Goal: Transaction & Acquisition: Obtain resource

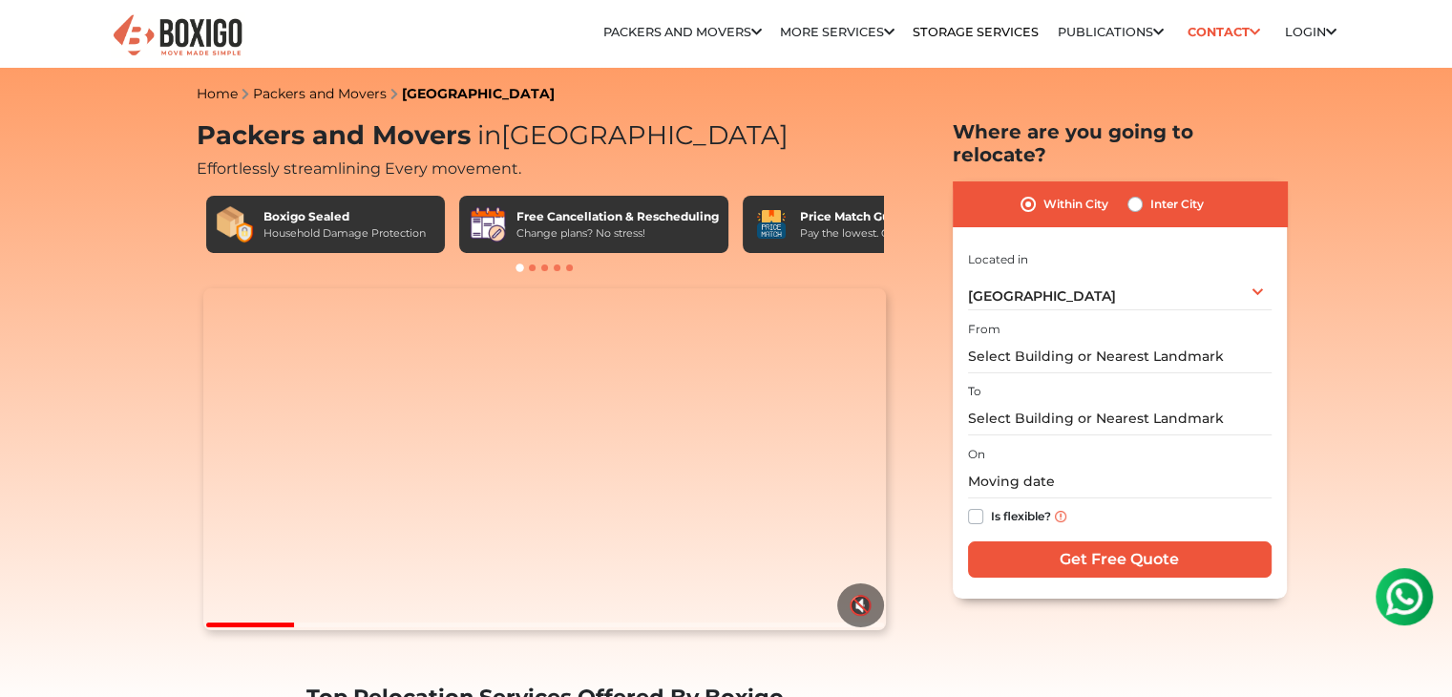
click at [1169, 193] on label "Inter City" at bounding box center [1177, 204] width 53 height 23
click at [1143, 193] on input "Inter City" at bounding box center [1135, 202] width 15 height 19
radio input "true"
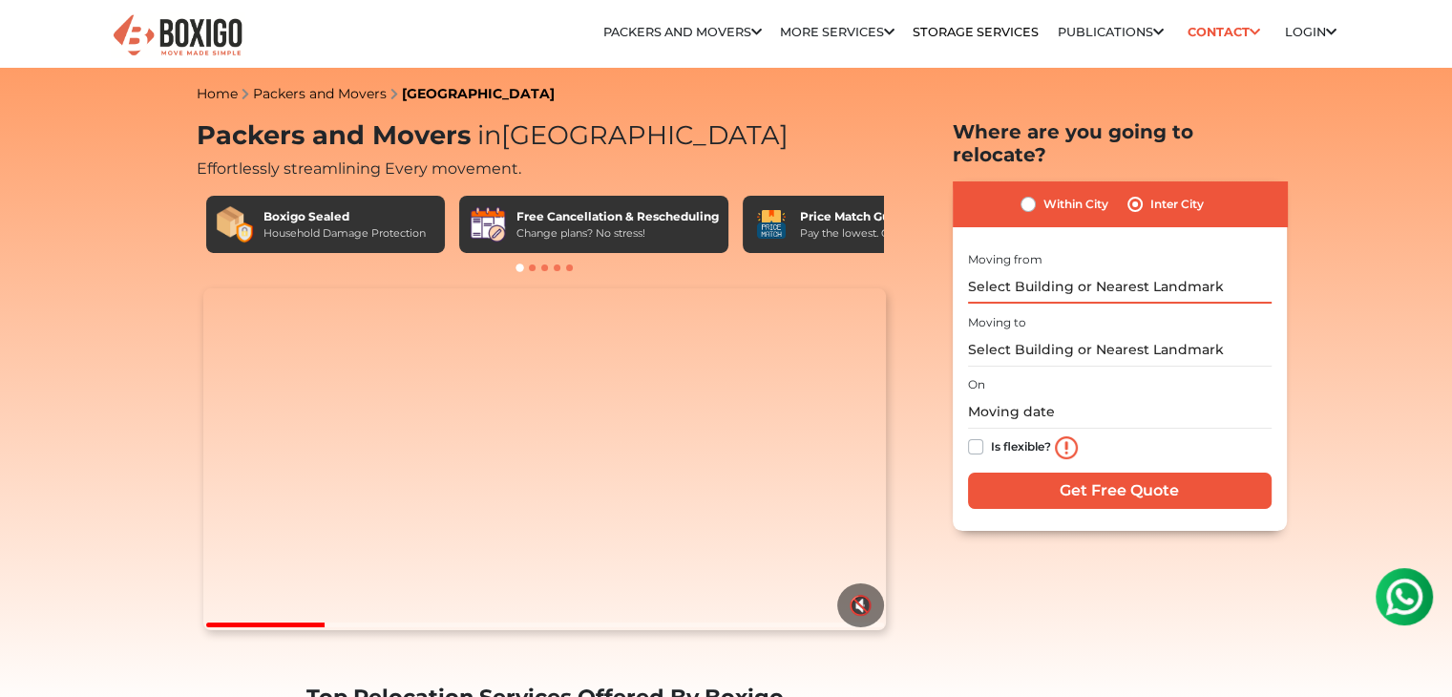
click at [1087, 270] on input "text" at bounding box center [1120, 286] width 304 height 33
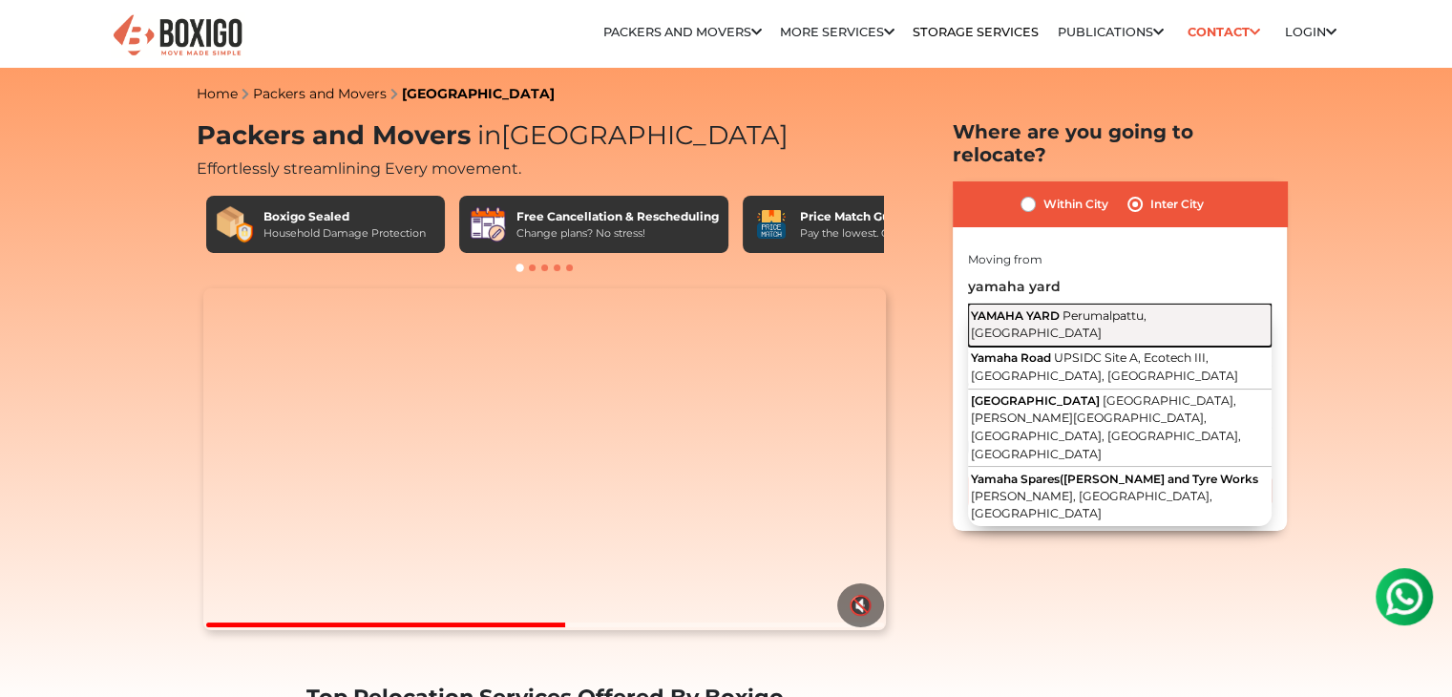
click at [1147, 308] on span "Perumalpattu, Tamil Nadu" at bounding box center [1059, 324] width 176 height 32
type input "YAMAHA YARD, Perumalpattu, Tamil Nadu"
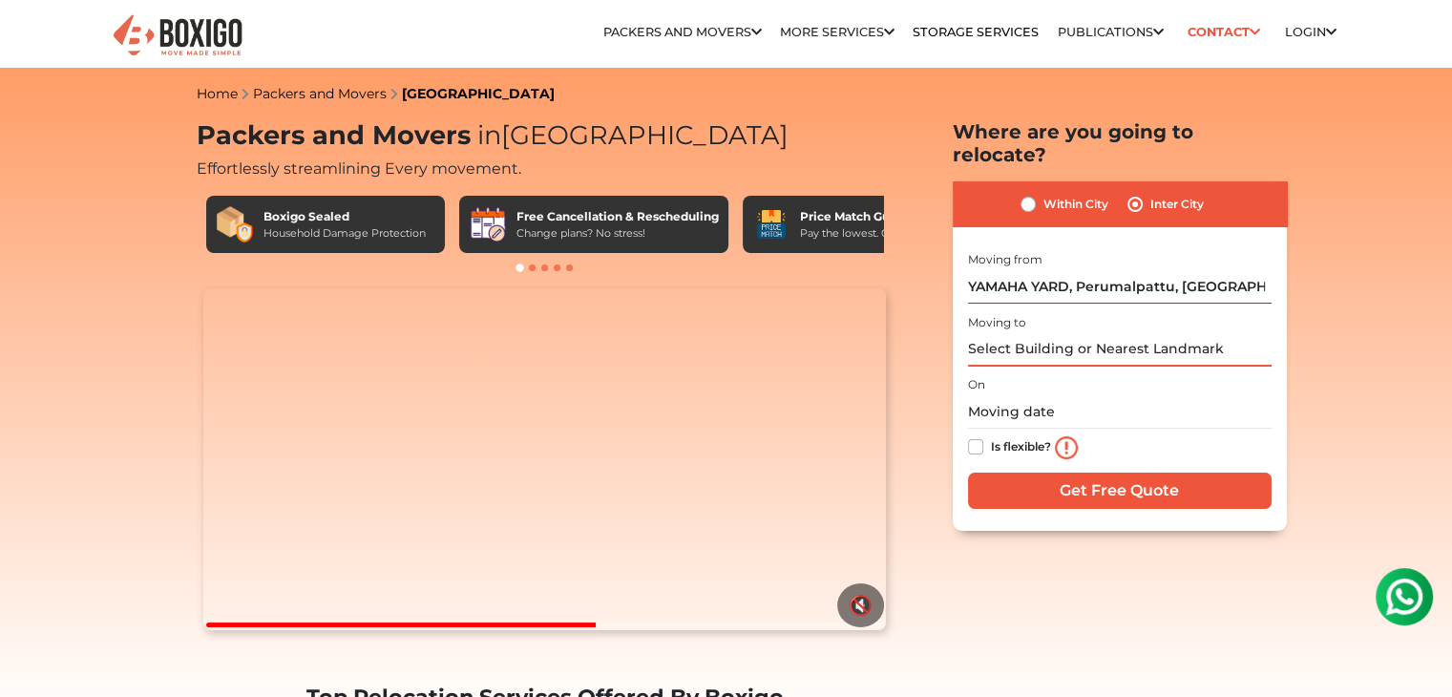
click at [1168, 333] on input "text" at bounding box center [1120, 349] width 304 height 33
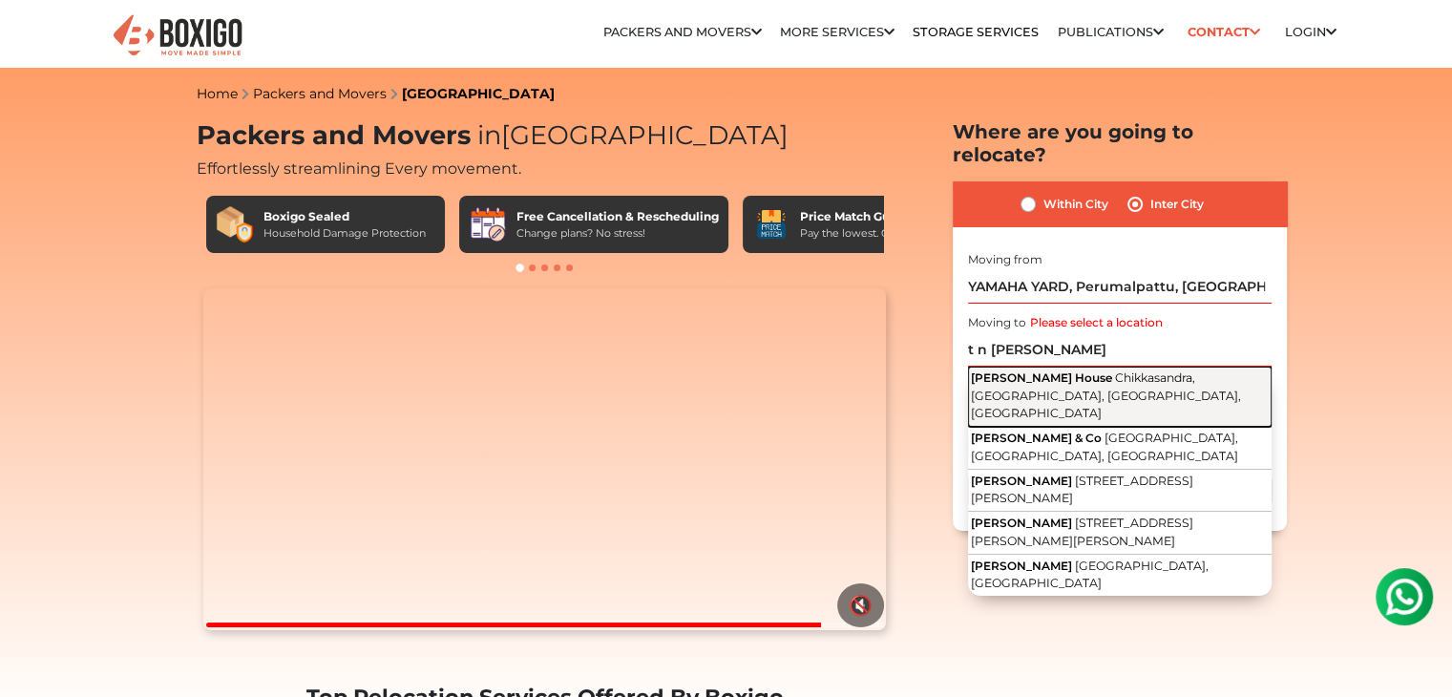
click at [1137, 371] on span "Chikkasandra, Jalahalli West, Bengaluru, Karnataka" at bounding box center [1106, 396] width 270 height 50
type input "T N Srinivasa House, Chikkasandra, Jalahalli West, Bengaluru, Karnataka"
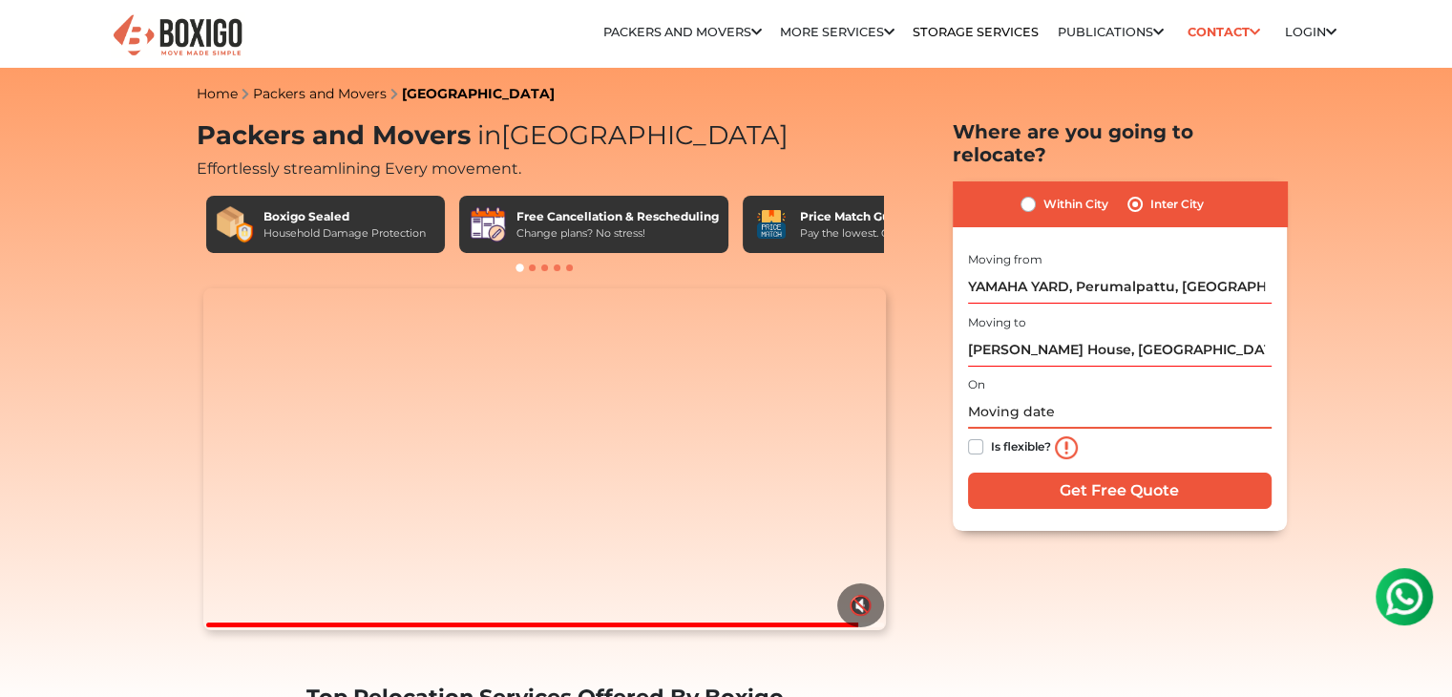
click at [1066, 395] on input "text" at bounding box center [1120, 411] width 304 height 33
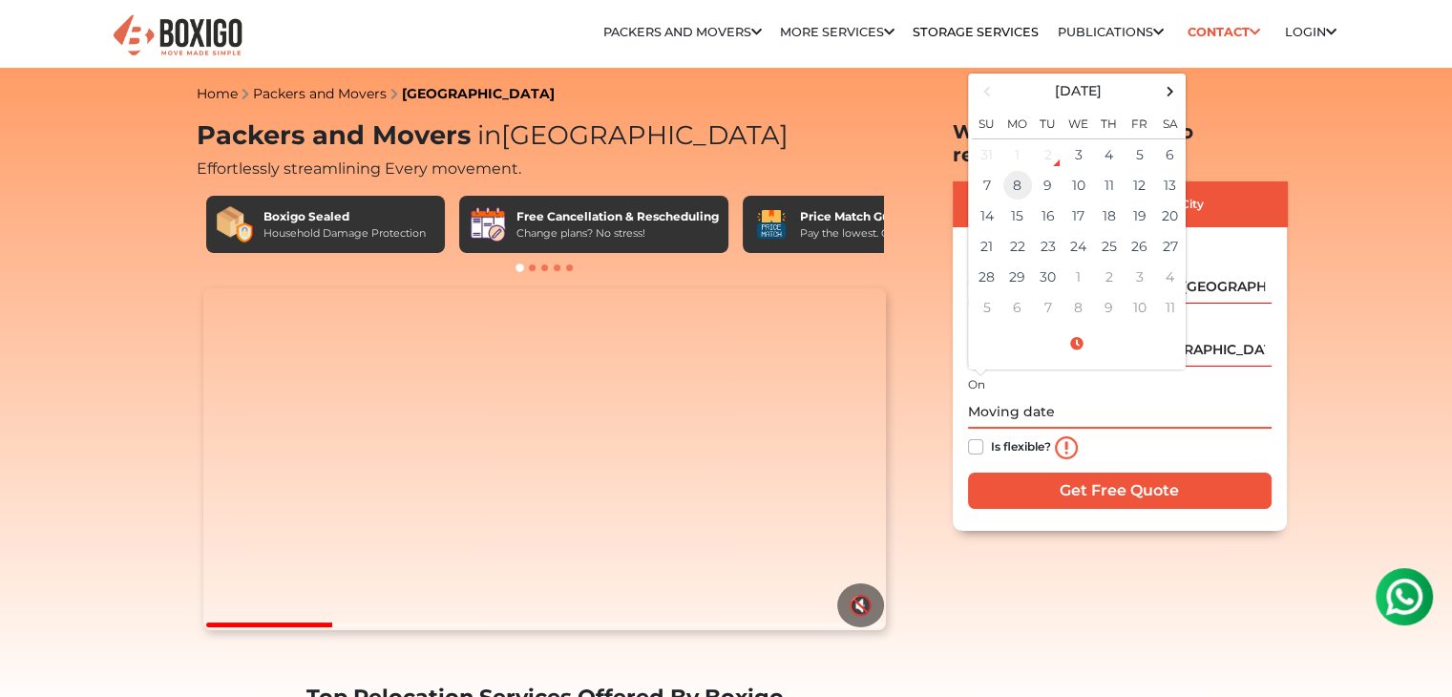
click at [1008, 170] on td "8" at bounding box center [1018, 185] width 31 height 31
type input "09/08/2025 12:00 AM"
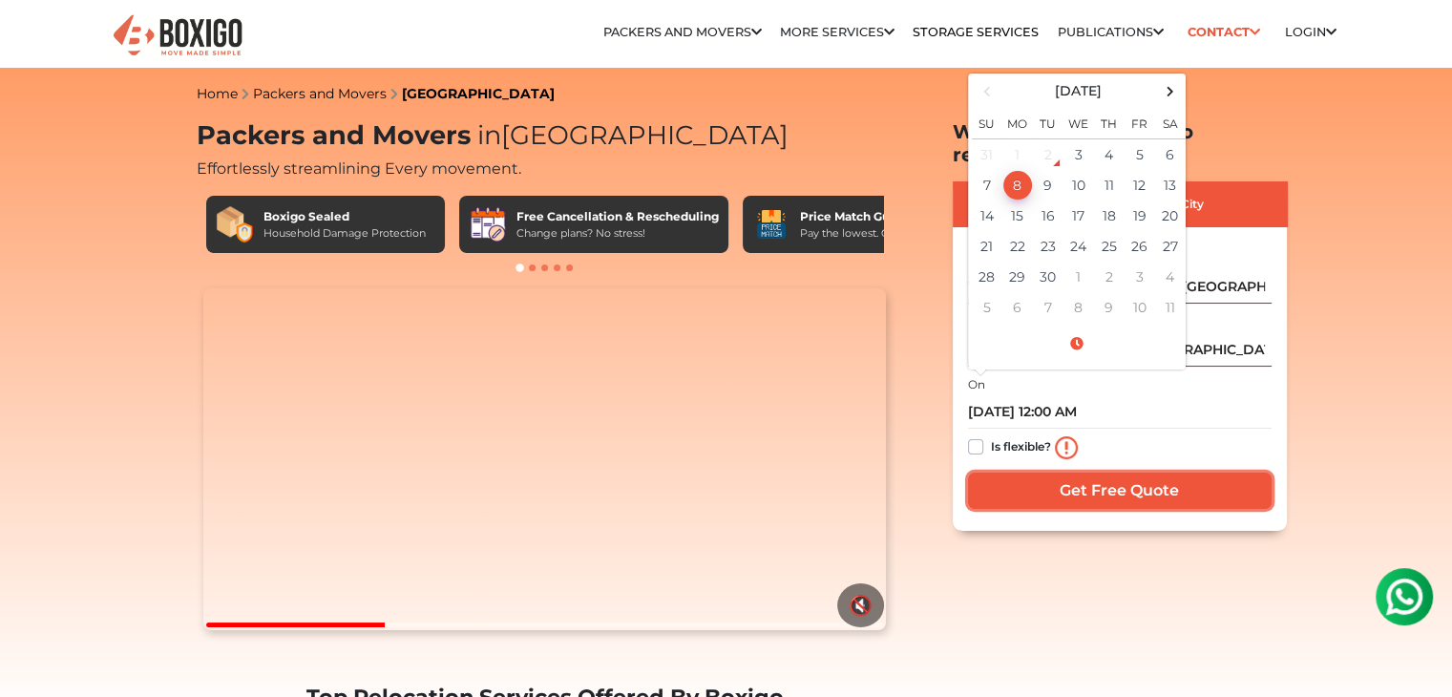
click at [1093, 473] on input "Get Free Quote" at bounding box center [1120, 491] width 304 height 36
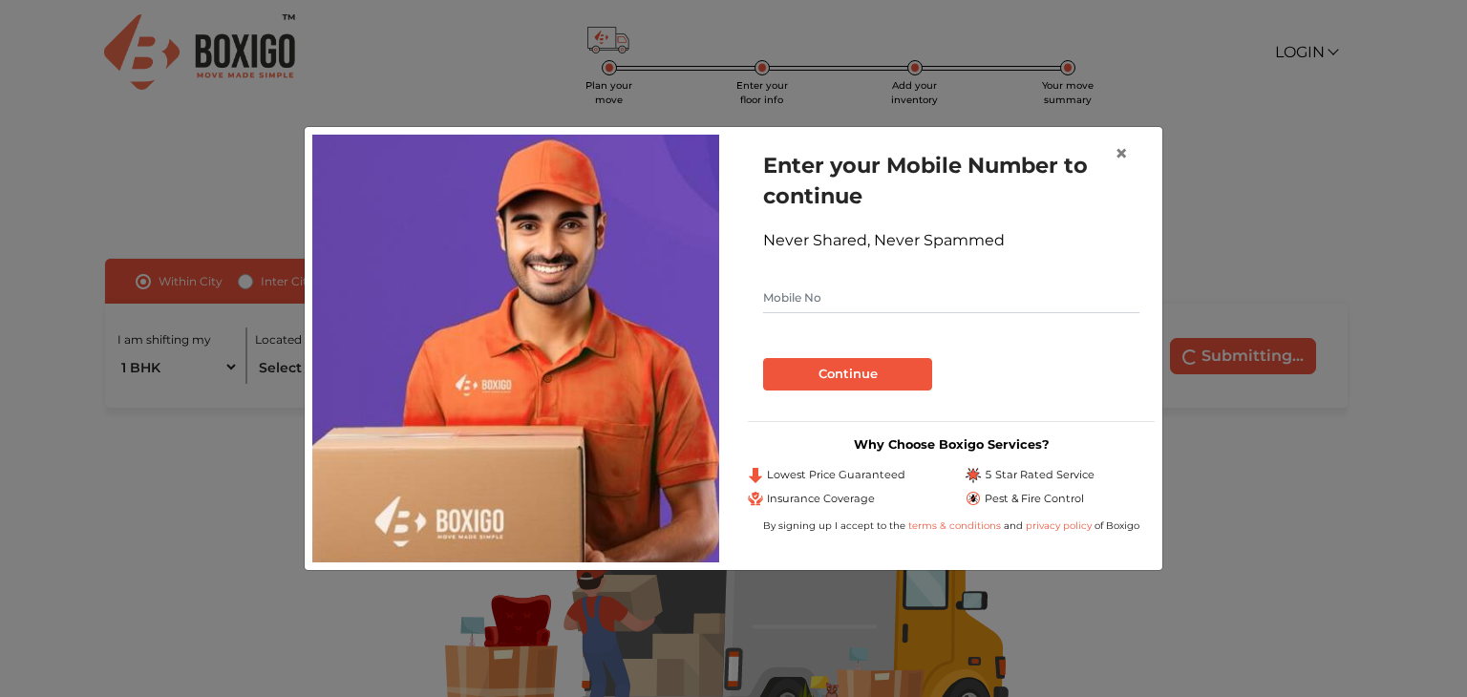
click at [935, 287] on input "text" at bounding box center [951, 298] width 376 height 31
type input "9787624497"
click at [876, 365] on button "Continue" at bounding box center [847, 374] width 169 height 32
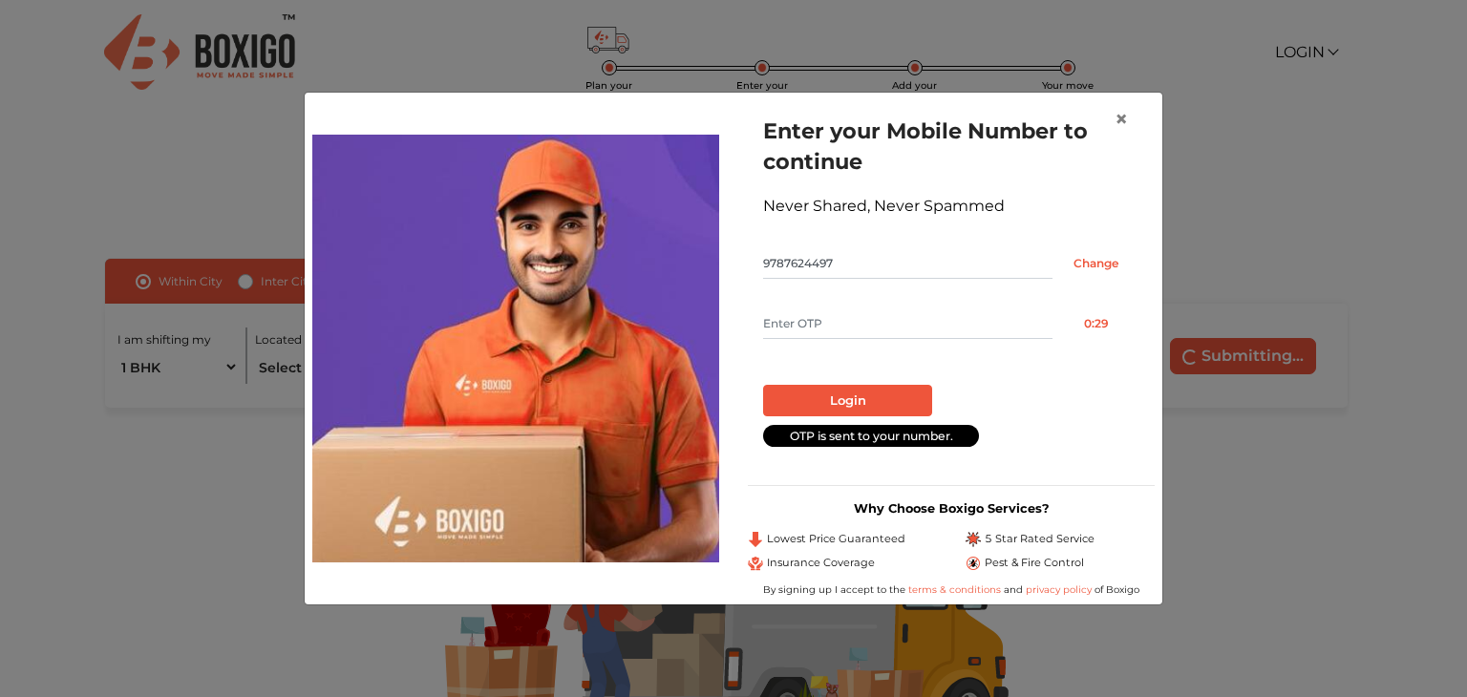
click at [848, 322] on input "text" at bounding box center [907, 323] width 289 height 31
type input "5490"
click at [829, 410] on button "Login" at bounding box center [847, 401] width 169 height 32
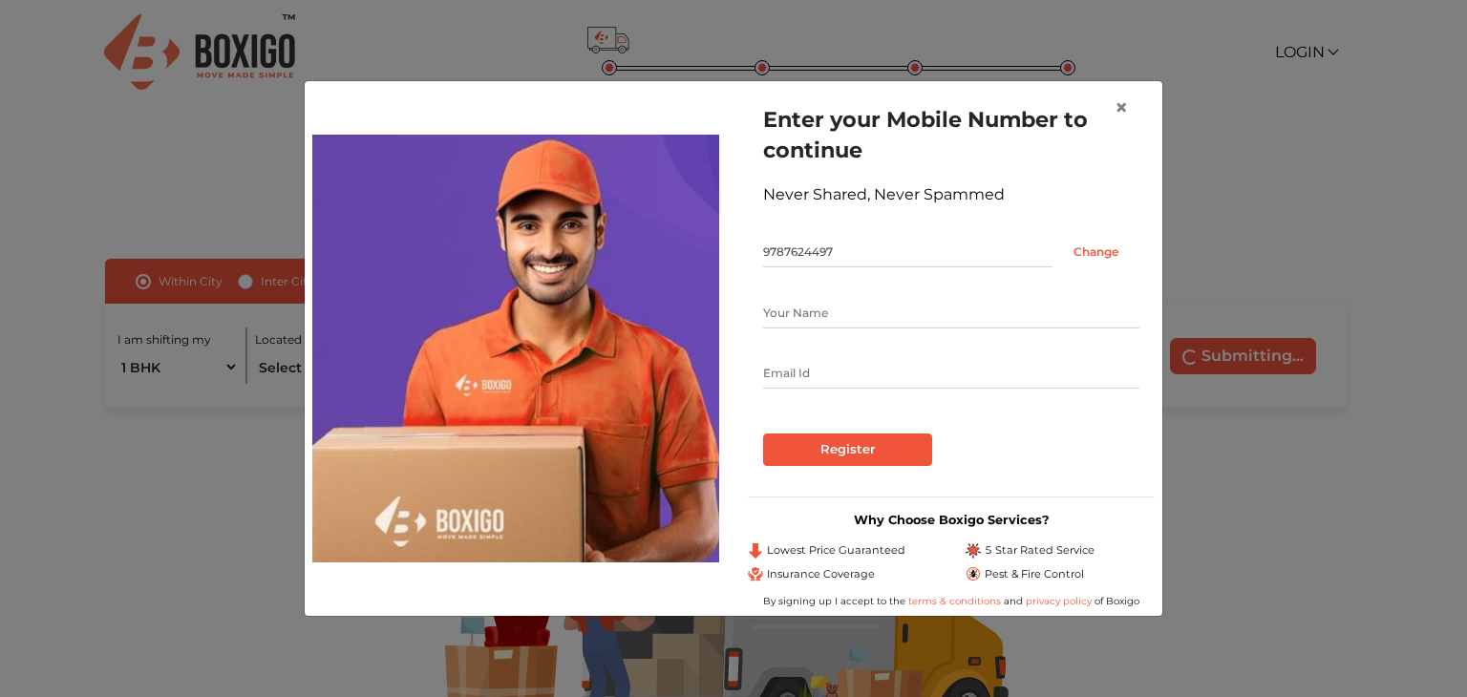
click at [829, 299] on form "Enter your Mobile Number to continue Never Shared, Never Spammed 9787624497 Cha…" at bounding box center [951, 285] width 376 height 362
click at [829, 299] on input "text" at bounding box center [951, 313] width 376 height 31
type input "[PERSON_NAME] K S"
click at [800, 367] on input "text" at bounding box center [951, 373] width 376 height 31
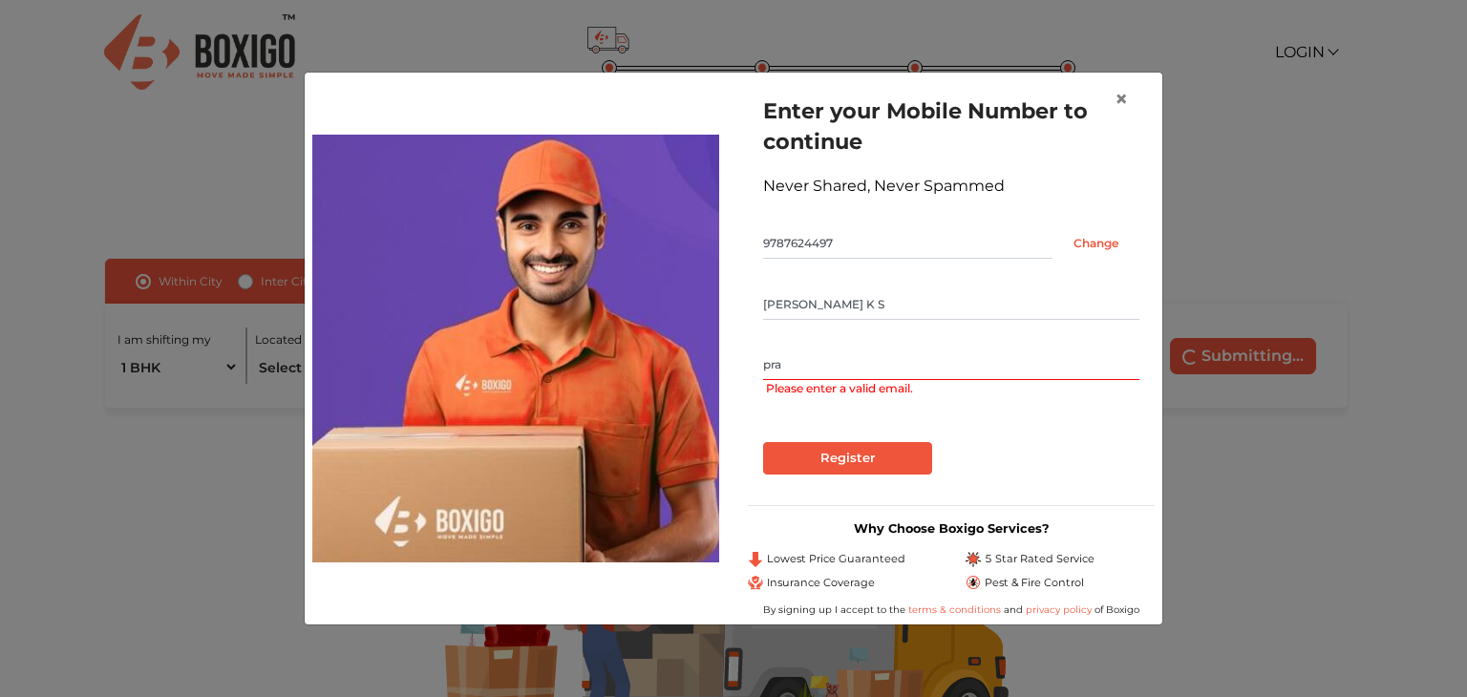
type input "[EMAIL_ADDRESS][DOMAIN_NAME]"
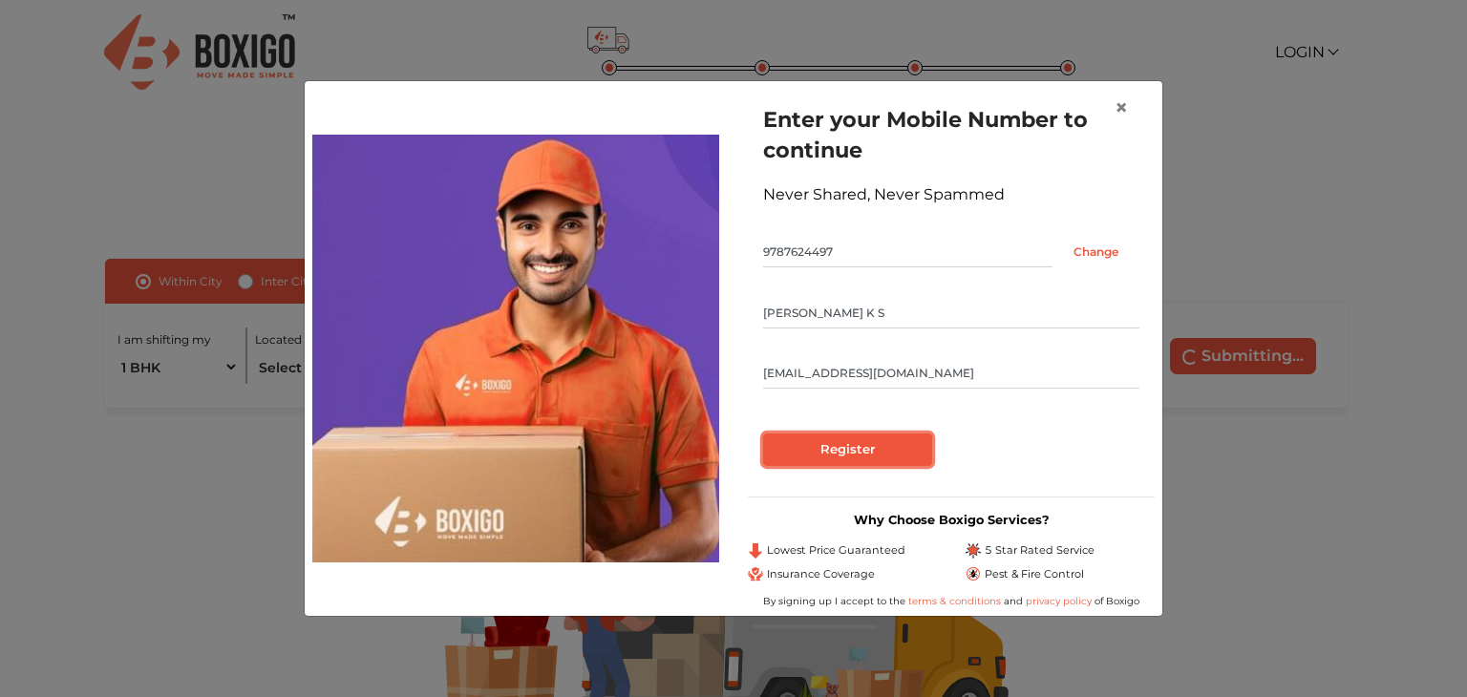
click at [867, 459] on input "Register" at bounding box center [847, 450] width 169 height 32
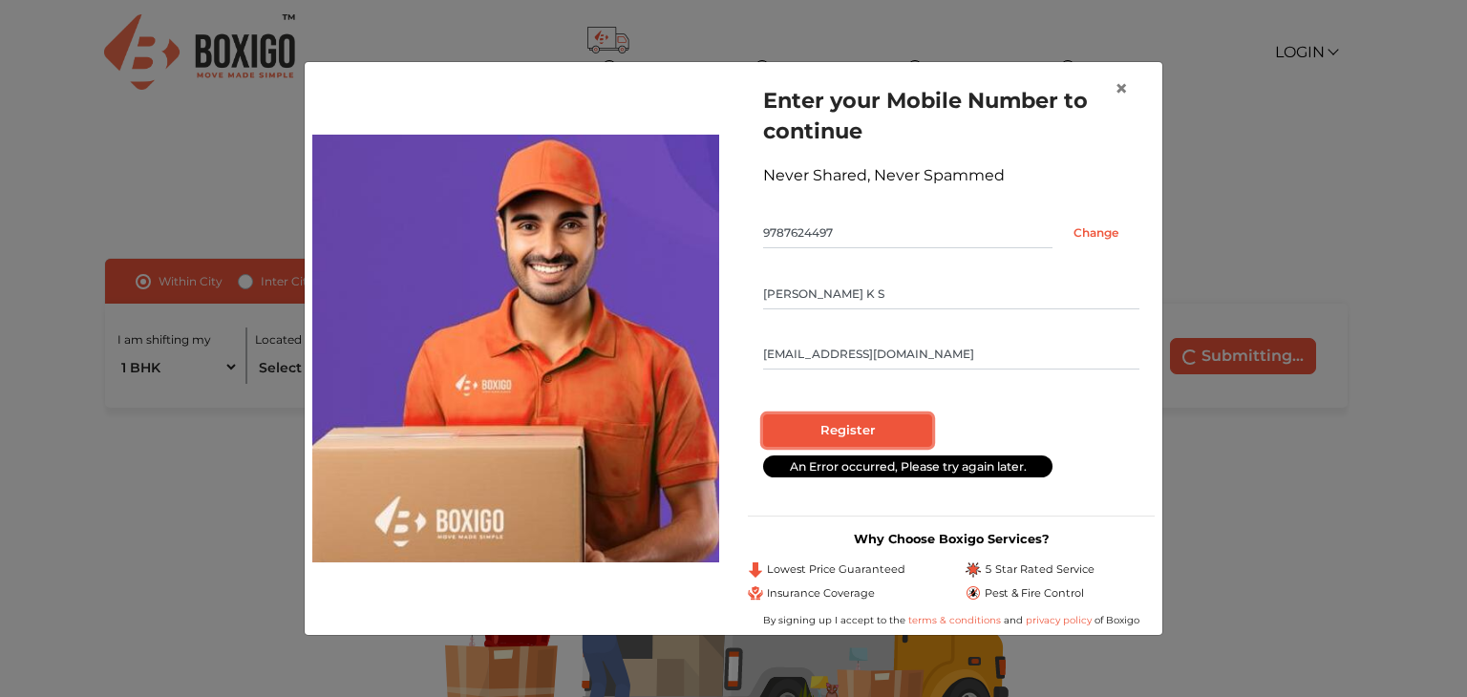
click at [856, 436] on input "Register" at bounding box center [847, 430] width 169 height 32
radio input "false"
radio input "true"
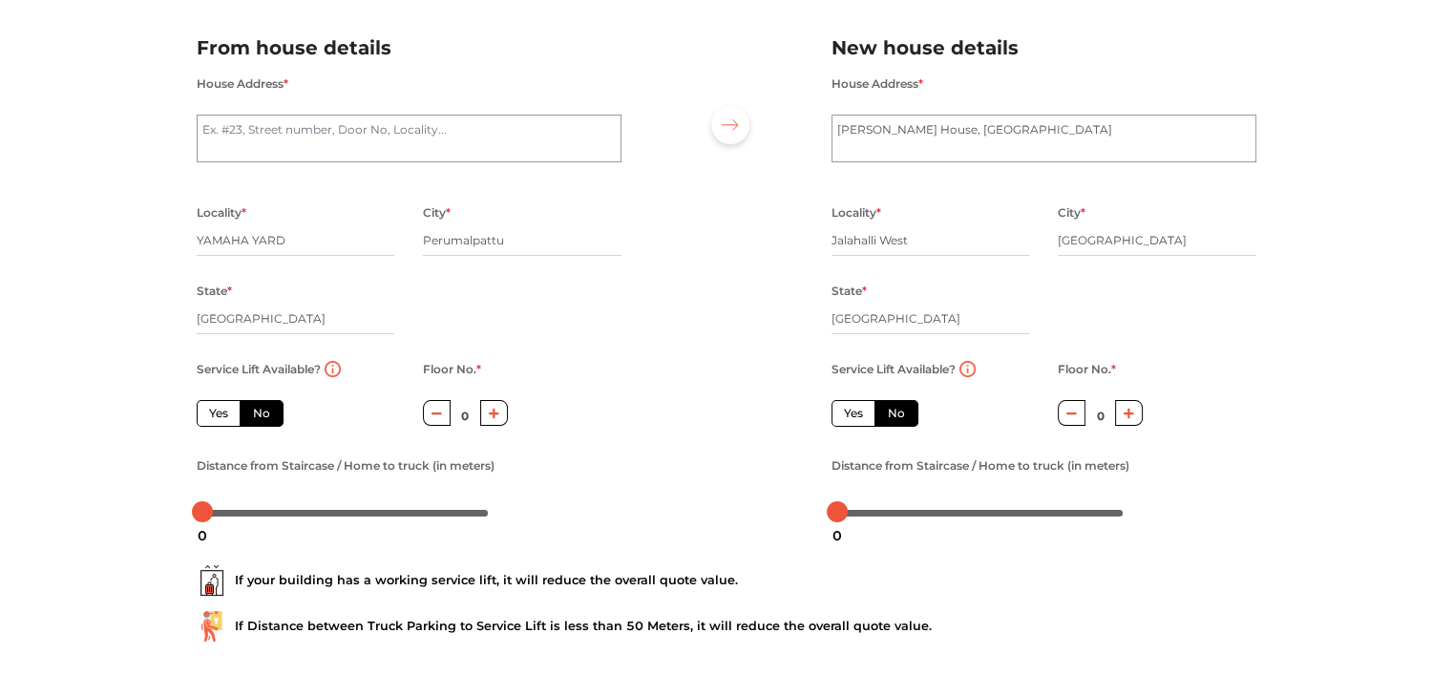
scroll to position [210, 0]
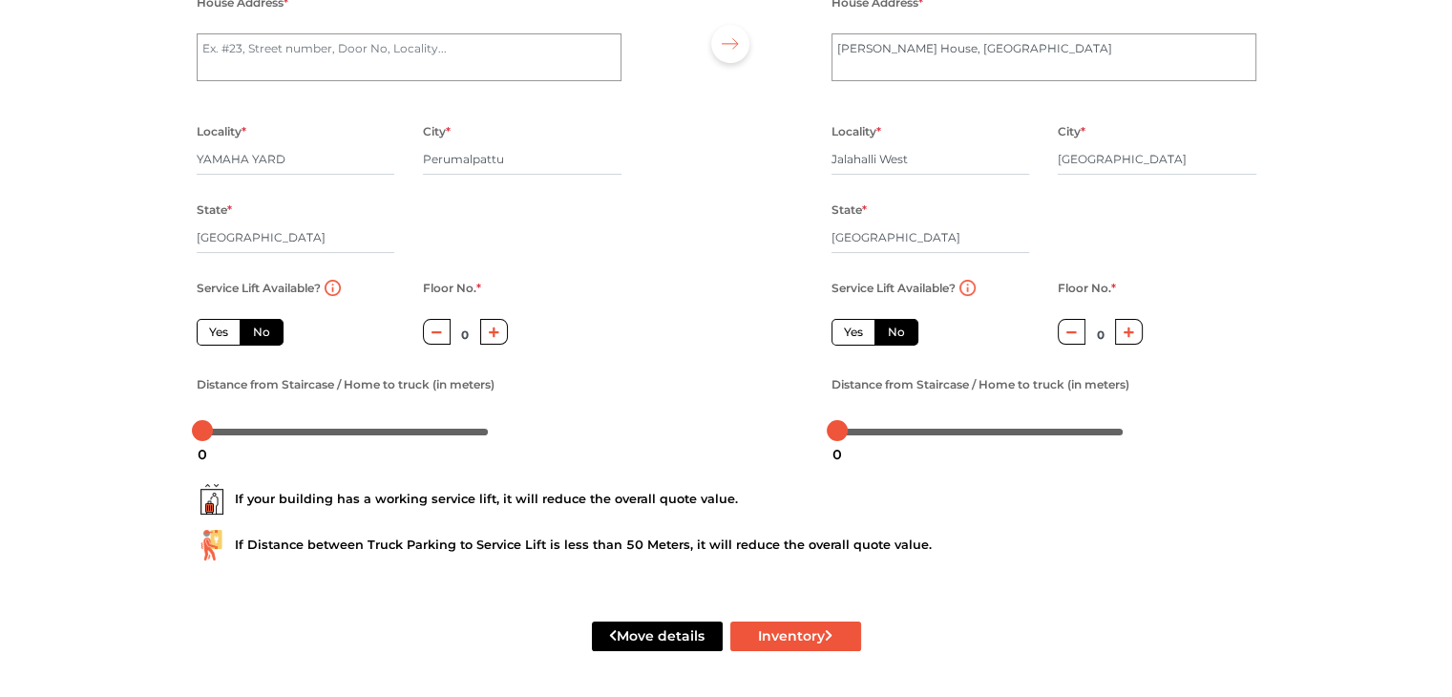
click at [1131, 332] on icon "button" at bounding box center [1129, 332] width 11 height 11
type input "2"
click at [846, 438] on div "3" at bounding box center [845, 454] width 25 height 32
click at [841, 438] on div "2" at bounding box center [842, 454] width 25 height 32
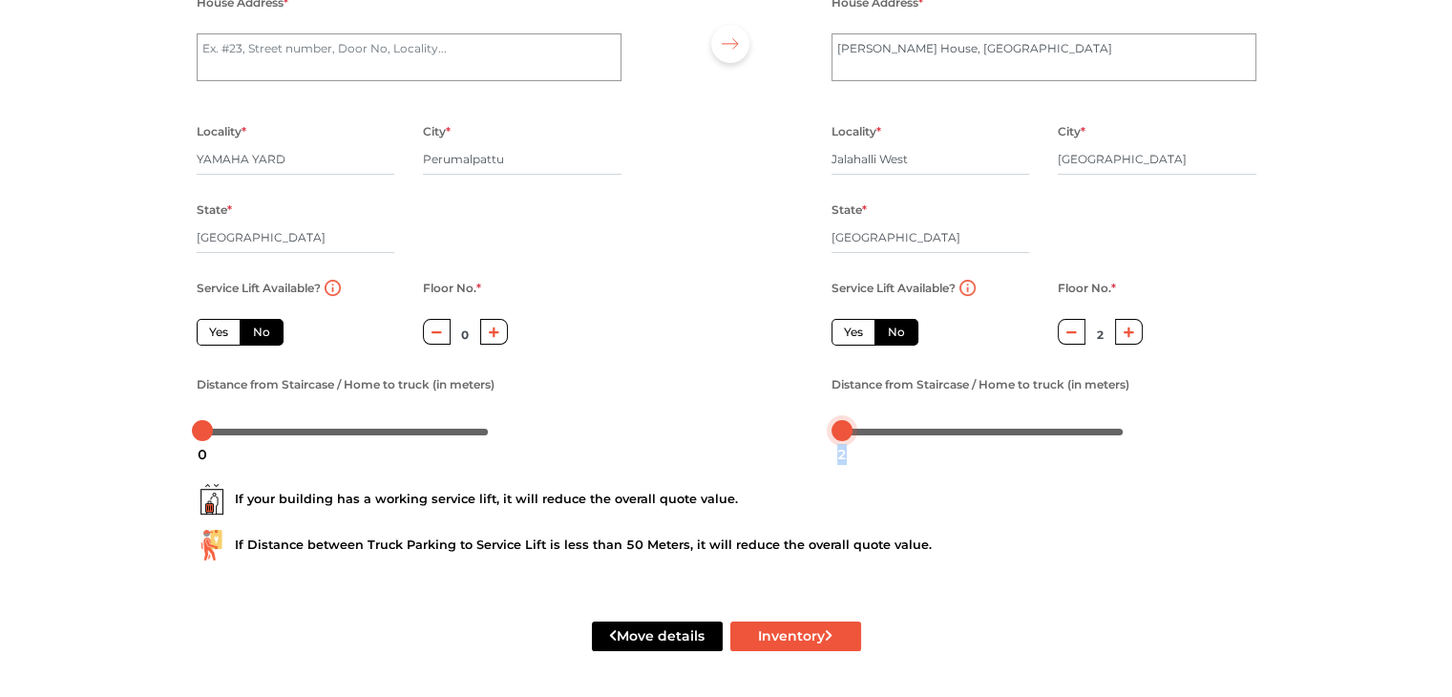
click at [841, 438] on div "2" at bounding box center [842, 454] width 25 height 32
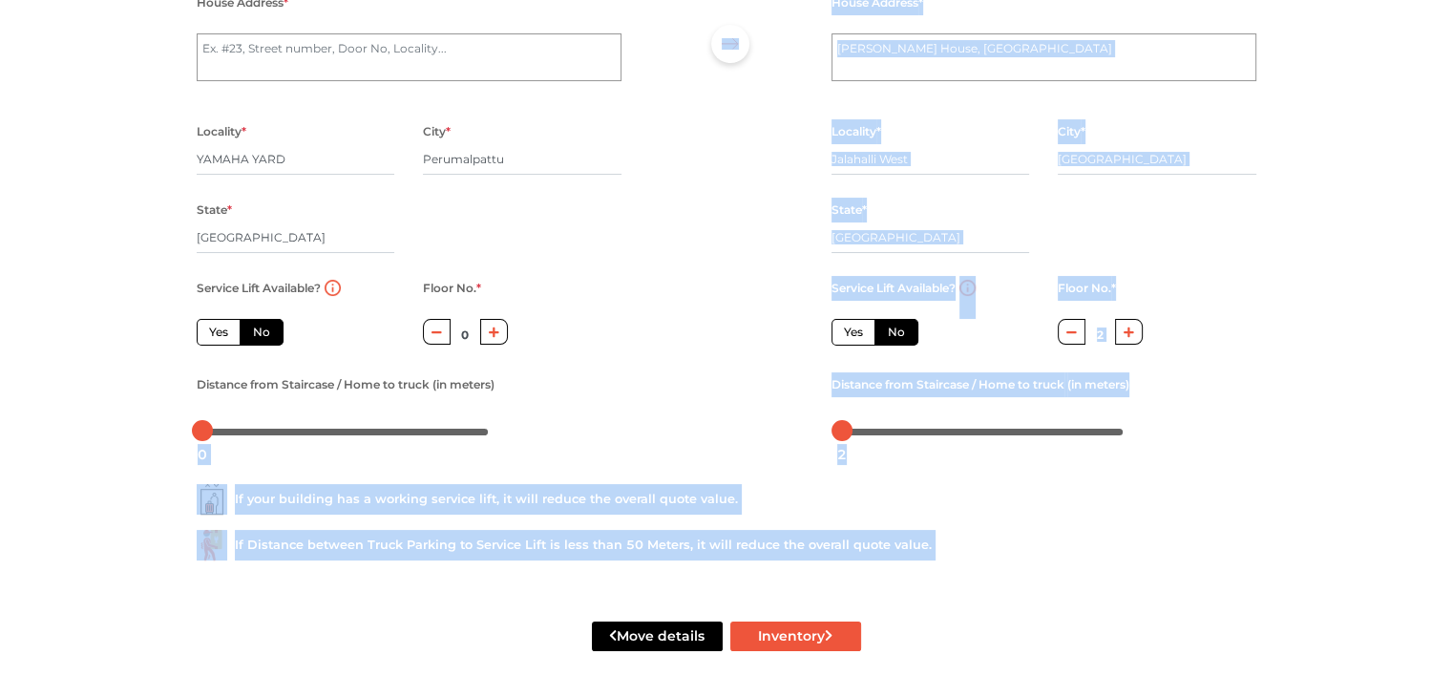
drag, startPoint x: 841, startPoint y: 436, endPoint x: 802, endPoint y: 452, distance: 42.0
click at [802, 452] on body "Plan your move Enter your floor info Add your inventory Your move summary My Mo…" at bounding box center [726, 141] width 1452 height 697
click at [848, 433] on div at bounding box center [842, 430] width 21 height 21
drag, startPoint x: 840, startPoint y: 430, endPoint x: 764, endPoint y: 460, distance: 82.3
click at [764, 460] on form "From house details House Address * Locality * YAMAHA YARD City * Perumalpattu S…" at bounding box center [727, 313] width 1060 height 770
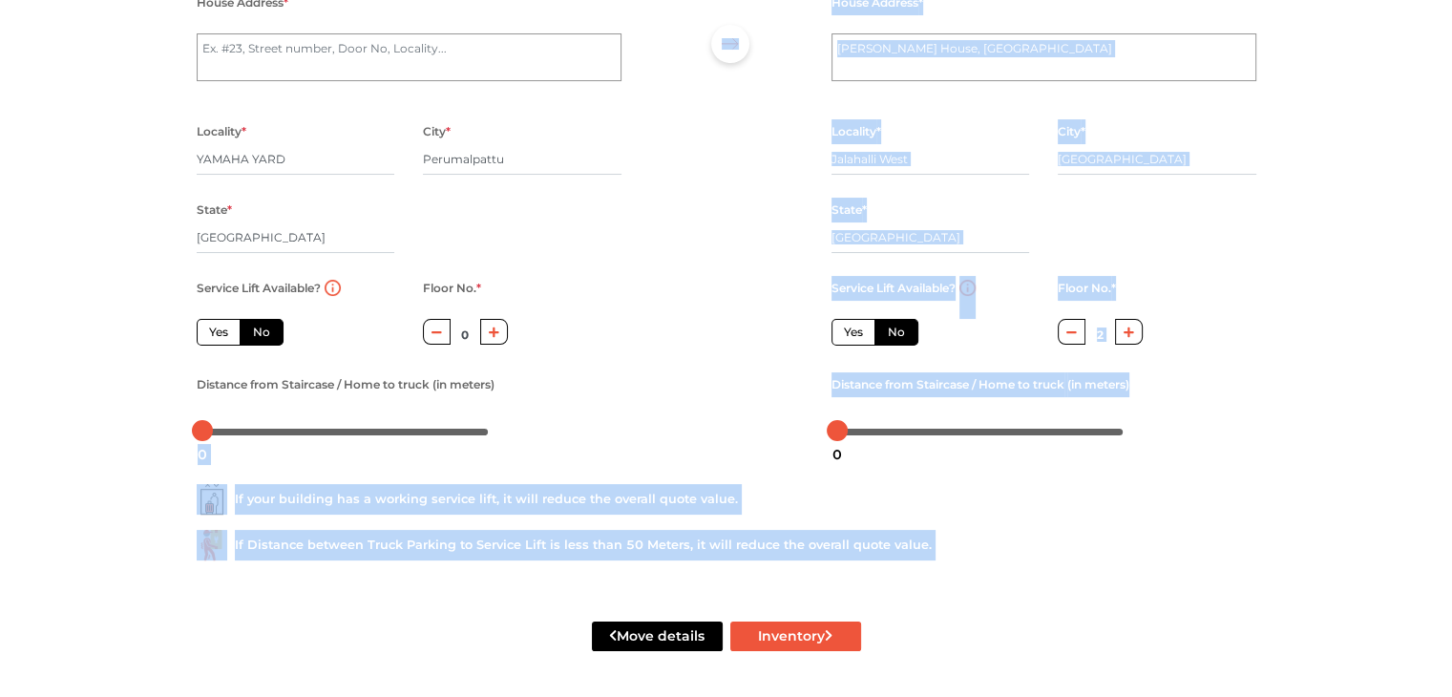
click at [1102, 512] on div "If your building has a working service lift, it will reduce the overall quote v…" at bounding box center [727, 499] width 1060 height 31
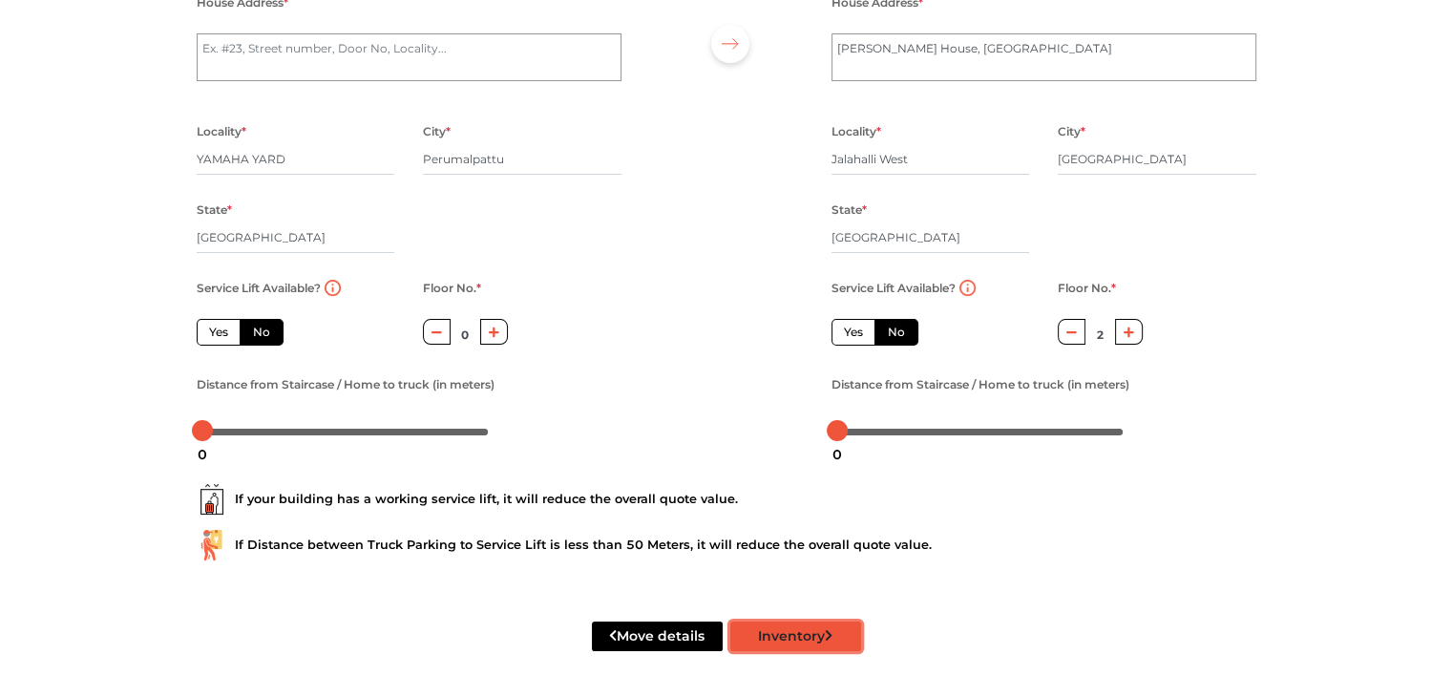
click at [799, 640] on button "Inventory" at bounding box center [796, 637] width 131 height 30
radio input "true"
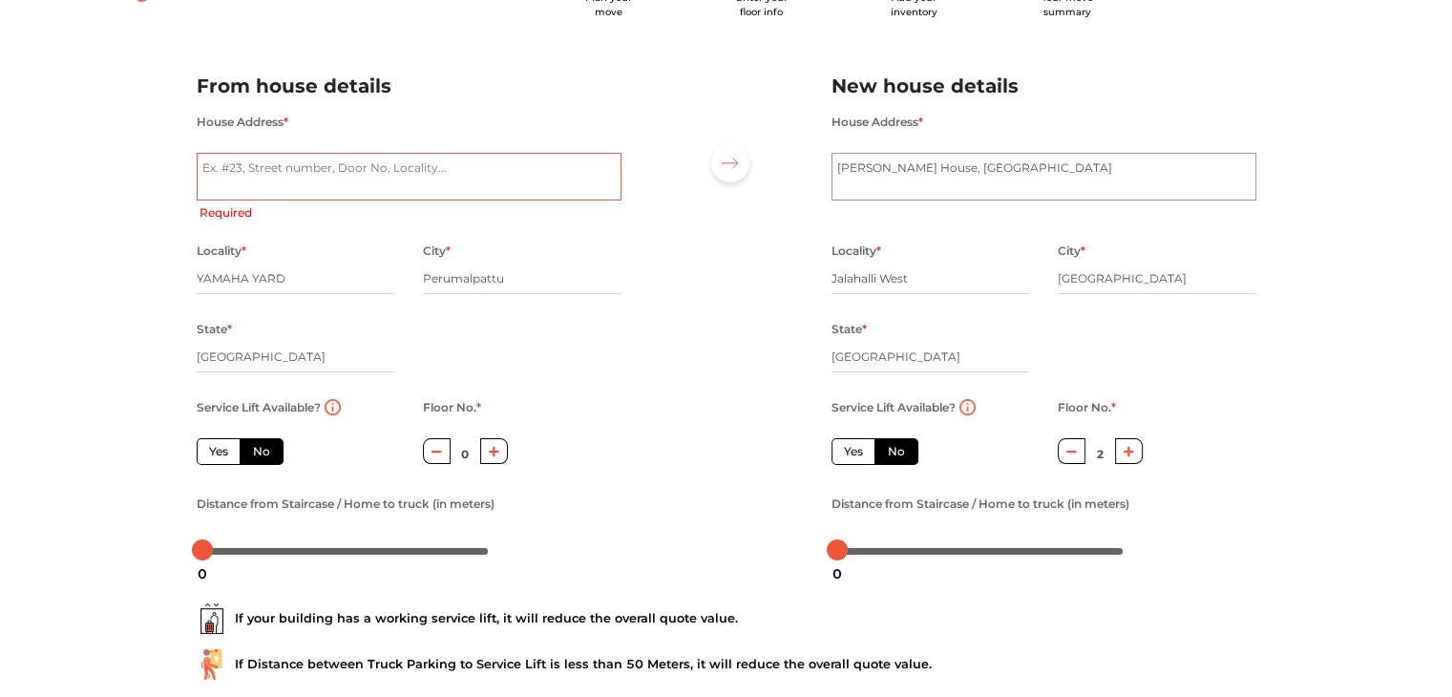
scroll to position [85, 0]
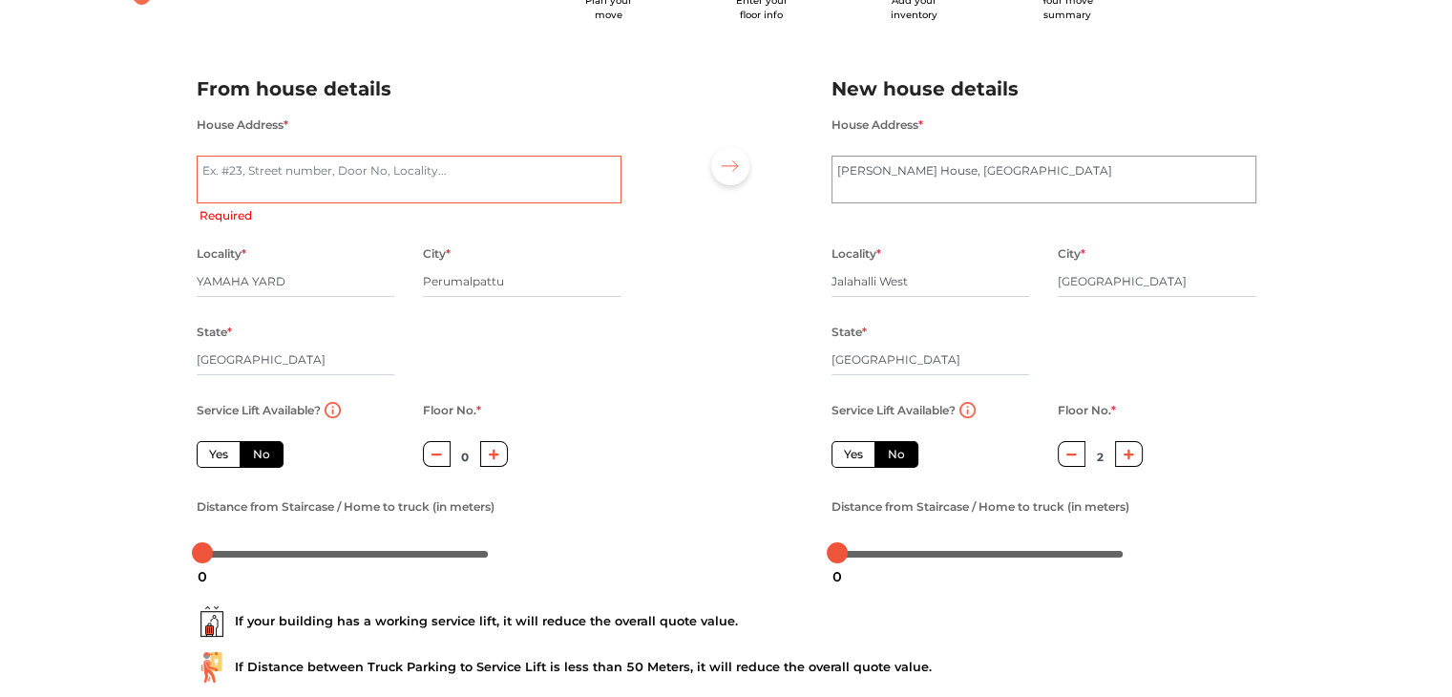
click at [348, 194] on textarea "House Address *" at bounding box center [409, 180] width 425 height 48
type textarea "Y"
radio input "true"
type textarea "Yam"
radio input "true"
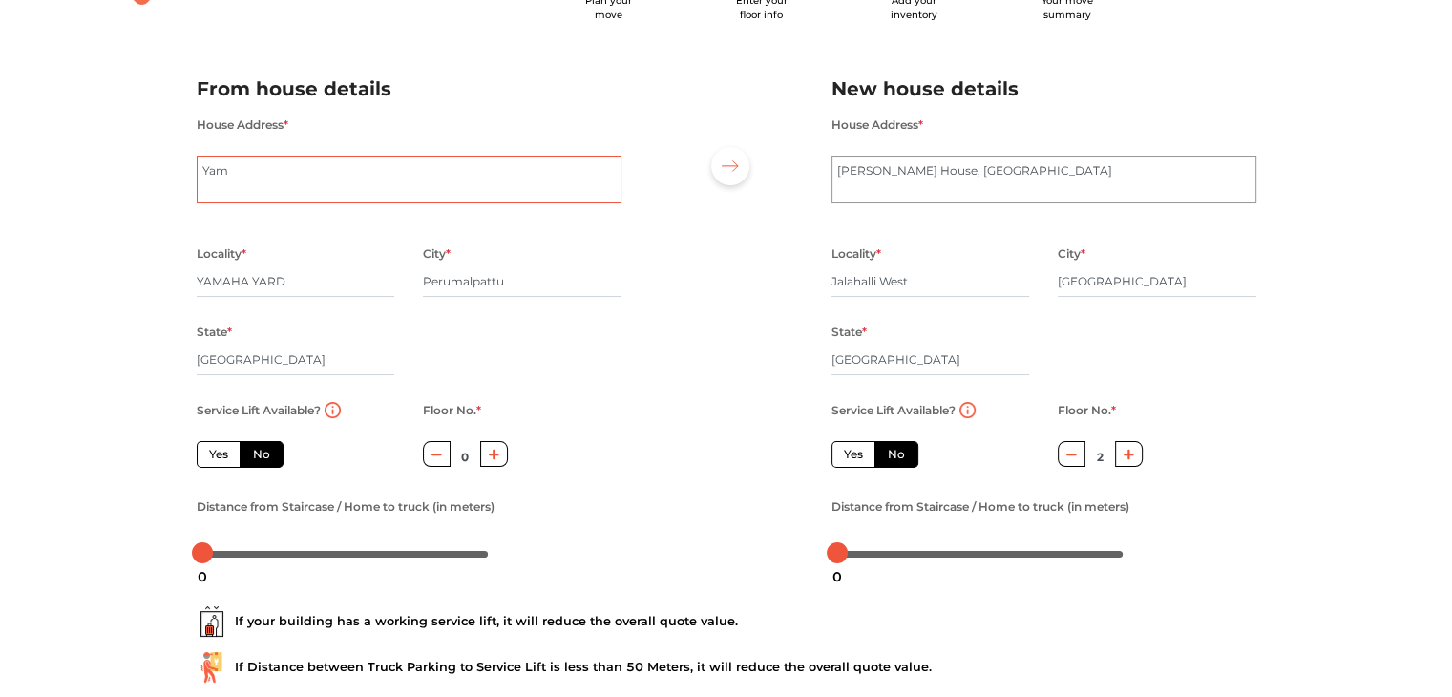
type textarea "Ya"
radio input "true"
type textarea "Y"
radio input "true"
type textarea "S"
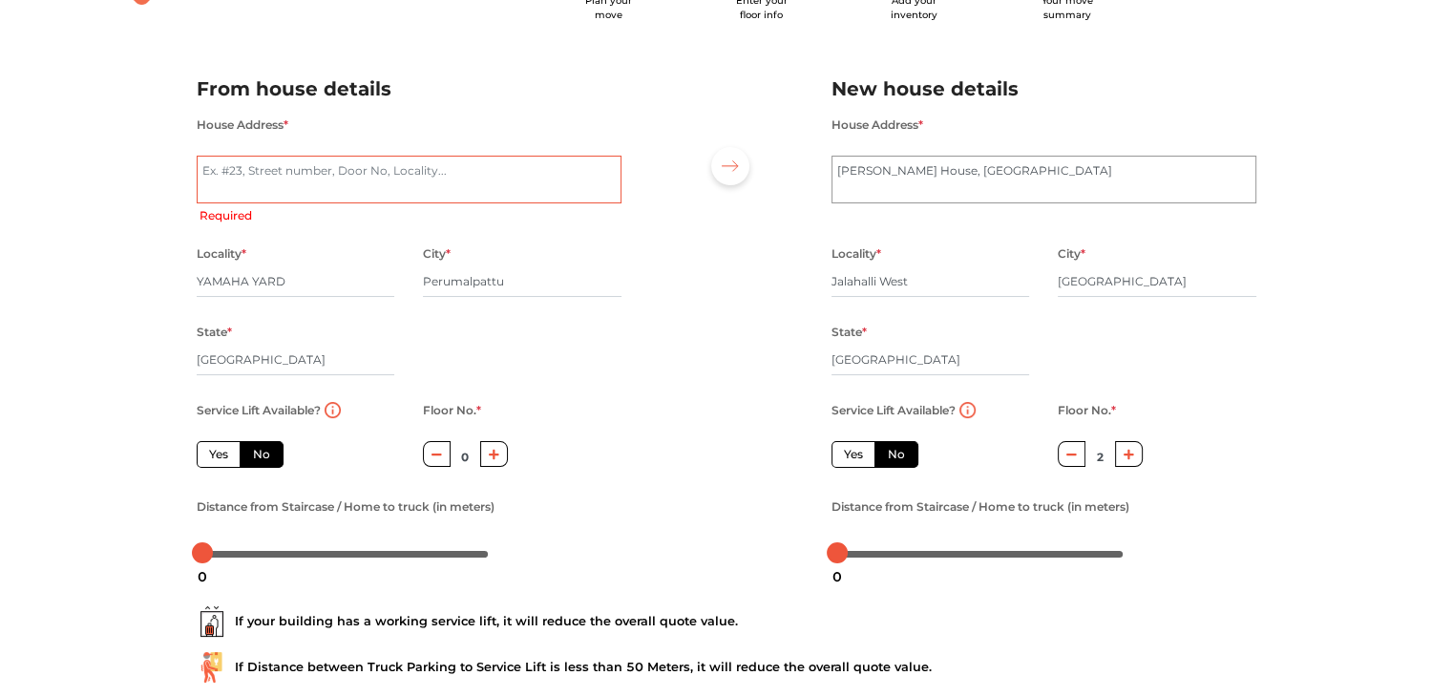
radio input "true"
type textarea "Saf"
radio input "true"
type textarea "Safe storage warehouse"
click at [0, 233] on div "Plan your move Enter your floor info Add your inventory Your move summary My Mo…" at bounding box center [726, 367] width 1452 height 904
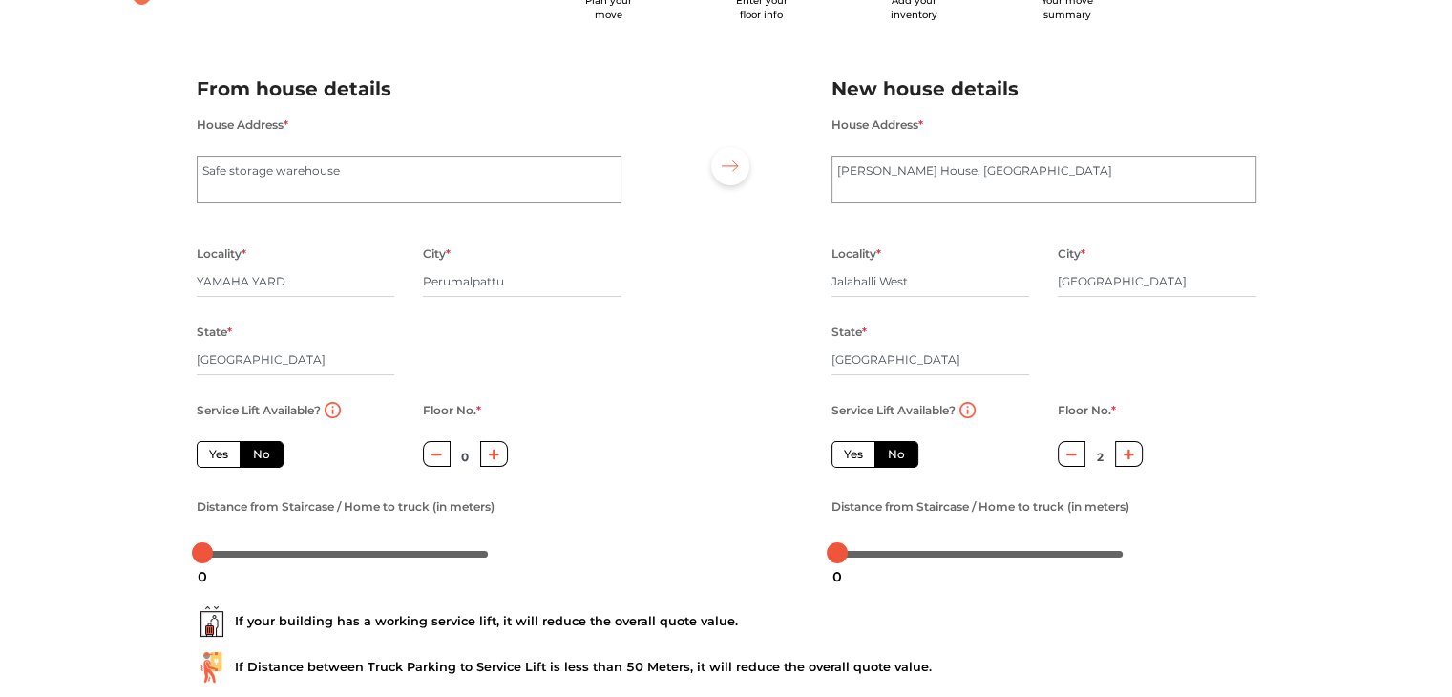
scroll to position [210, 0]
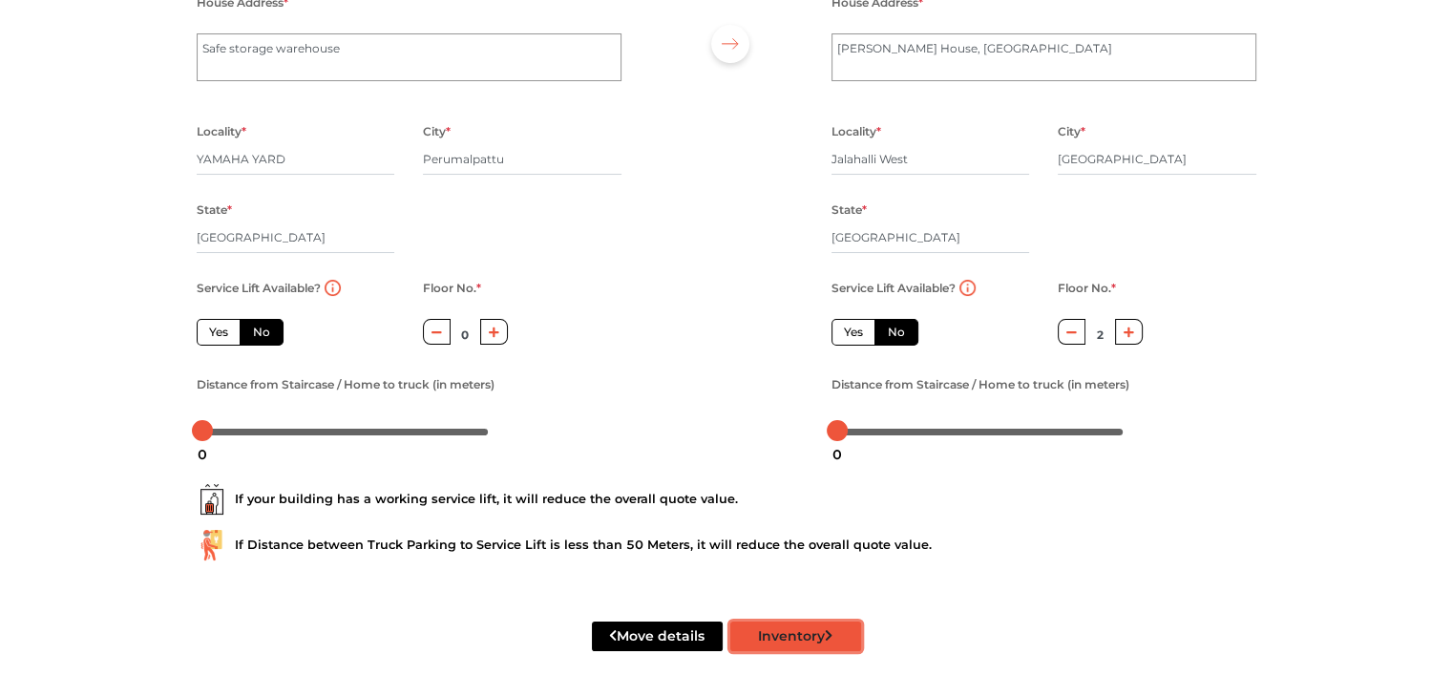
click at [777, 639] on button "Inventory" at bounding box center [796, 637] width 131 height 30
radio input "true"
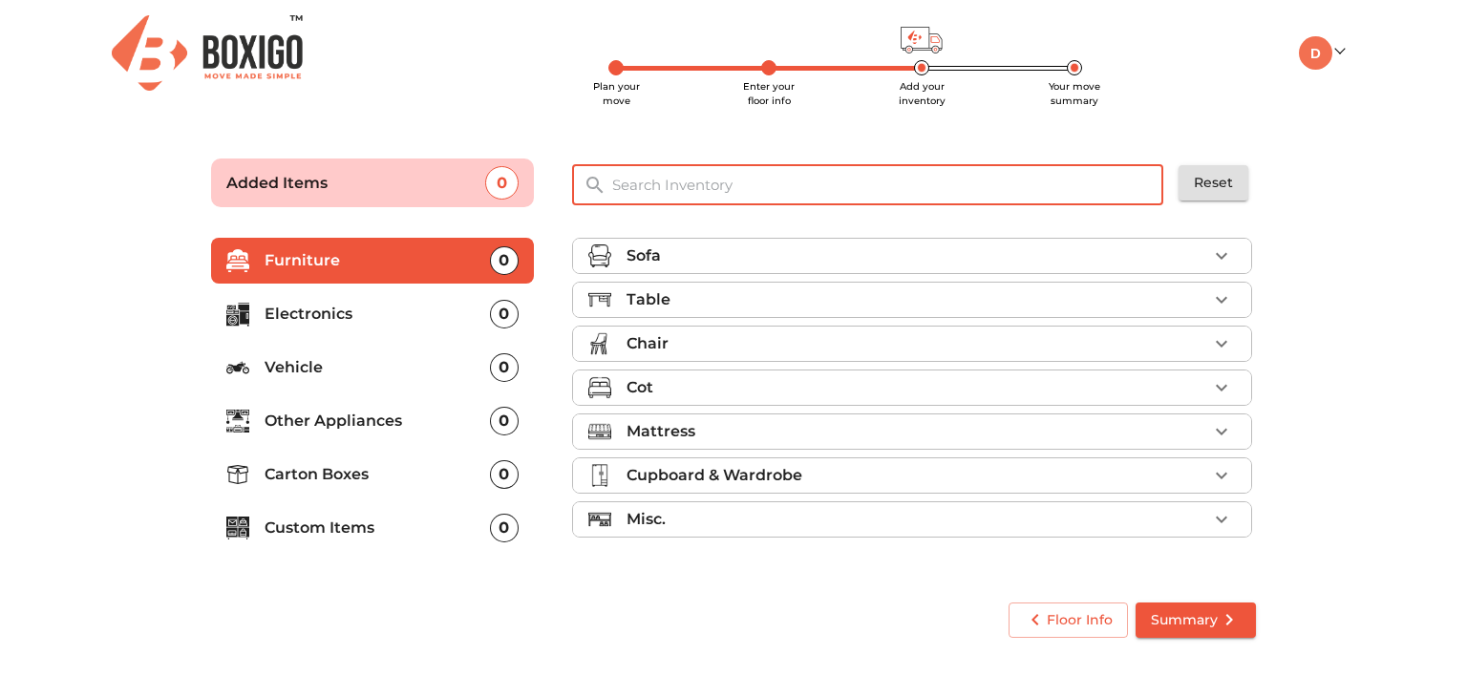
click at [942, 165] on input "text" at bounding box center [889, 184] width 576 height 41
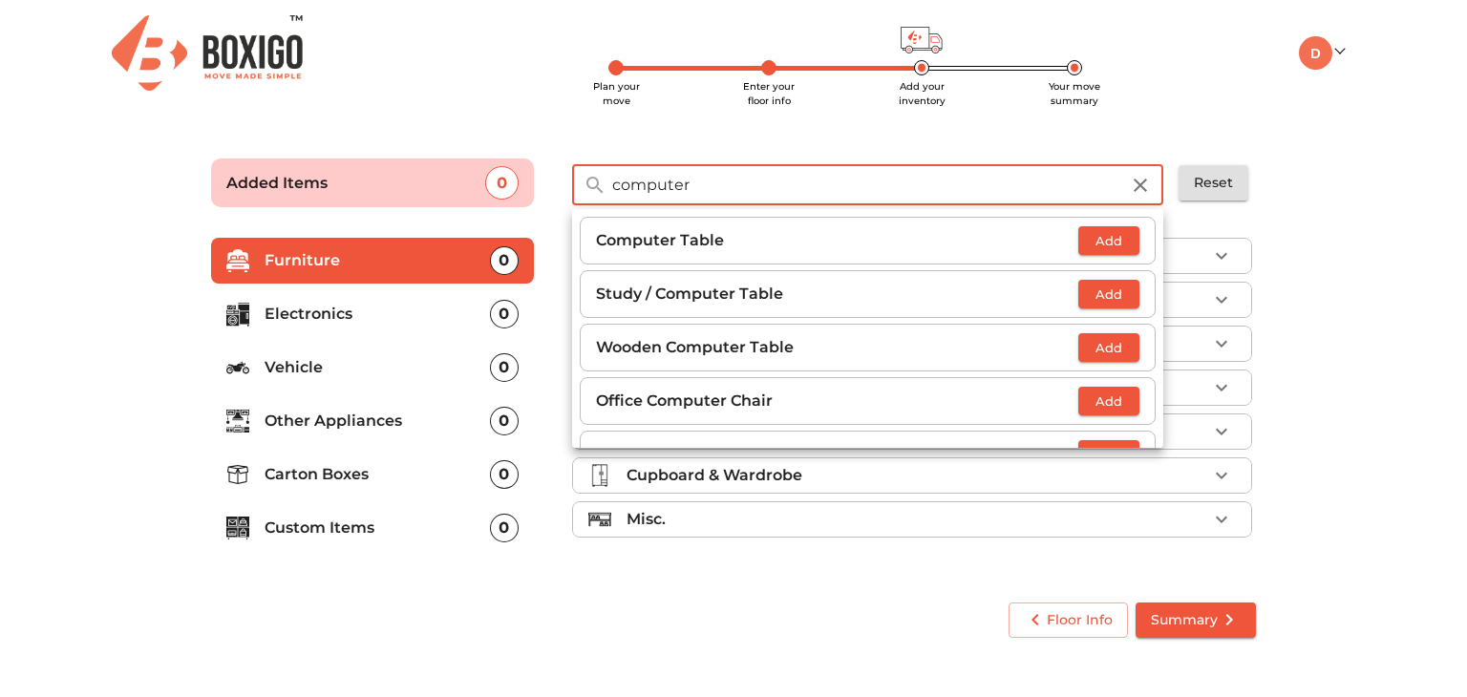
type input "computer"
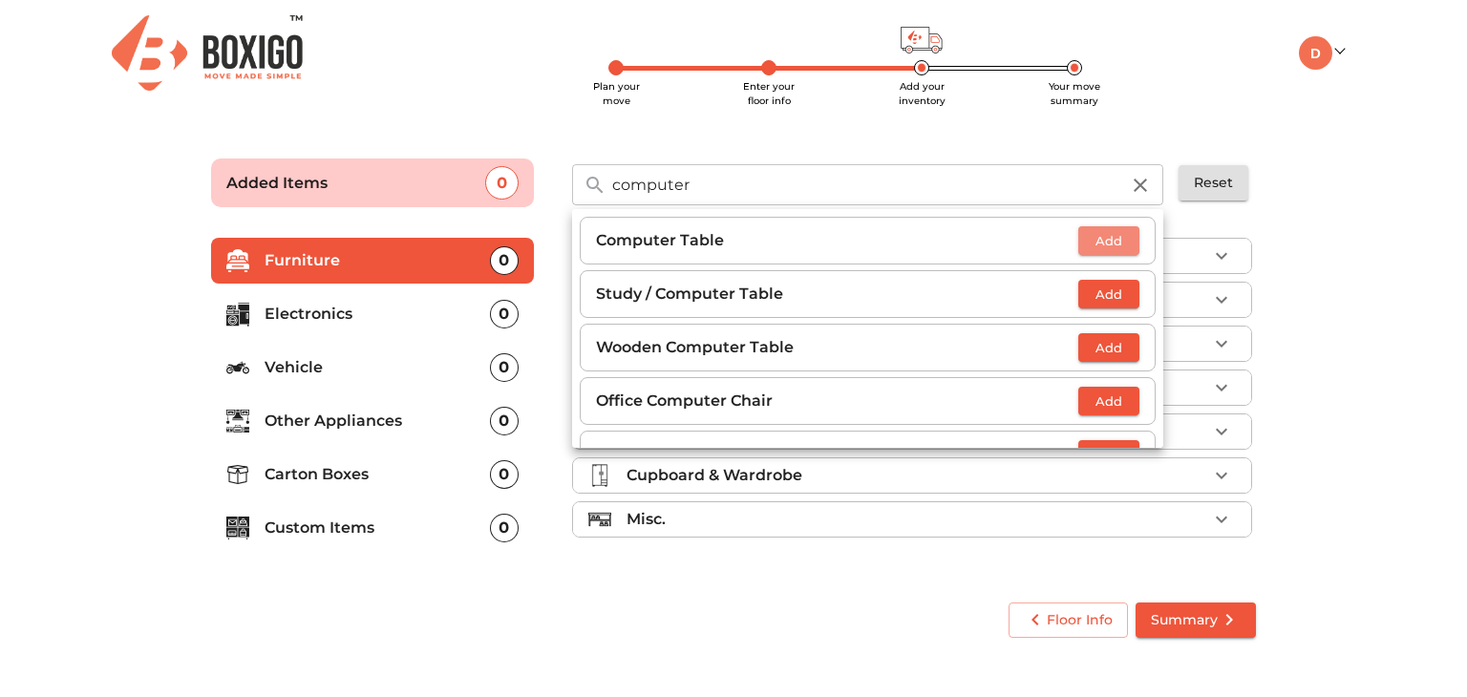
click at [1088, 236] on span "Add" at bounding box center [1109, 241] width 42 height 22
click at [1137, 185] on icon "button" at bounding box center [1140, 185] width 23 height 23
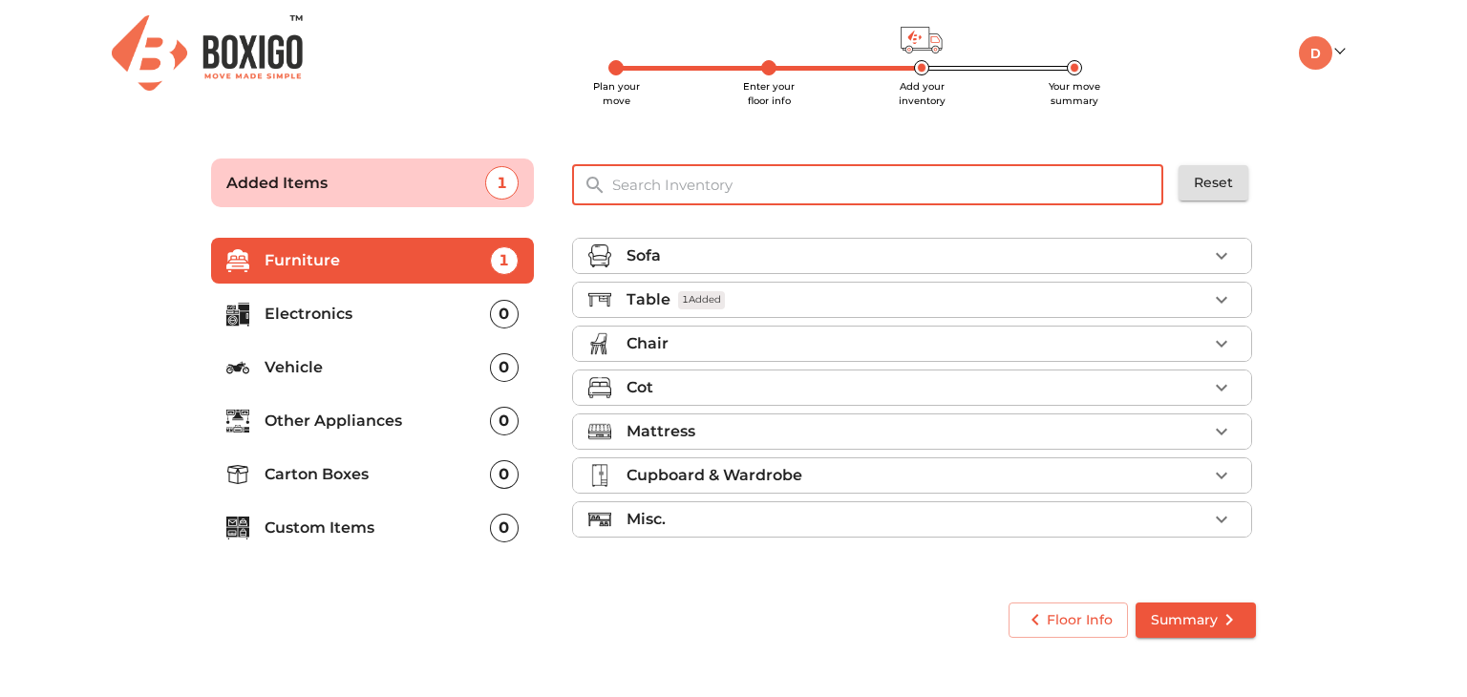
click at [1054, 189] on input "text" at bounding box center [889, 184] width 576 height 41
click at [1007, 188] on input "text" at bounding box center [889, 184] width 576 height 41
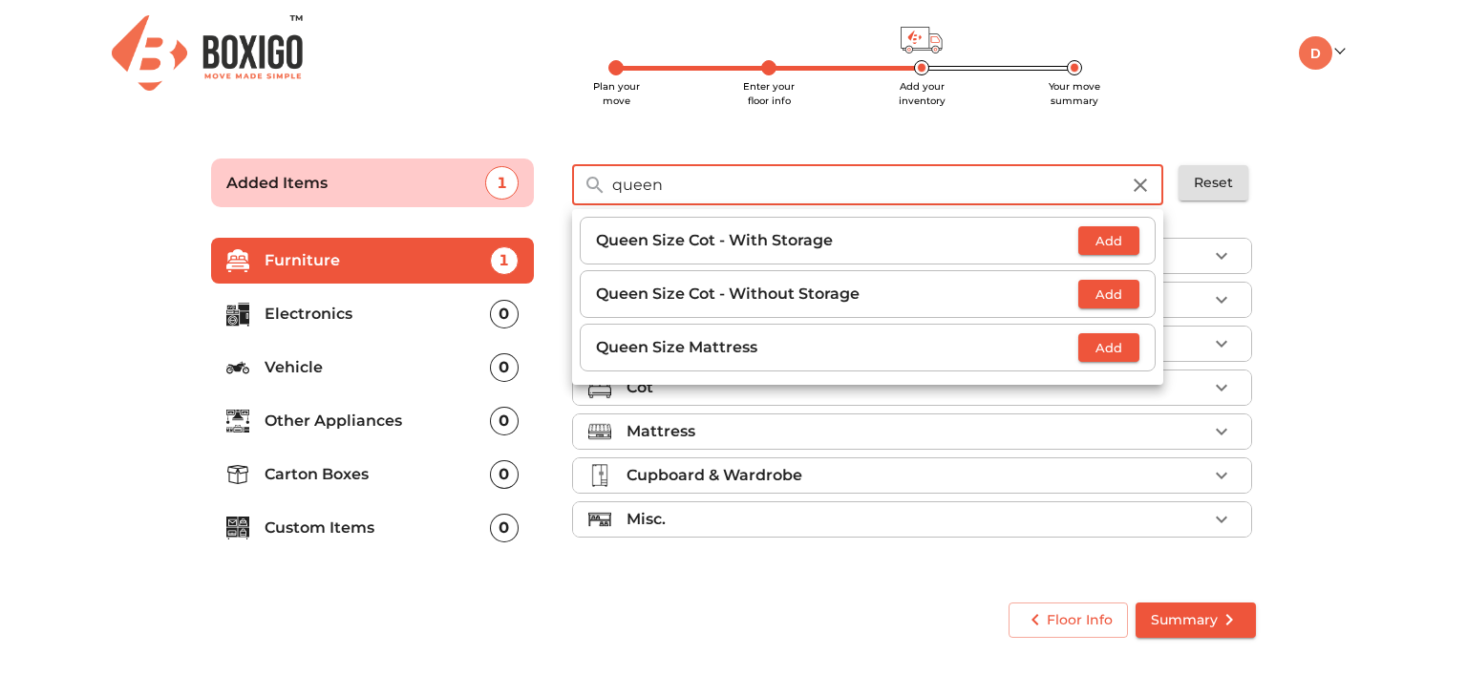
type input "queen"
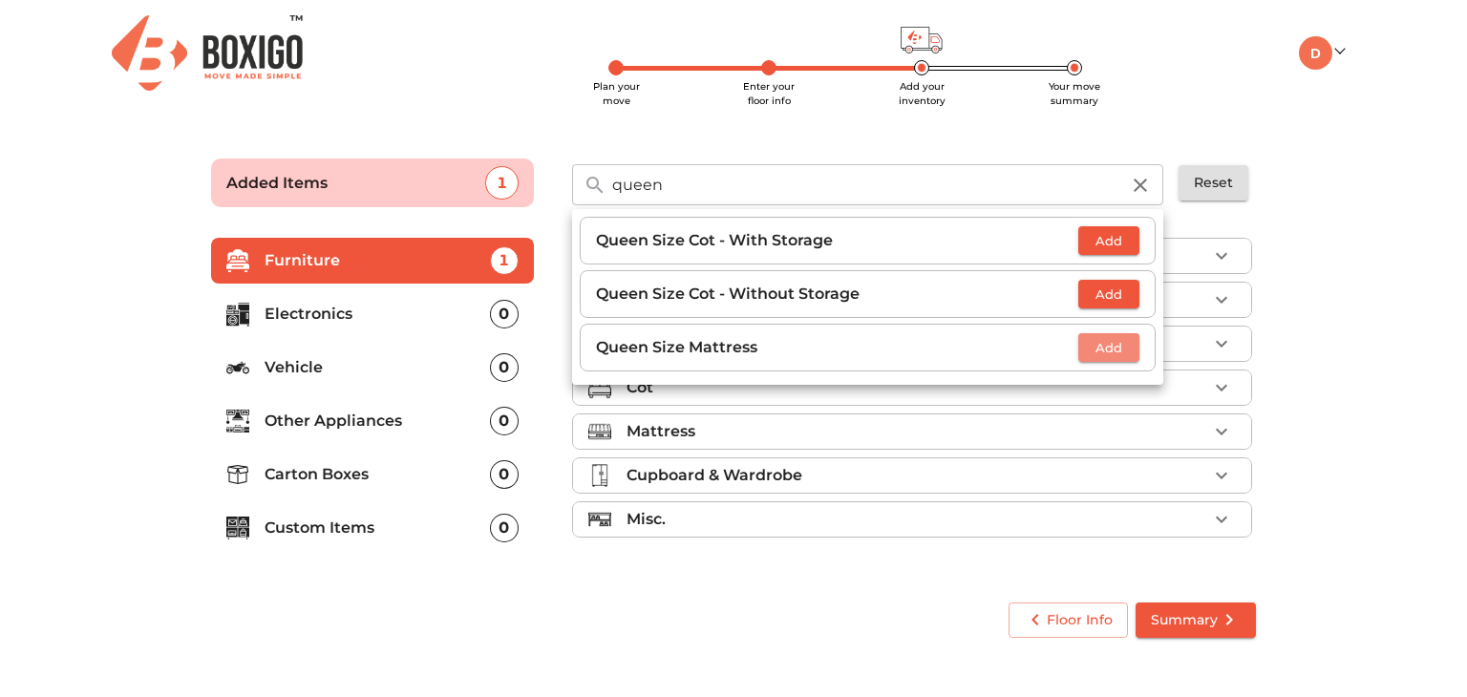
click at [1099, 349] on span "Add" at bounding box center [1109, 348] width 42 height 22
click at [1142, 194] on icon "button" at bounding box center [1140, 185] width 23 height 23
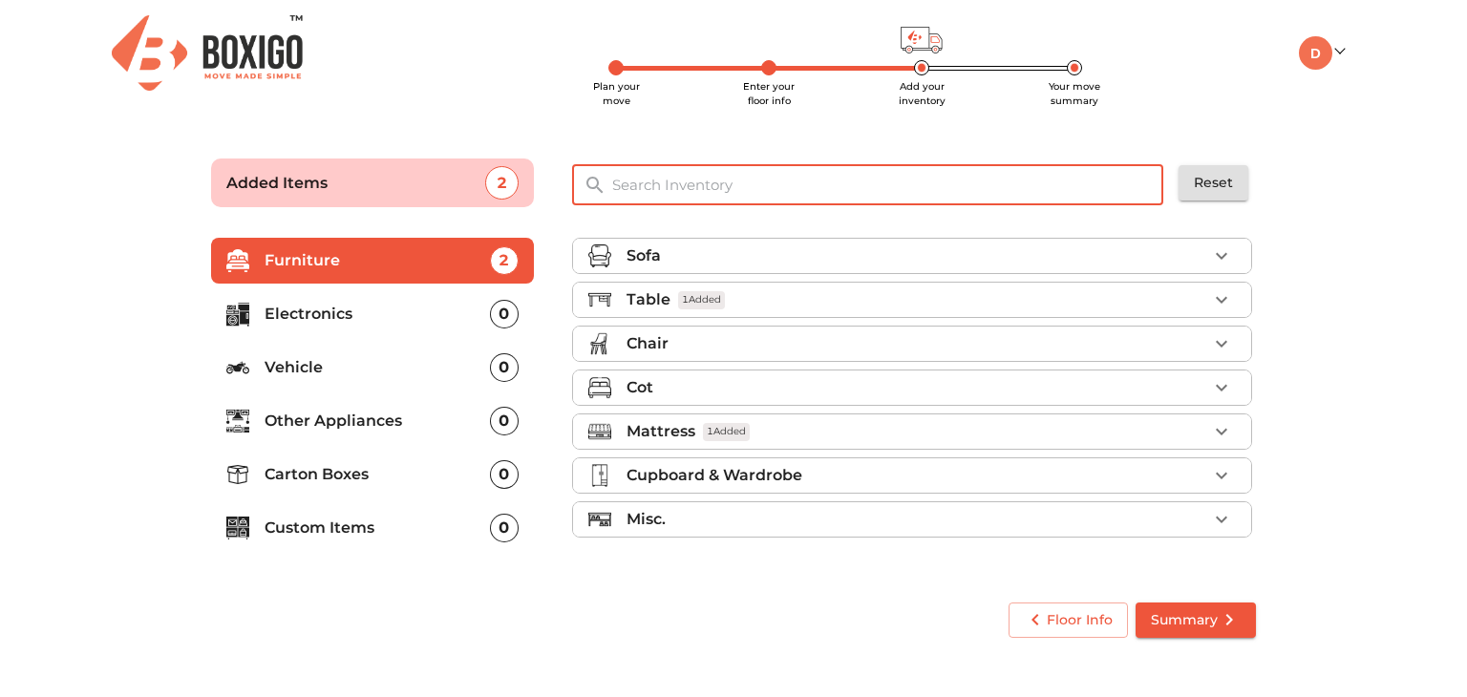
click at [1062, 188] on input "text" at bounding box center [889, 184] width 576 height 41
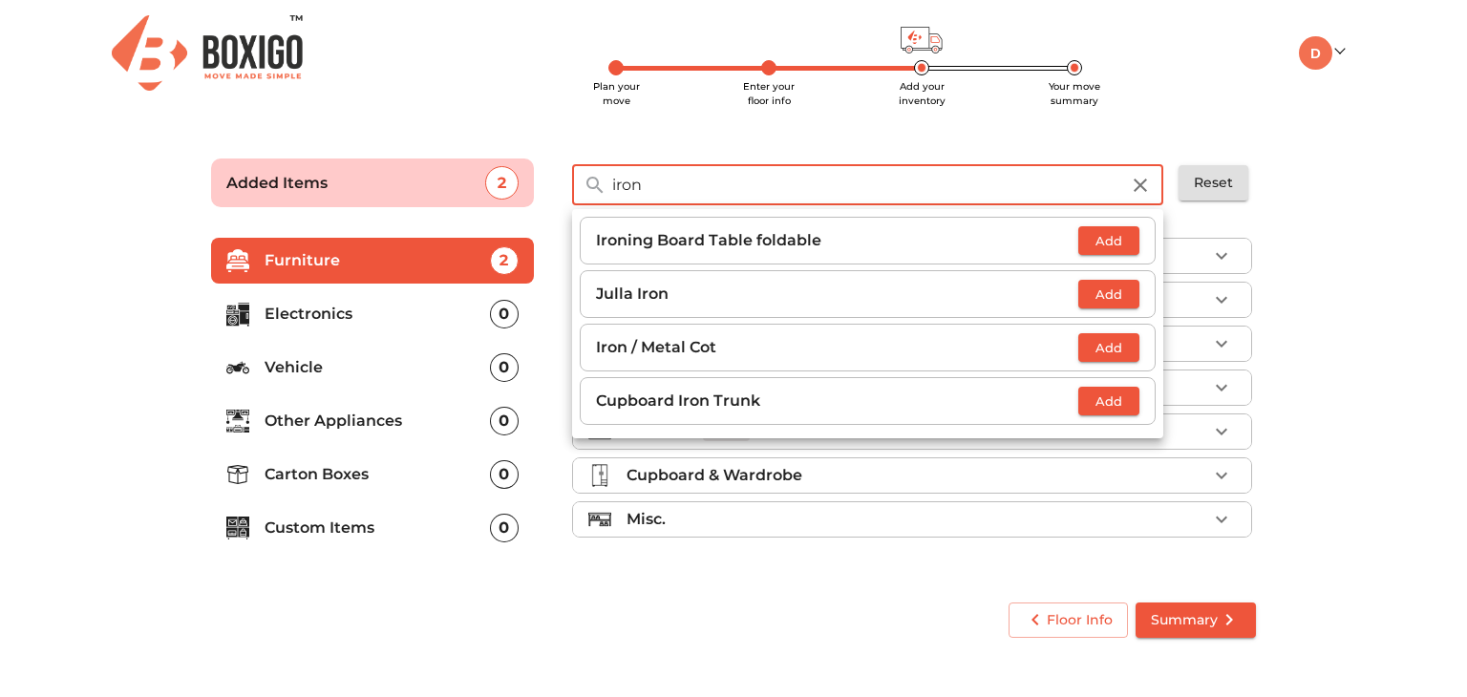
type input "iron"
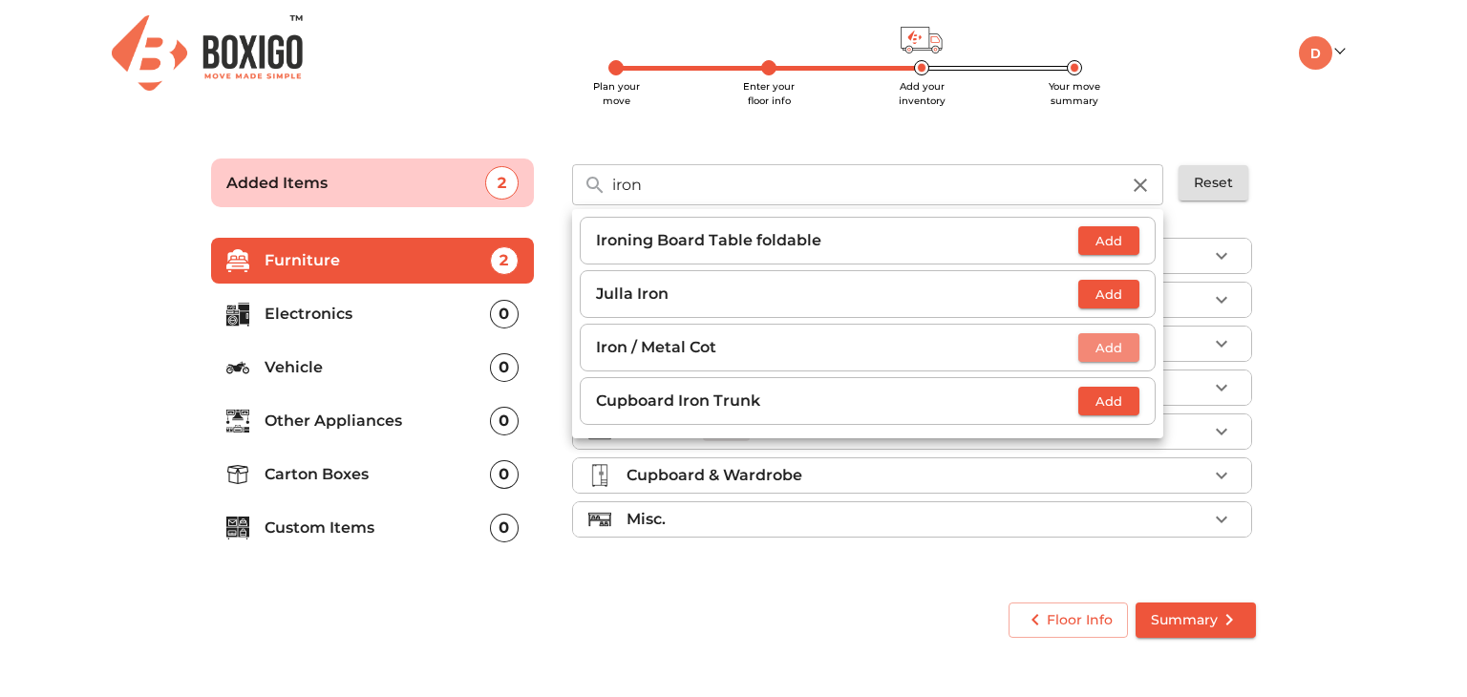
click at [1101, 344] on span "Add" at bounding box center [1109, 348] width 42 height 22
click at [1139, 194] on icon "button" at bounding box center [1140, 185] width 23 height 23
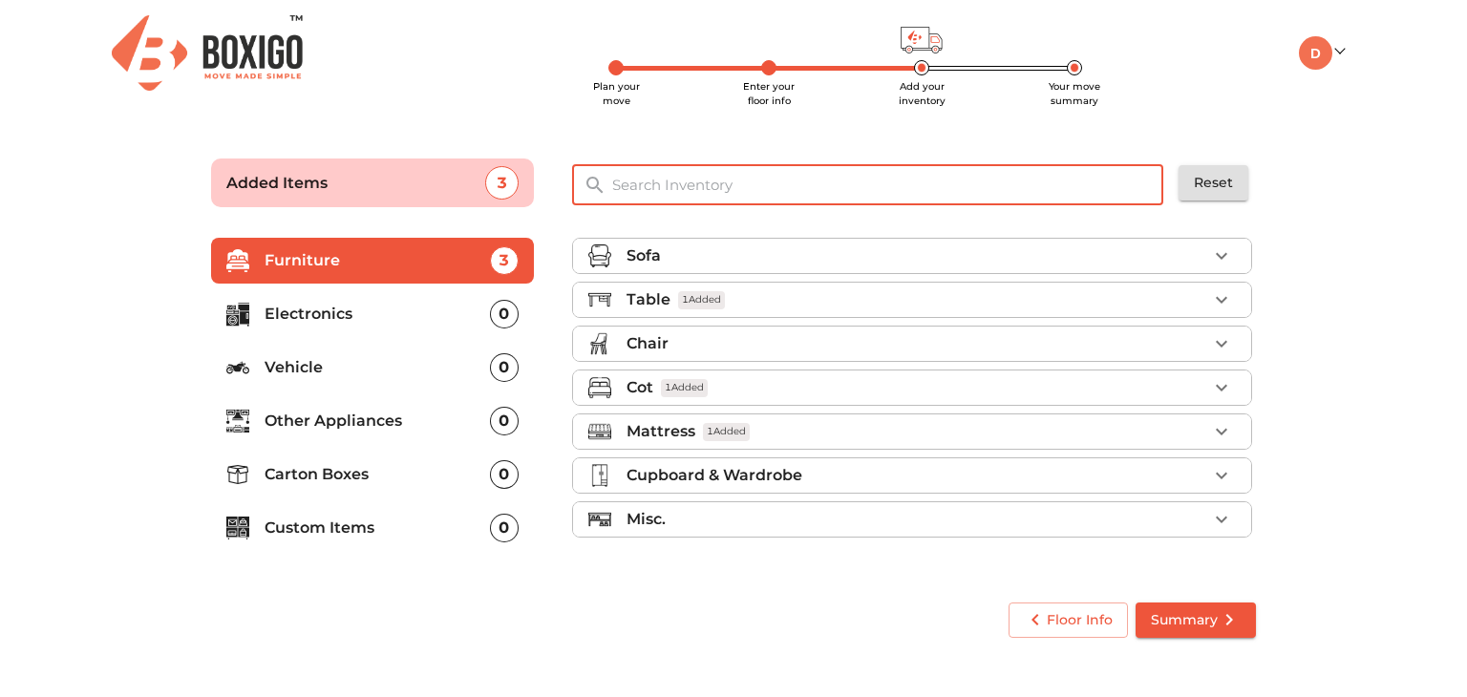
click at [1012, 185] on input "text" at bounding box center [889, 184] width 576 height 41
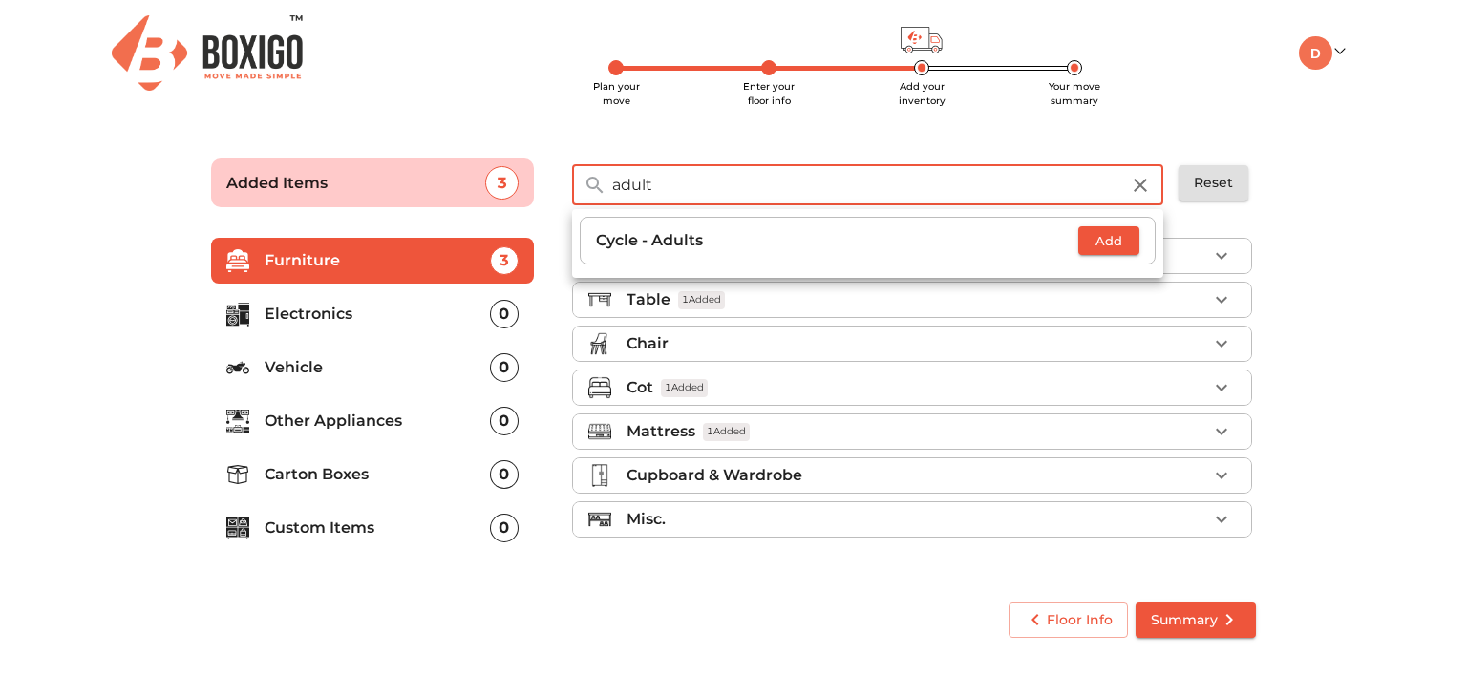
type input "adult"
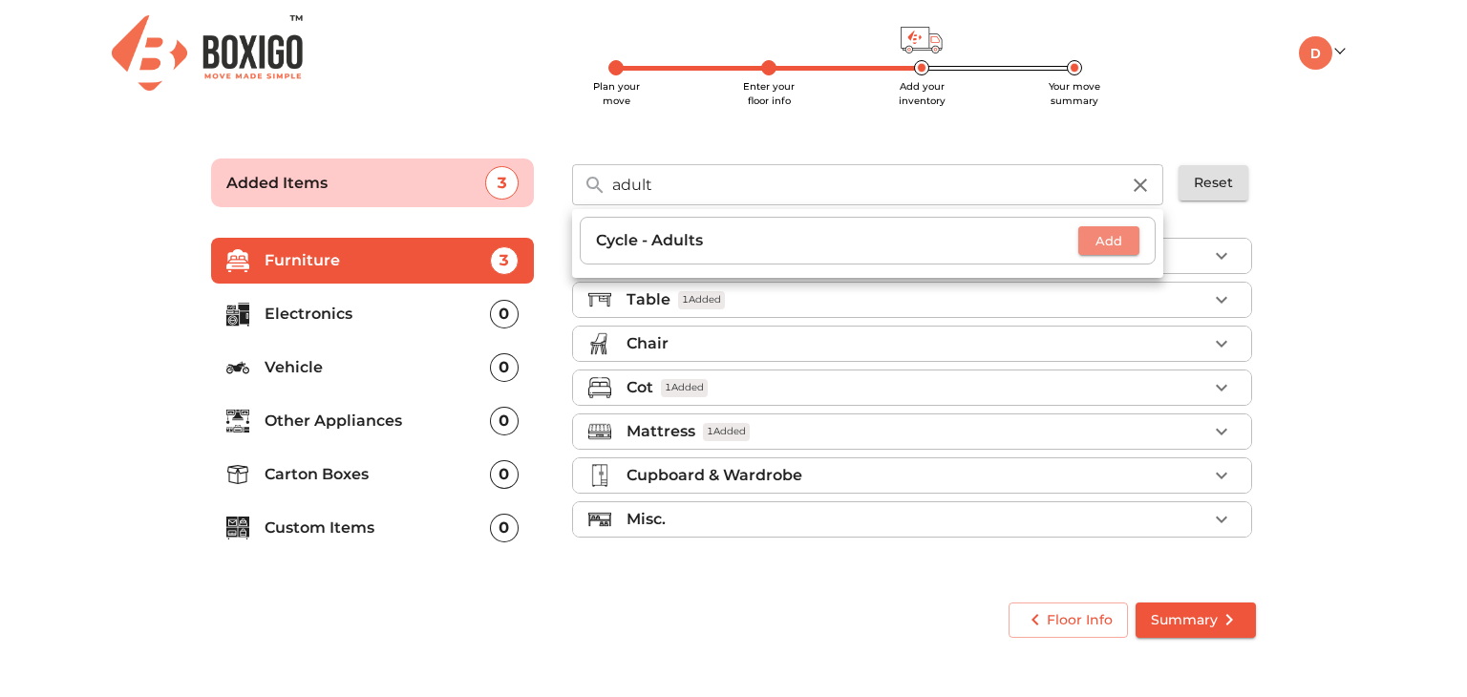
click at [1107, 244] on span "Add" at bounding box center [1109, 241] width 42 height 22
click at [1142, 180] on icon "button" at bounding box center [1140, 185] width 23 height 23
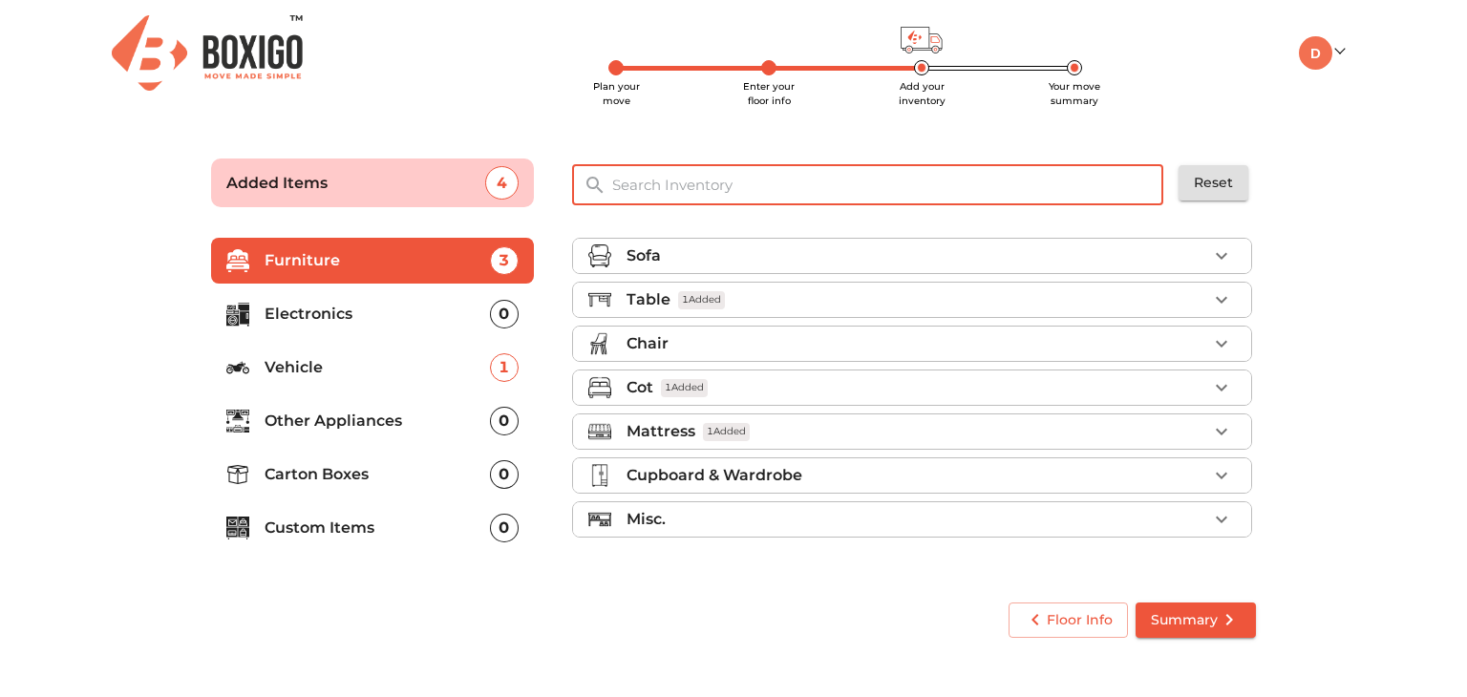
click at [1025, 191] on input "text" at bounding box center [889, 184] width 576 height 41
type input "c"
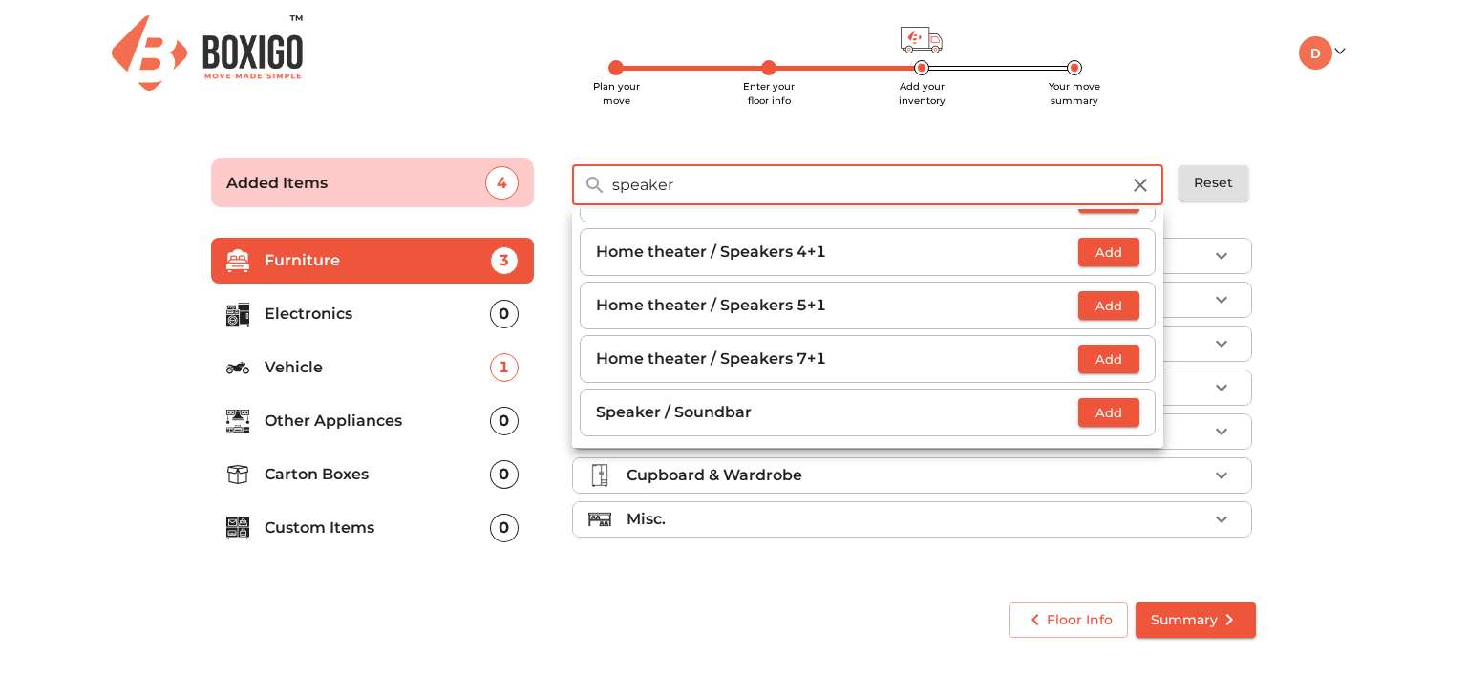
scroll to position [37, 0]
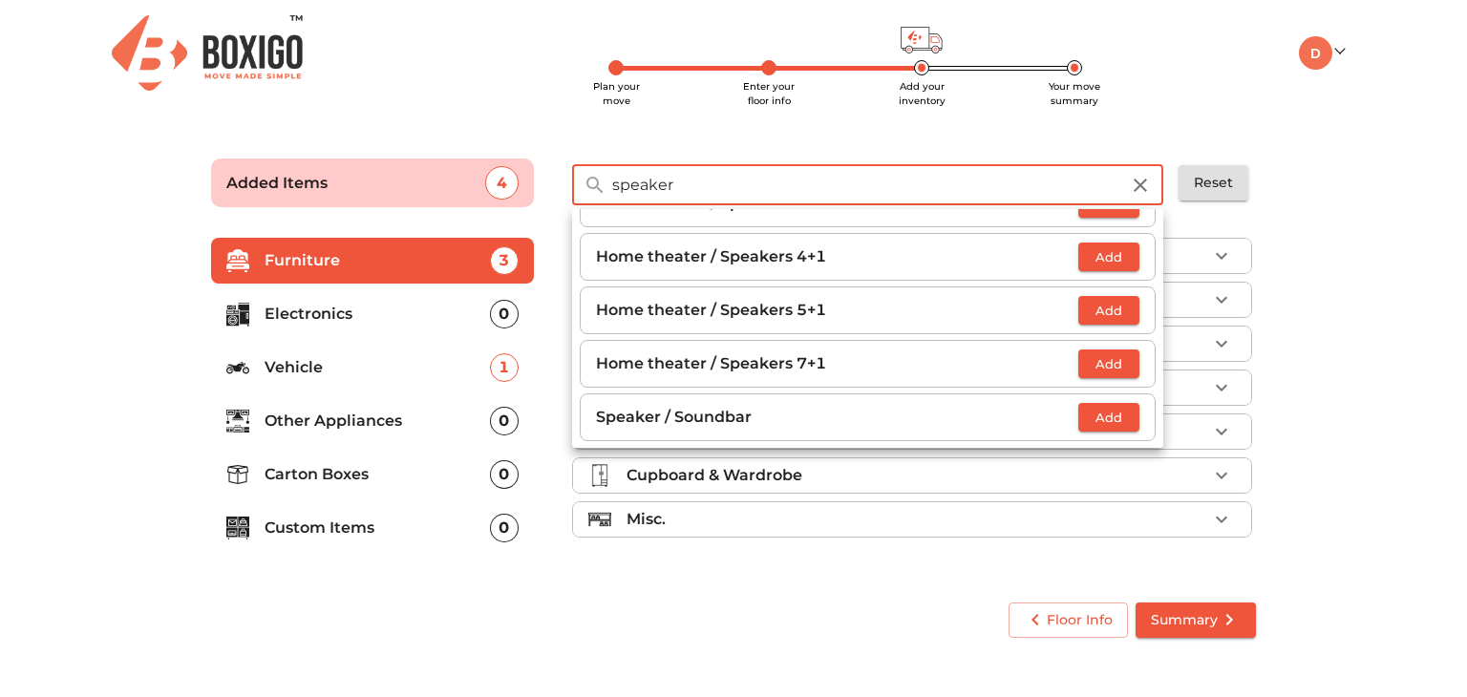
type input "speaker"
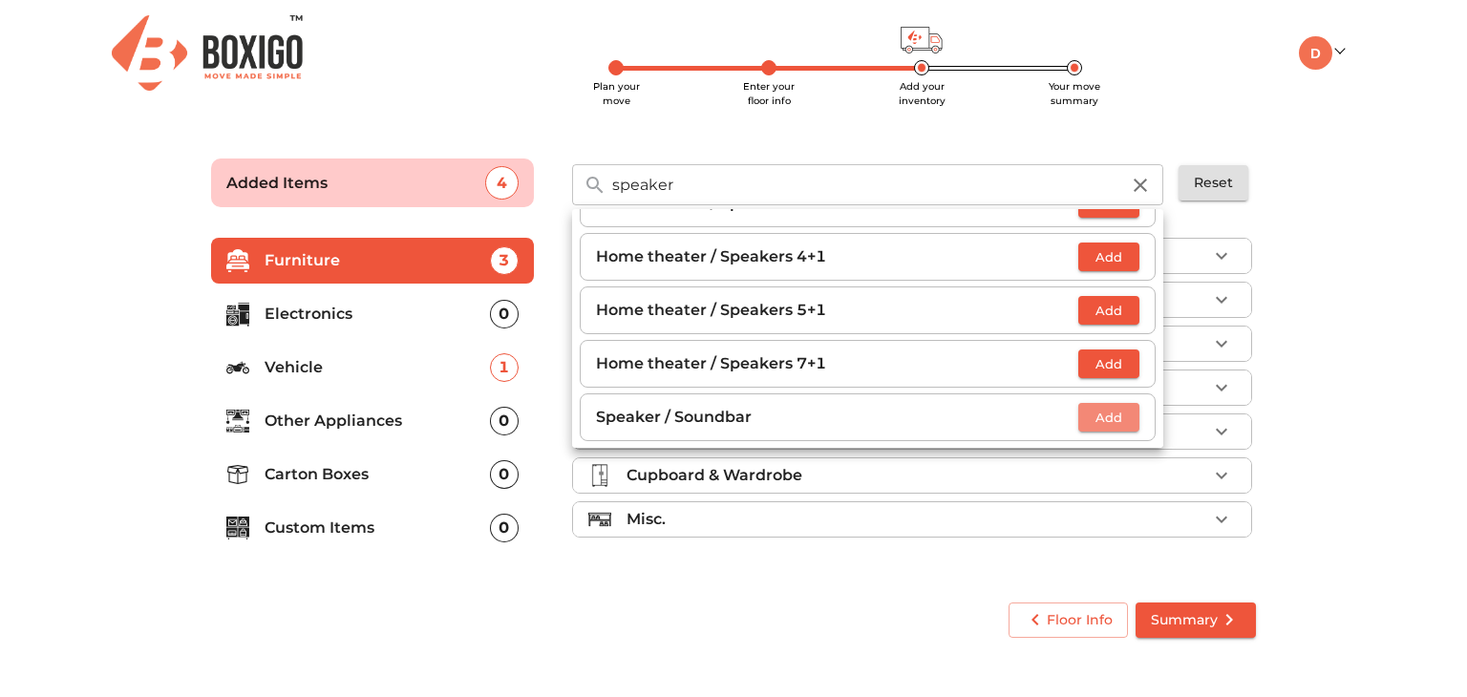
click at [1103, 425] on span "Add" at bounding box center [1109, 418] width 42 height 22
click at [1134, 182] on icon "button" at bounding box center [1140, 185] width 23 height 23
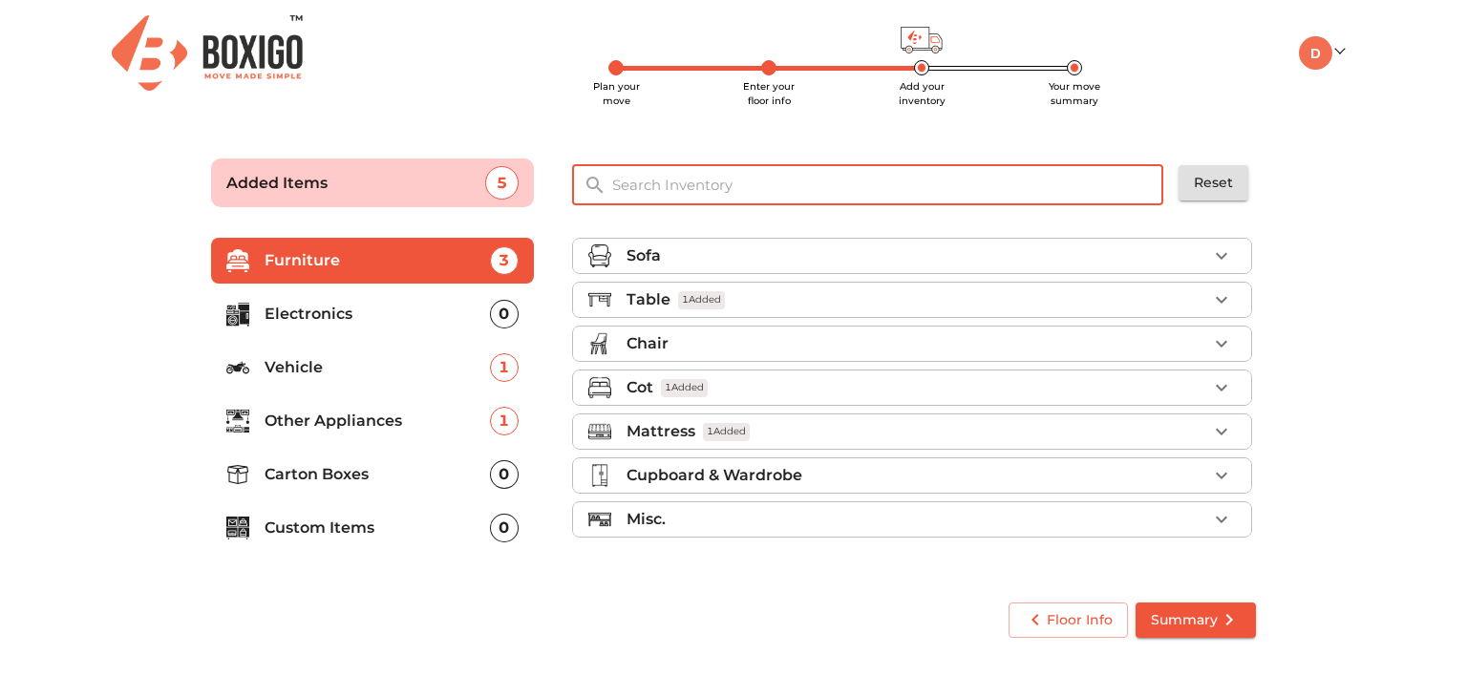
click at [1060, 186] on input "text" at bounding box center [889, 184] width 576 height 41
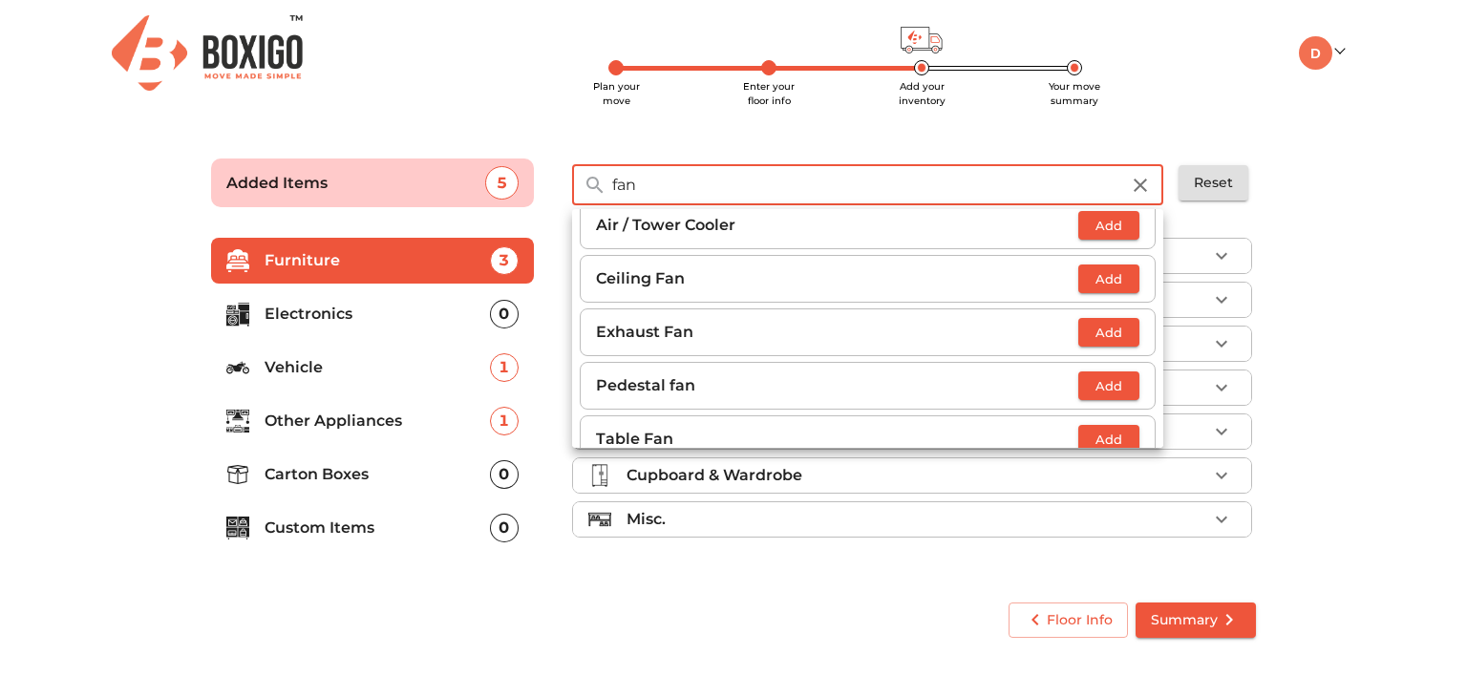
scroll to position [0, 0]
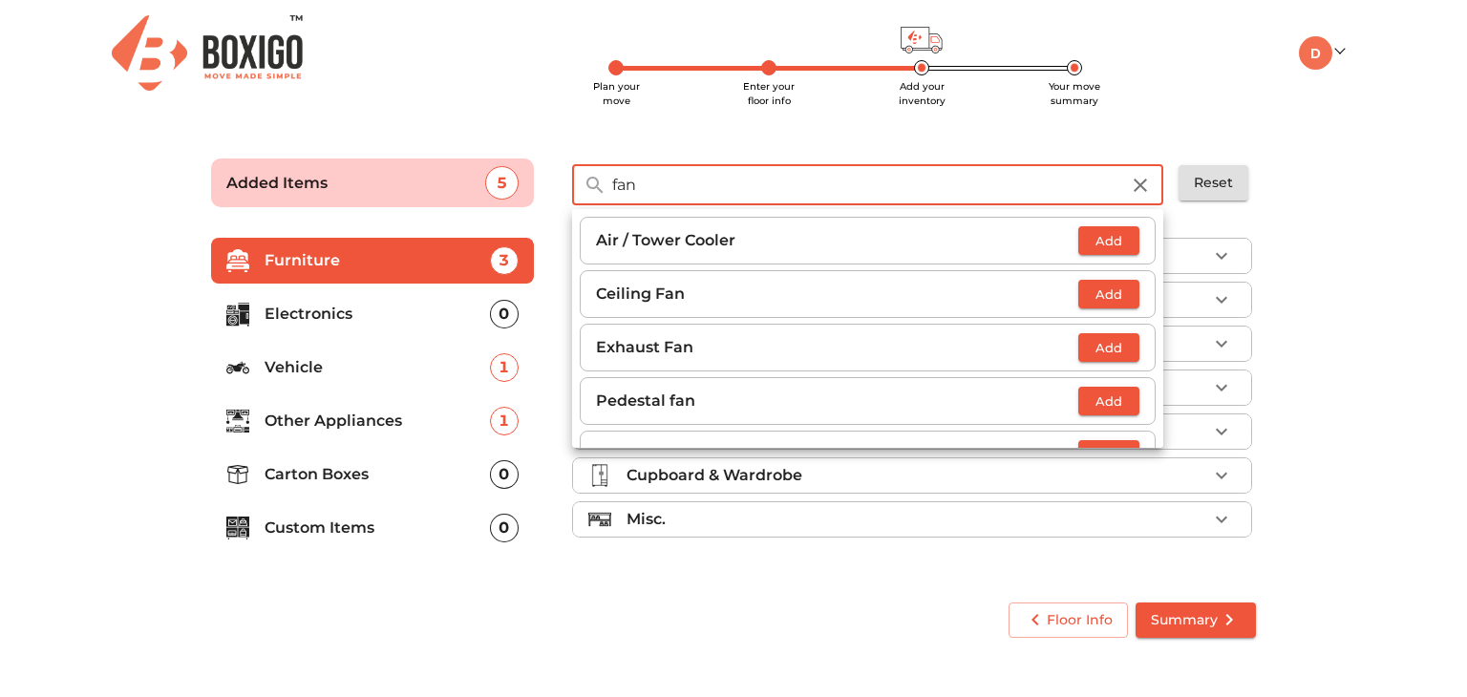
type input "fan"
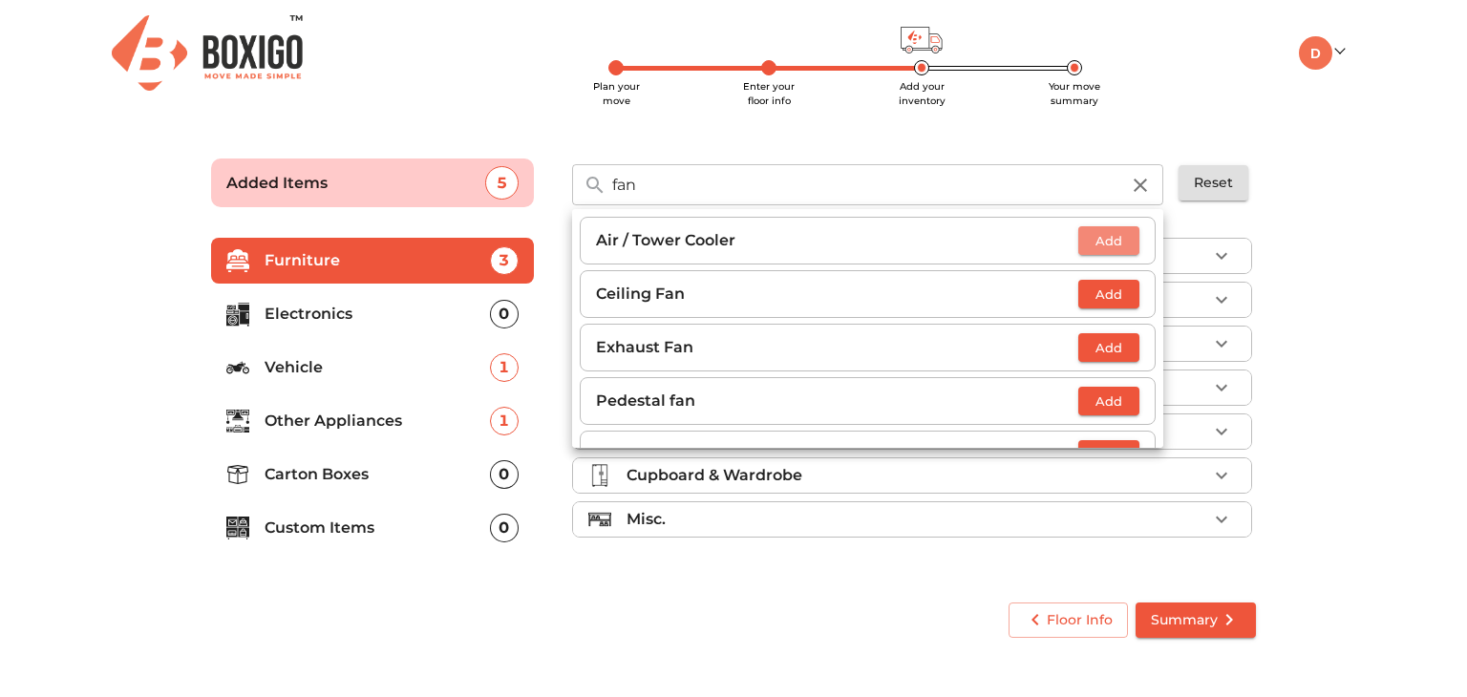
click at [1107, 242] on span "Add" at bounding box center [1109, 241] width 42 height 22
click at [1146, 180] on icon "button" at bounding box center [1140, 185] width 23 height 23
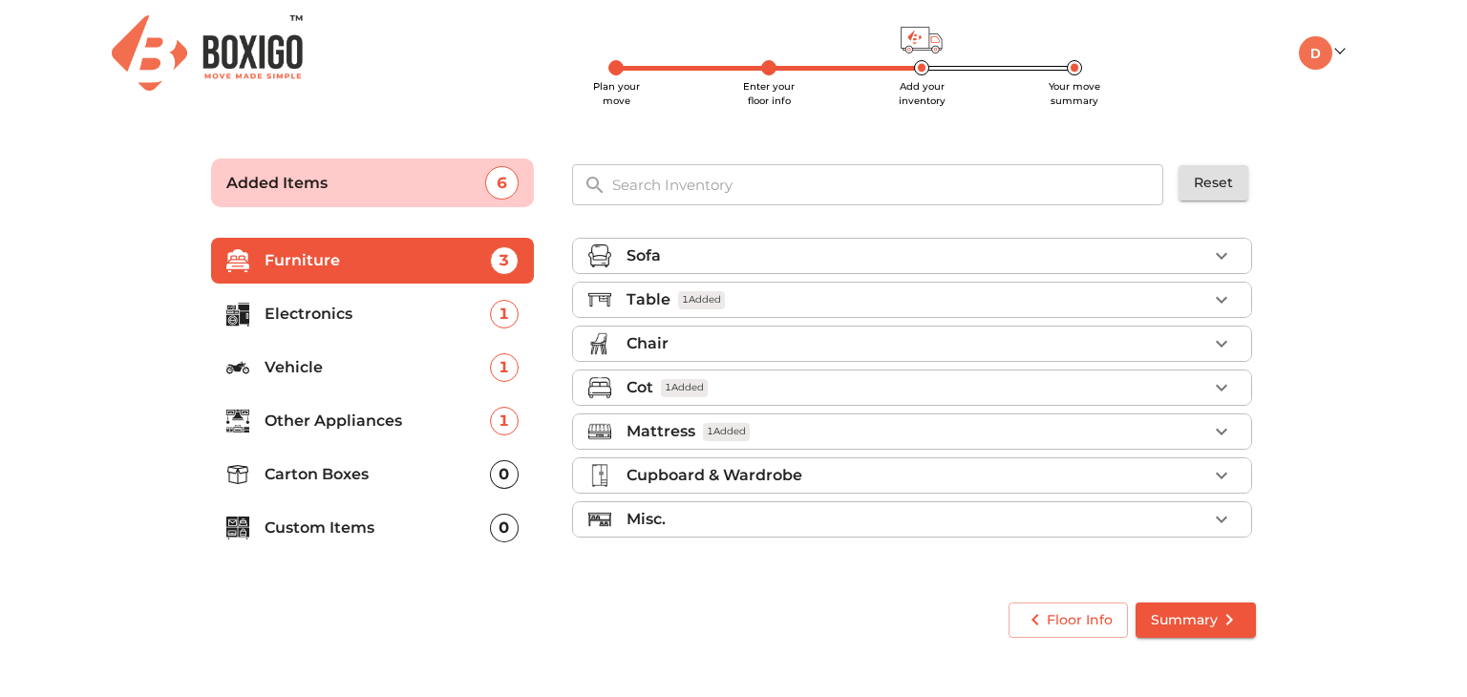
click at [1071, 192] on input "text" at bounding box center [889, 184] width 576 height 41
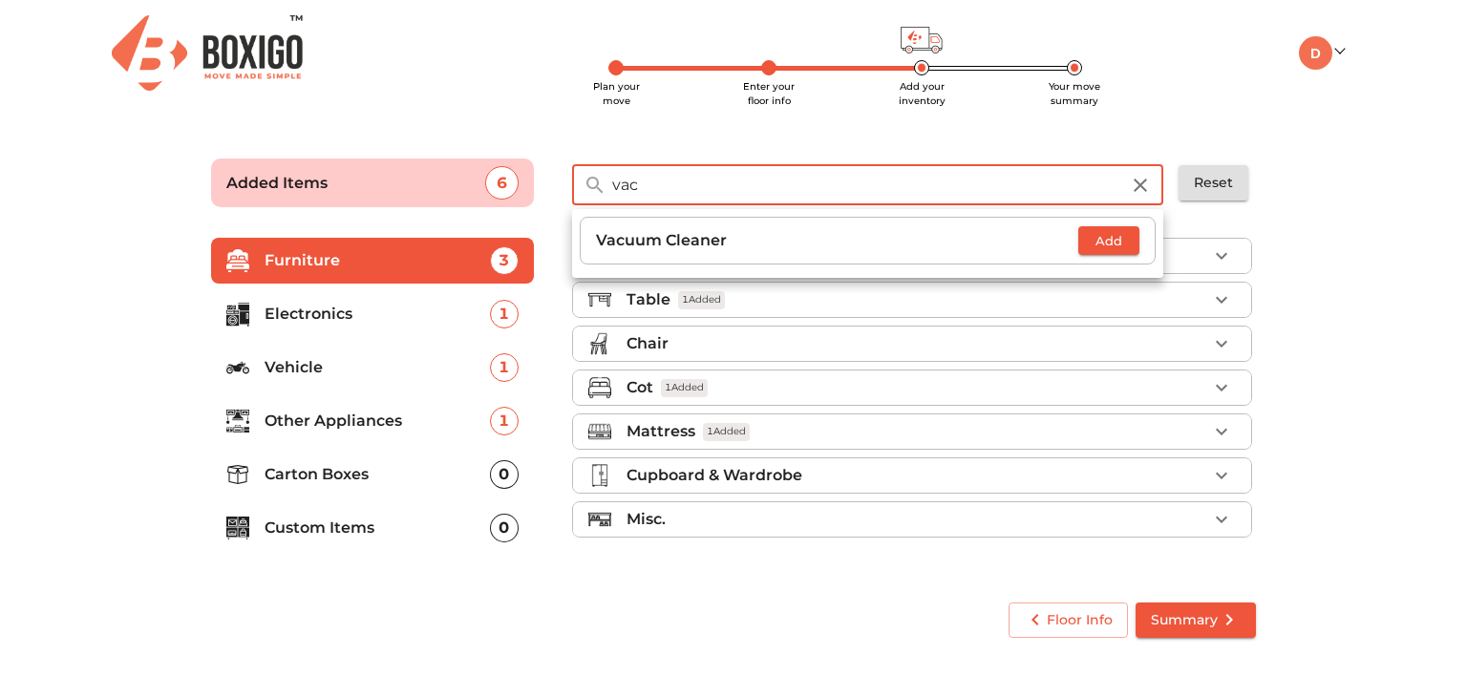
type input "vac"
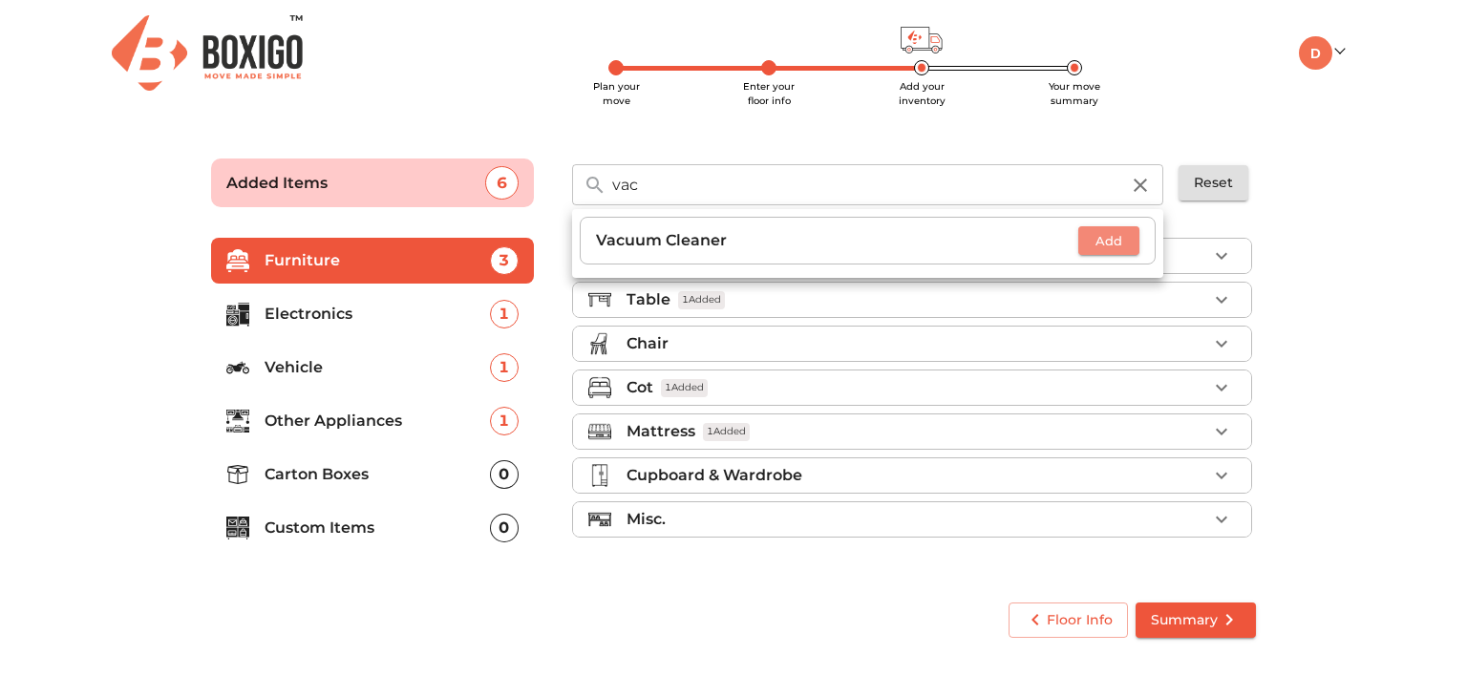
click at [1119, 232] on span "Add" at bounding box center [1109, 241] width 42 height 22
click at [1139, 184] on icon "button" at bounding box center [1140, 185] width 13 height 13
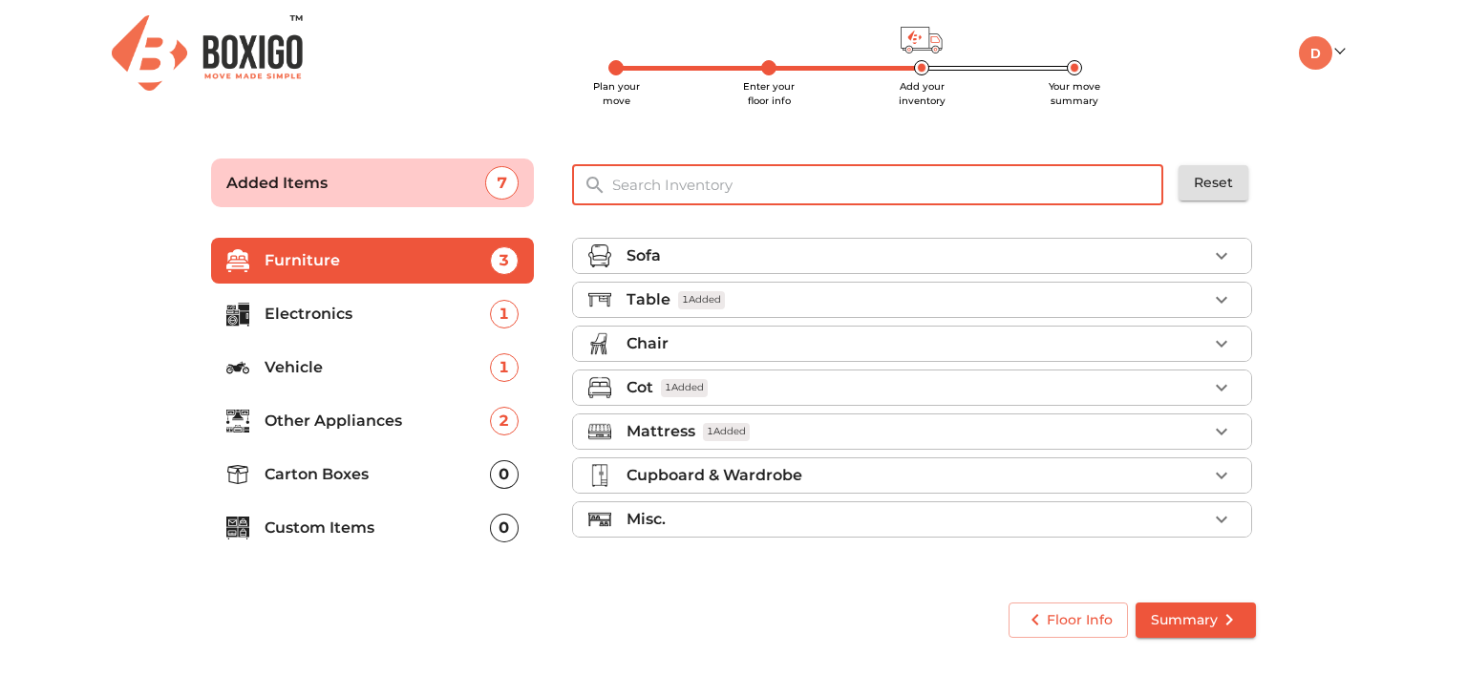
click at [1103, 182] on input "text" at bounding box center [889, 184] width 576 height 41
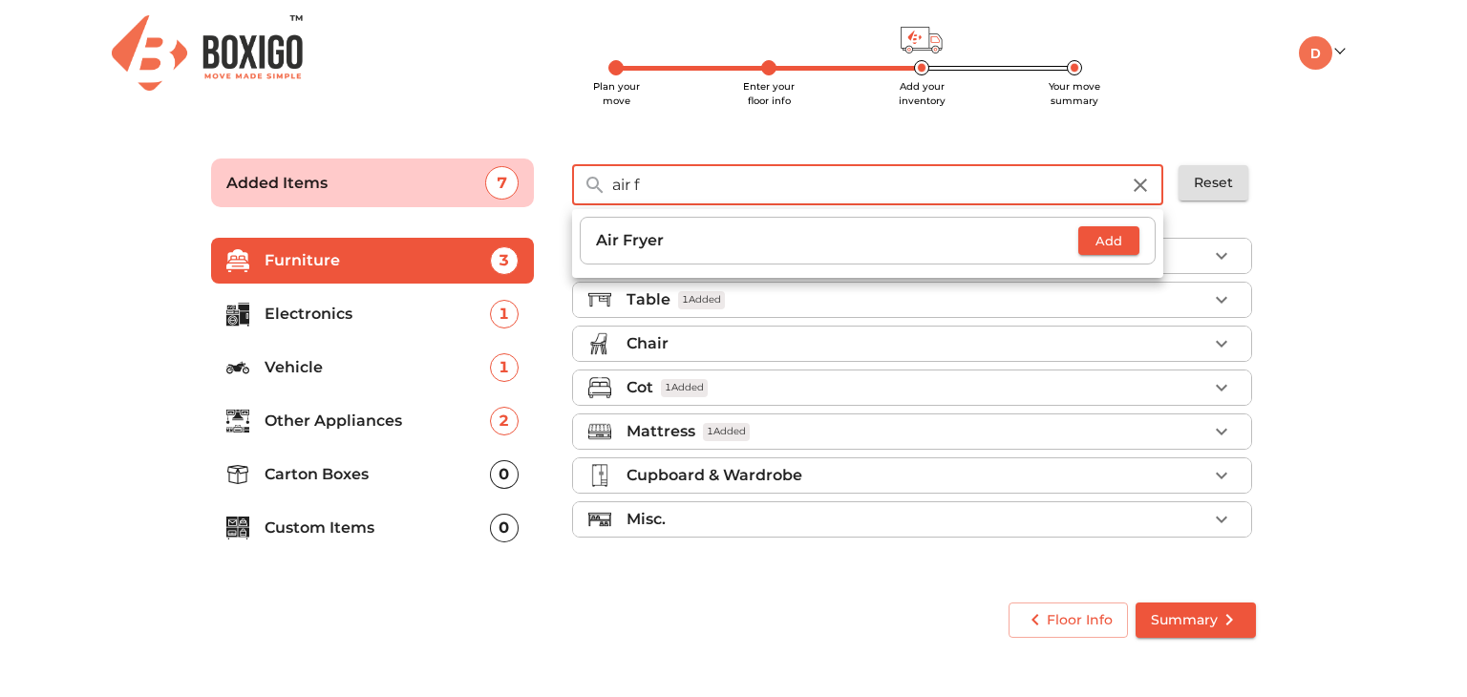
type input "air f"
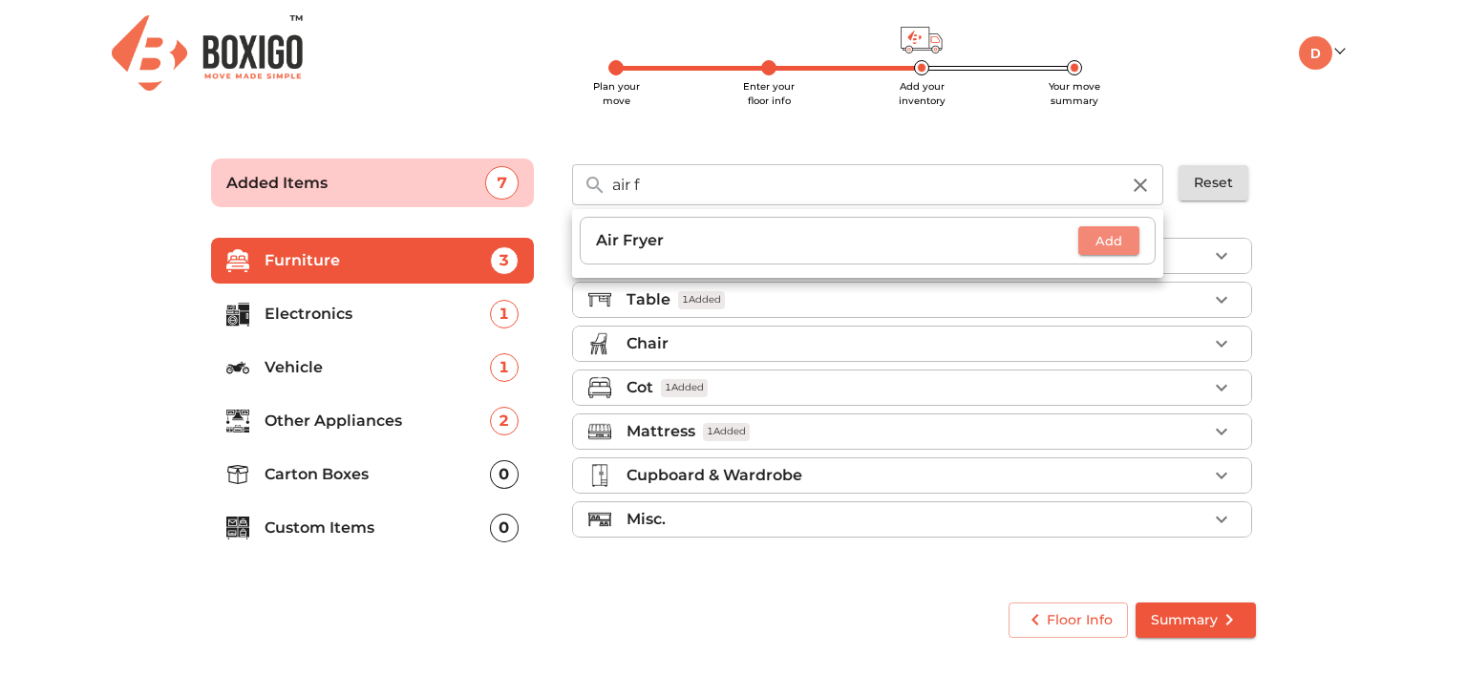
click at [1098, 252] on button "Add" at bounding box center [1108, 241] width 61 height 30
click at [1140, 187] on icon "button" at bounding box center [1140, 185] width 23 height 23
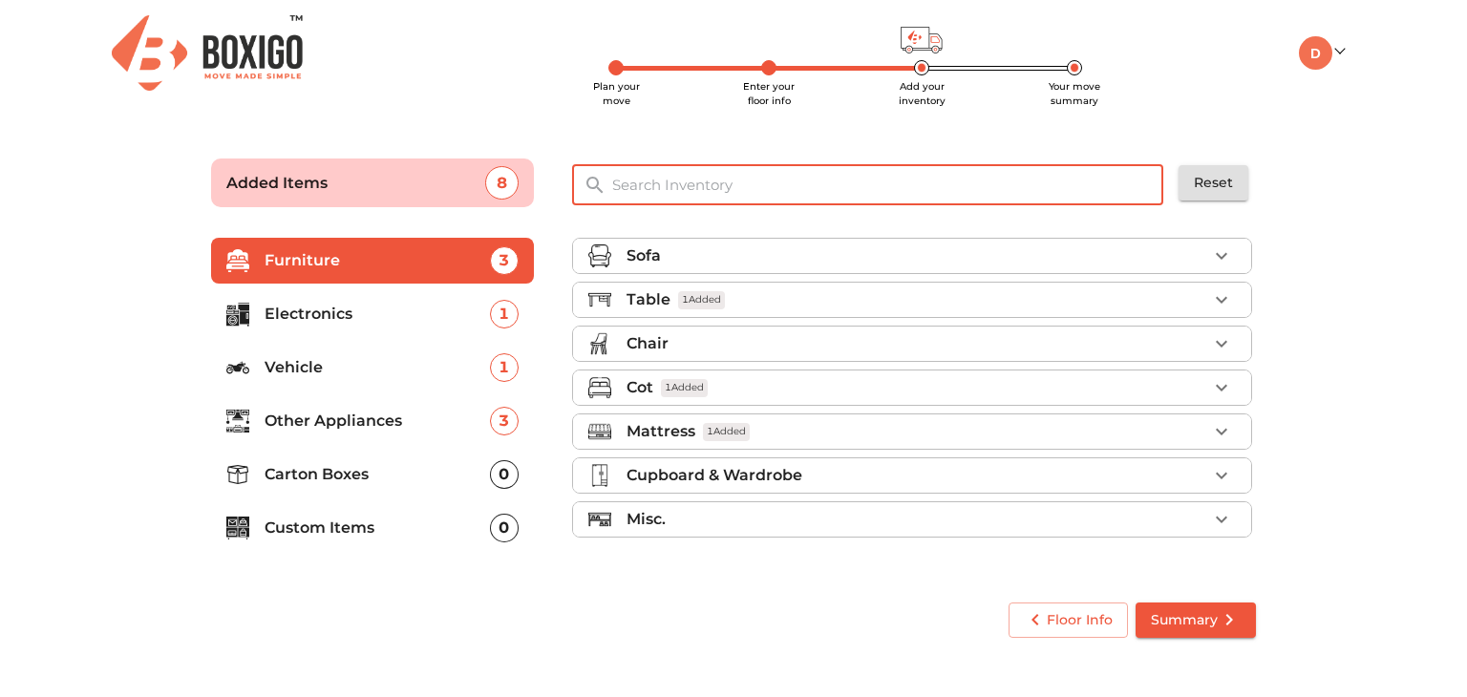
click at [1100, 184] on input "text" at bounding box center [889, 184] width 576 height 41
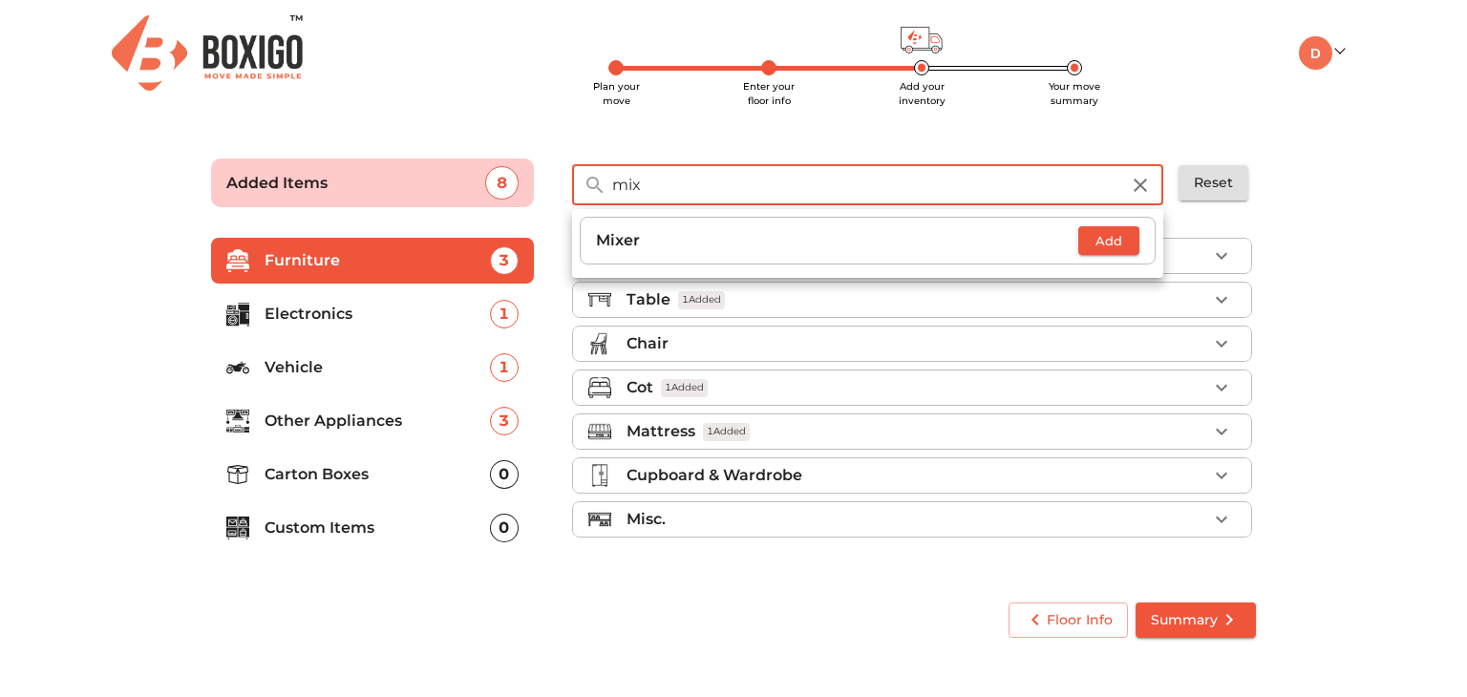
type input "mix"
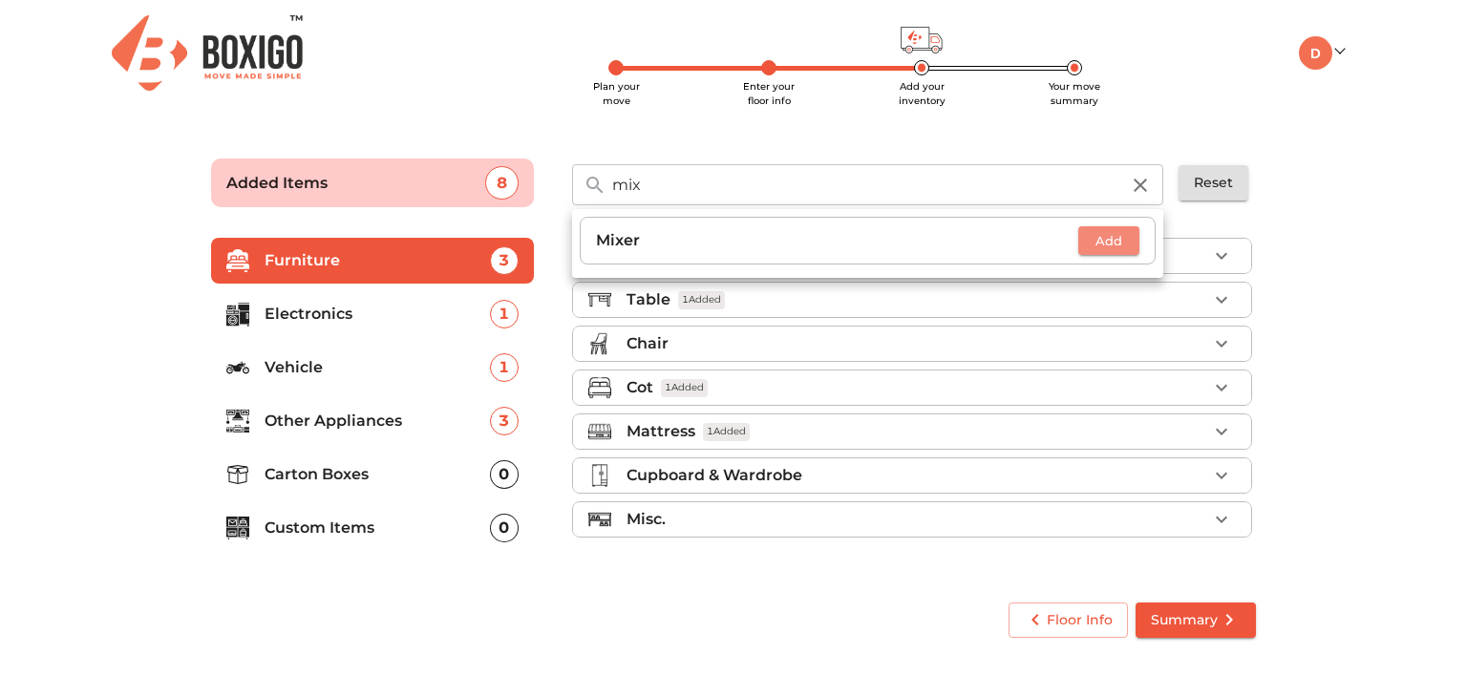
click at [1116, 240] on span "Add" at bounding box center [1109, 241] width 42 height 22
click at [1146, 189] on icon "button" at bounding box center [1140, 185] width 13 height 13
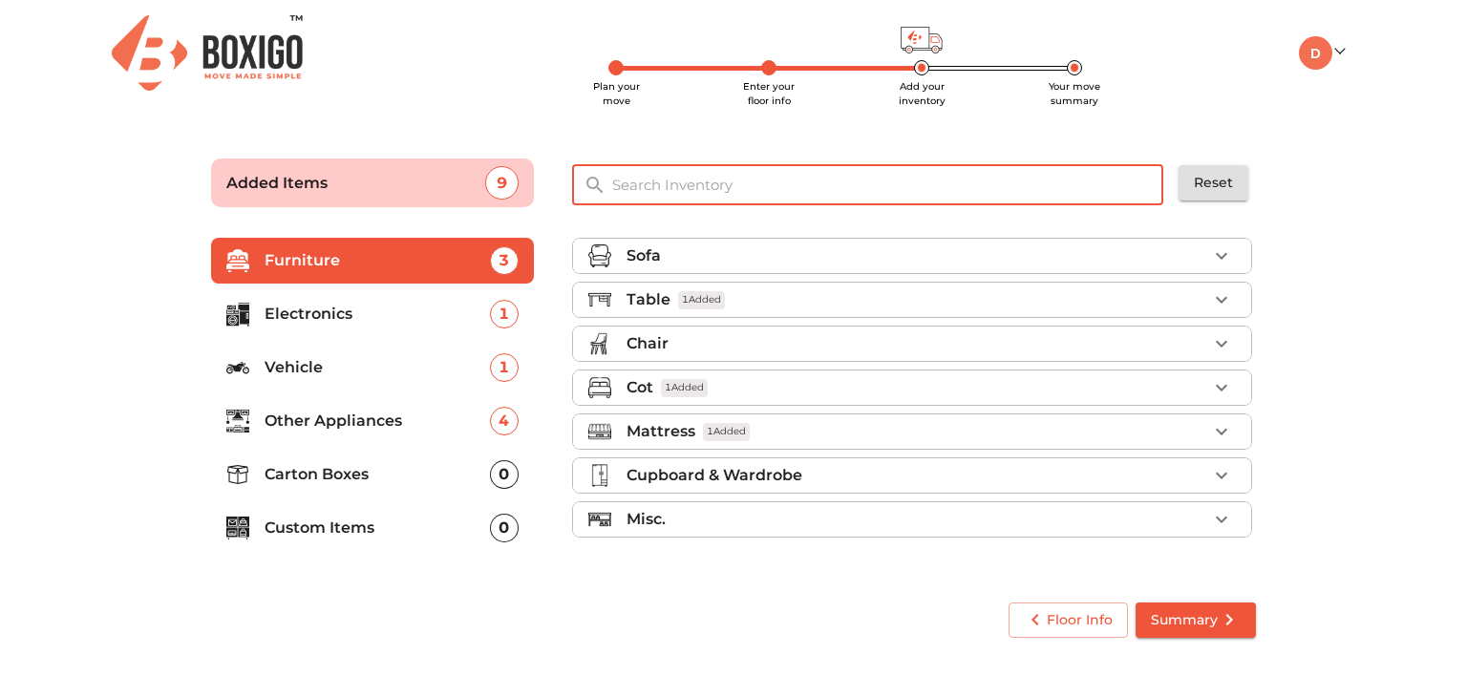
click at [1070, 167] on input "text" at bounding box center [889, 184] width 576 height 41
type input "f"
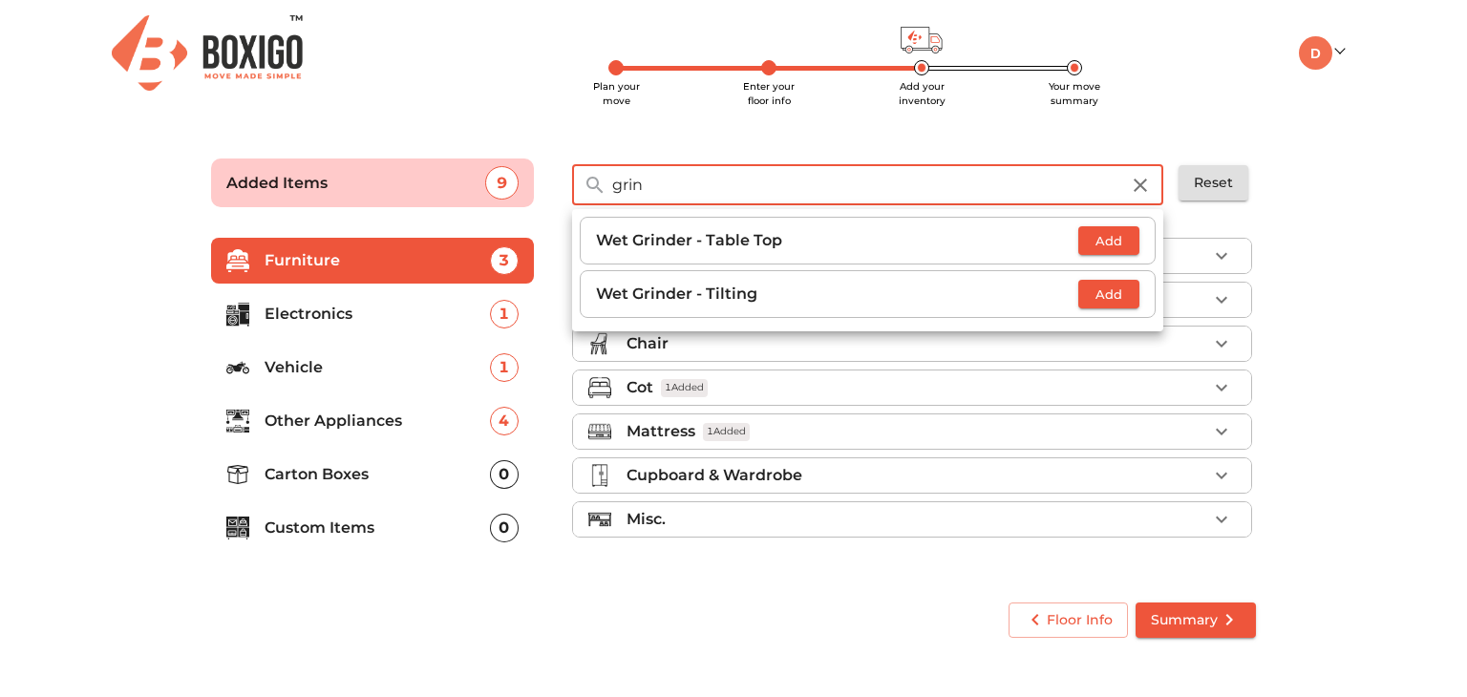
type input "grin"
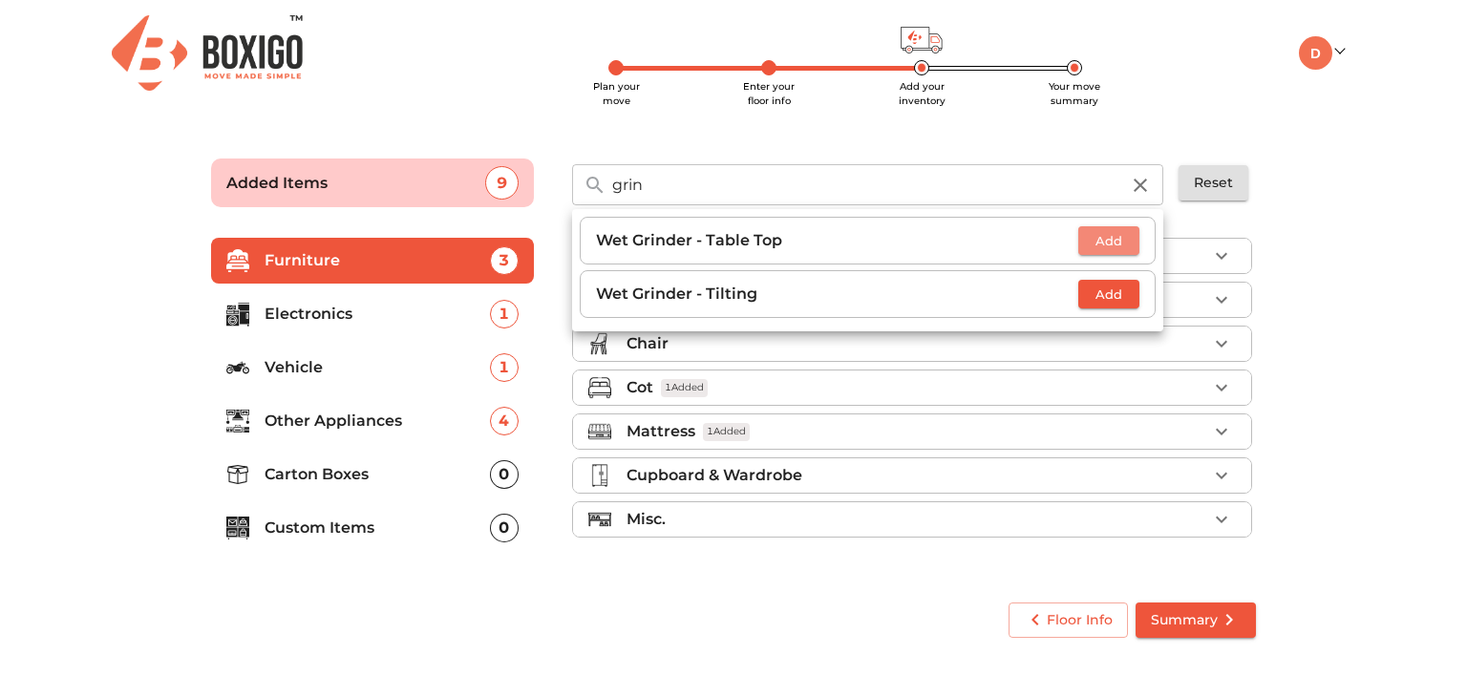
click at [1112, 244] on span "Add" at bounding box center [1109, 241] width 42 height 22
click at [1154, 188] on button "button" at bounding box center [1140, 185] width 46 height 46
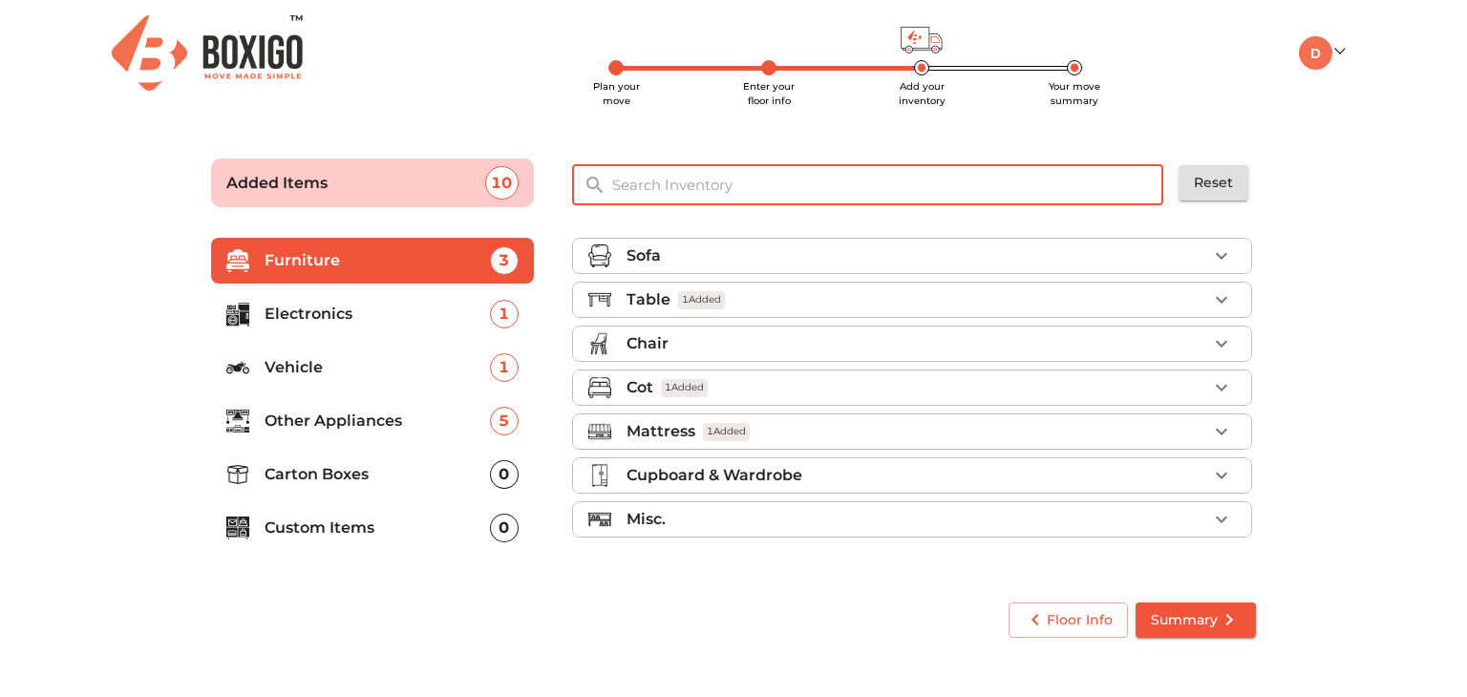
click at [1047, 180] on input "text" at bounding box center [889, 184] width 576 height 41
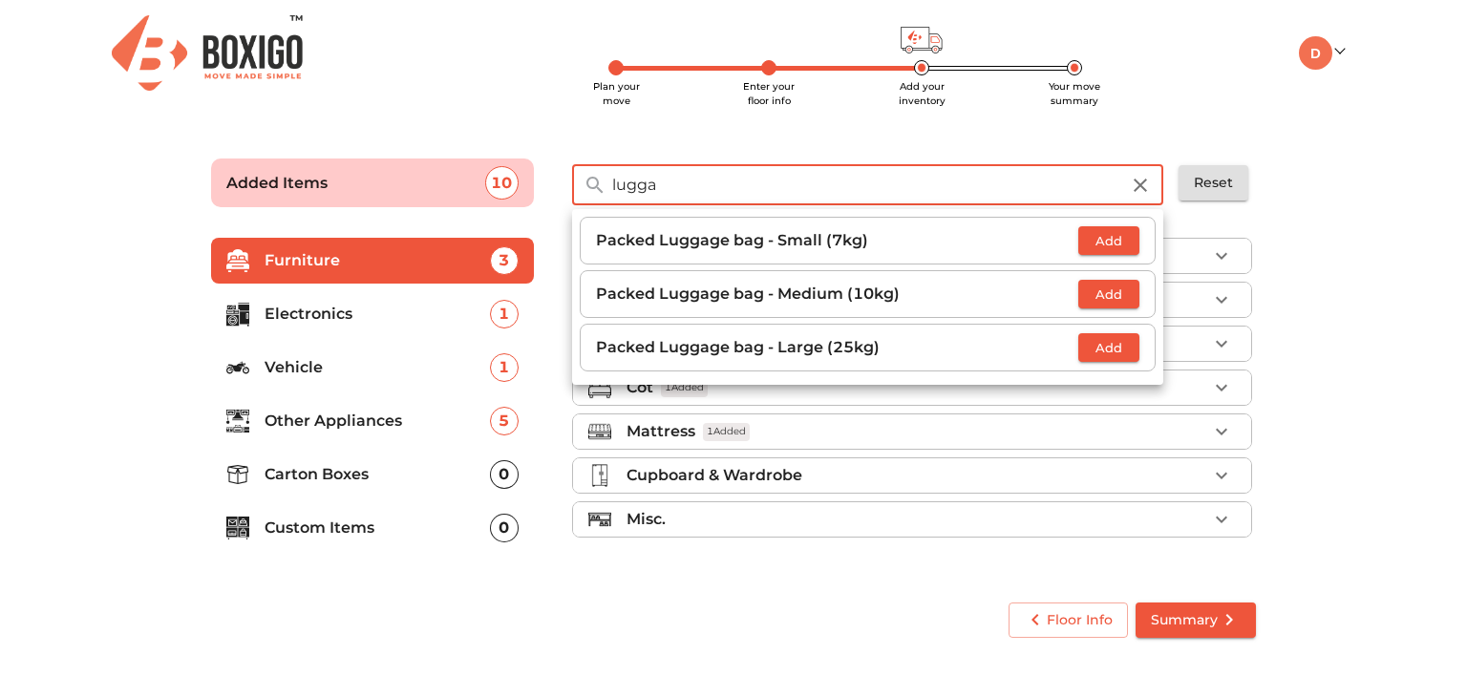
type input "lugga"
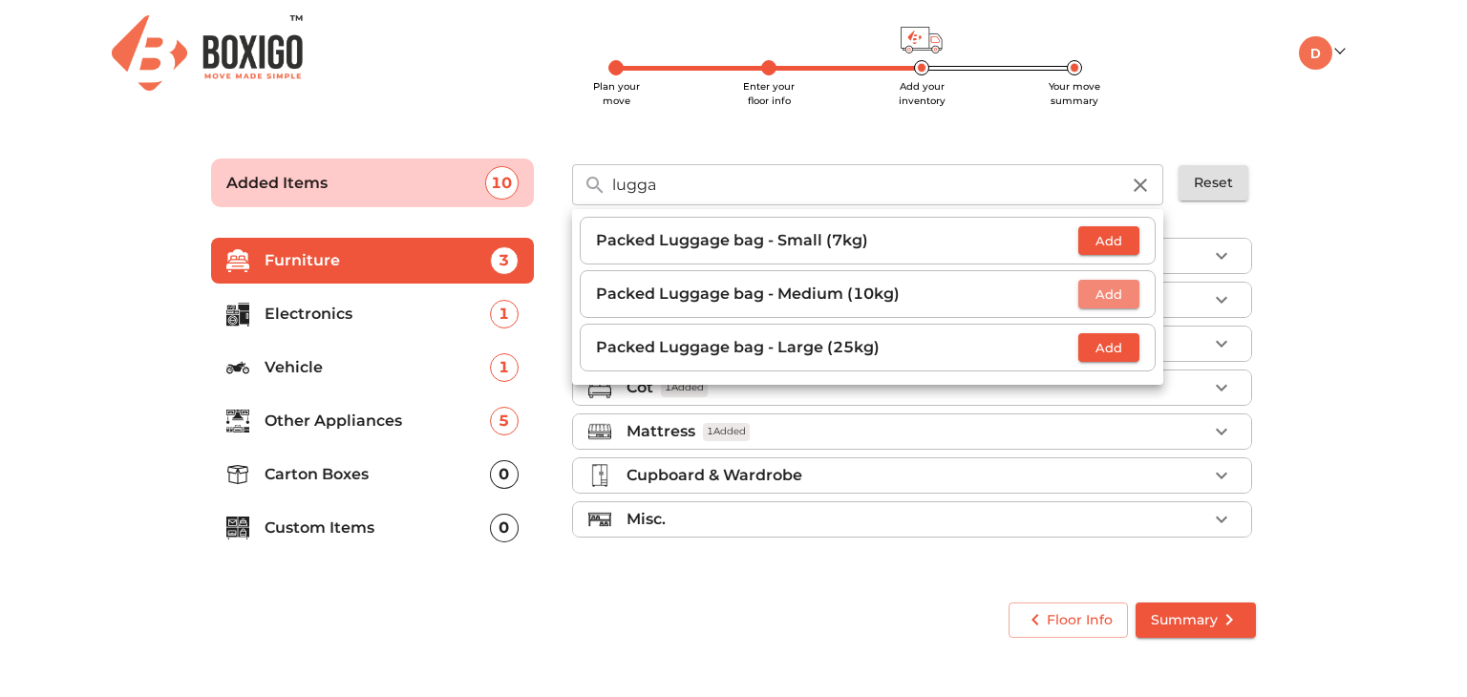
click at [1104, 291] on span "Add" at bounding box center [1109, 295] width 42 height 22
click at [1141, 184] on icon "button" at bounding box center [1140, 185] width 13 height 13
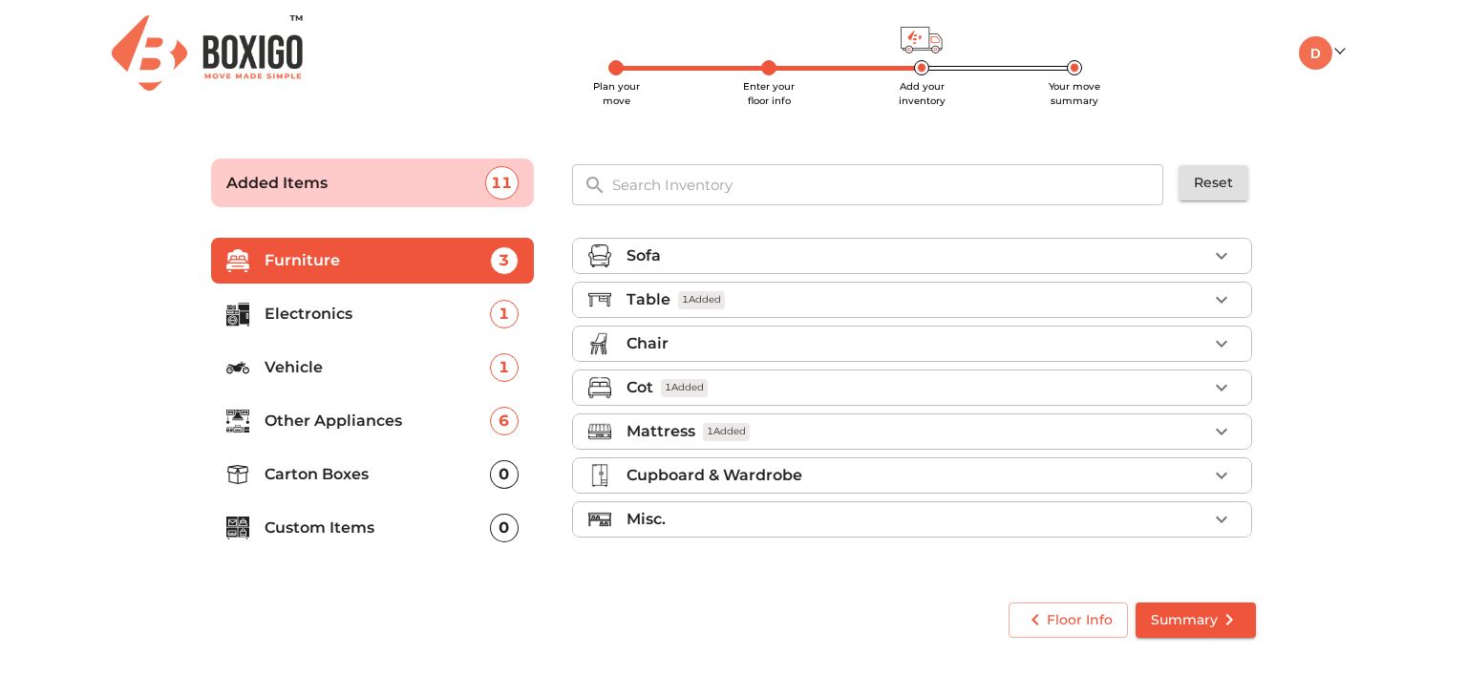
click at [1061, 185] on input "text" at bounding box center [889, 184] width 576 height 41
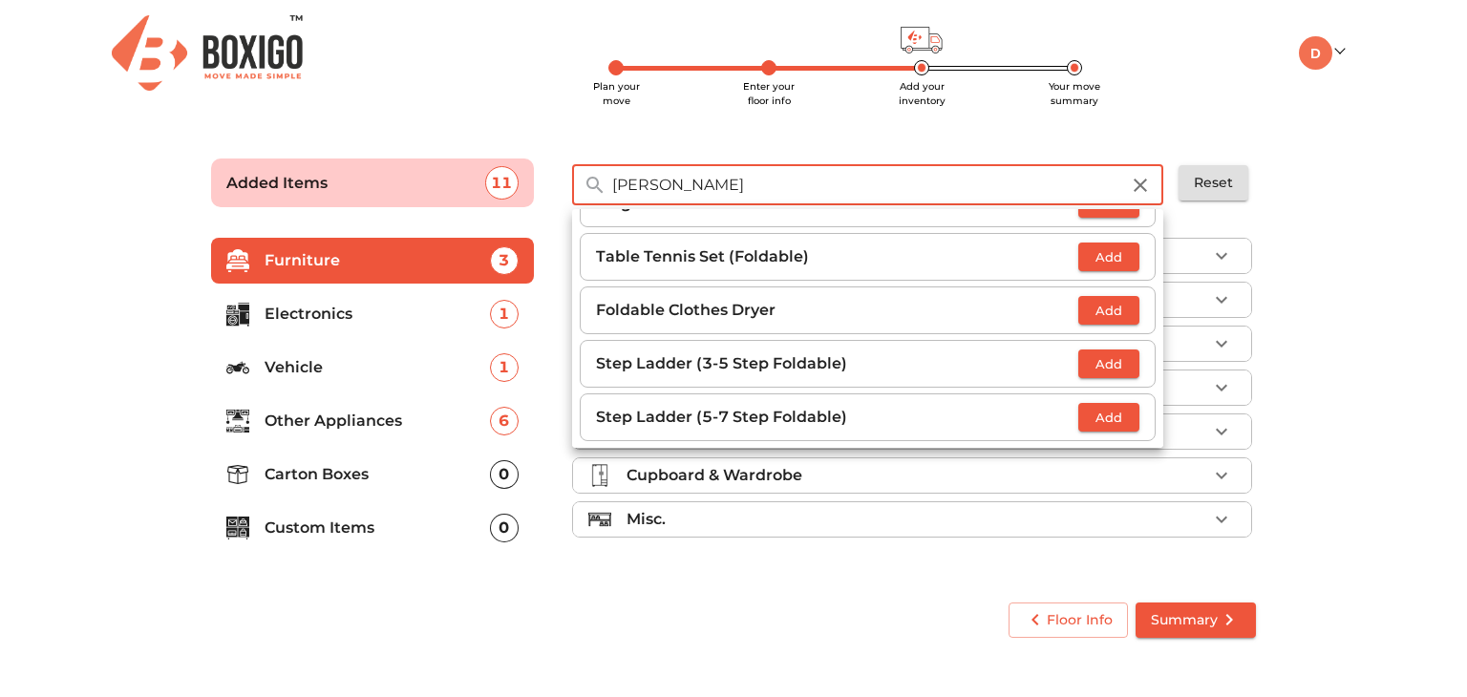
scroll to position [466, 0]
click at [925, 188] on input "[PERSON_NAME]" at bounding box center [866, 184] width 530 height 41
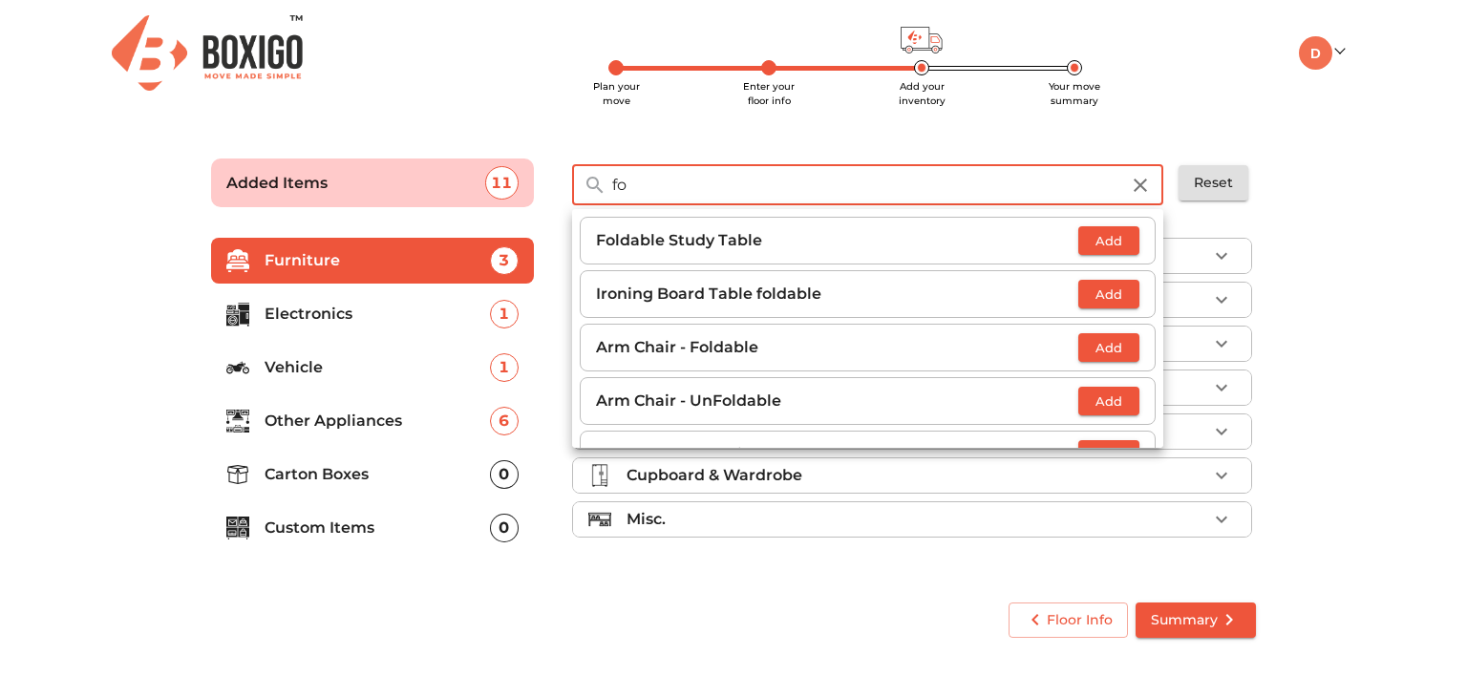
type input "f"
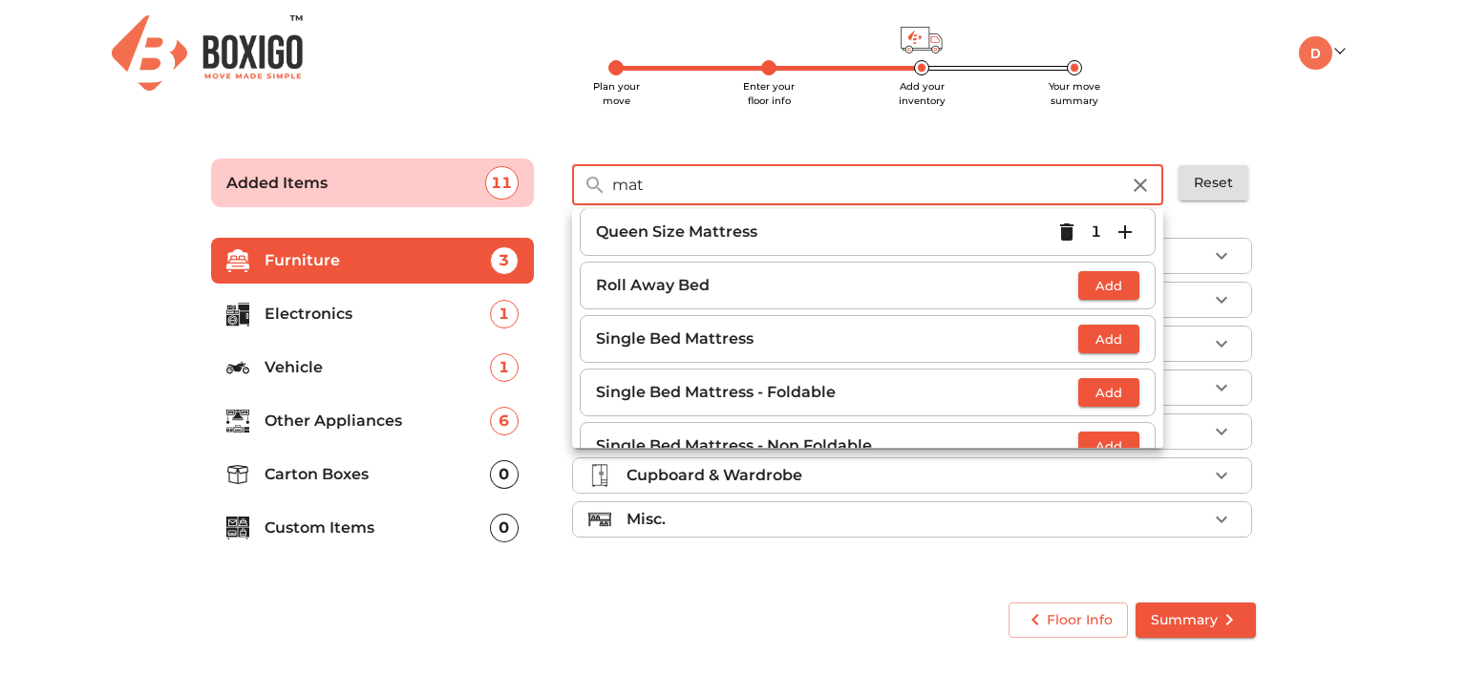
scroll to position [219, 0]
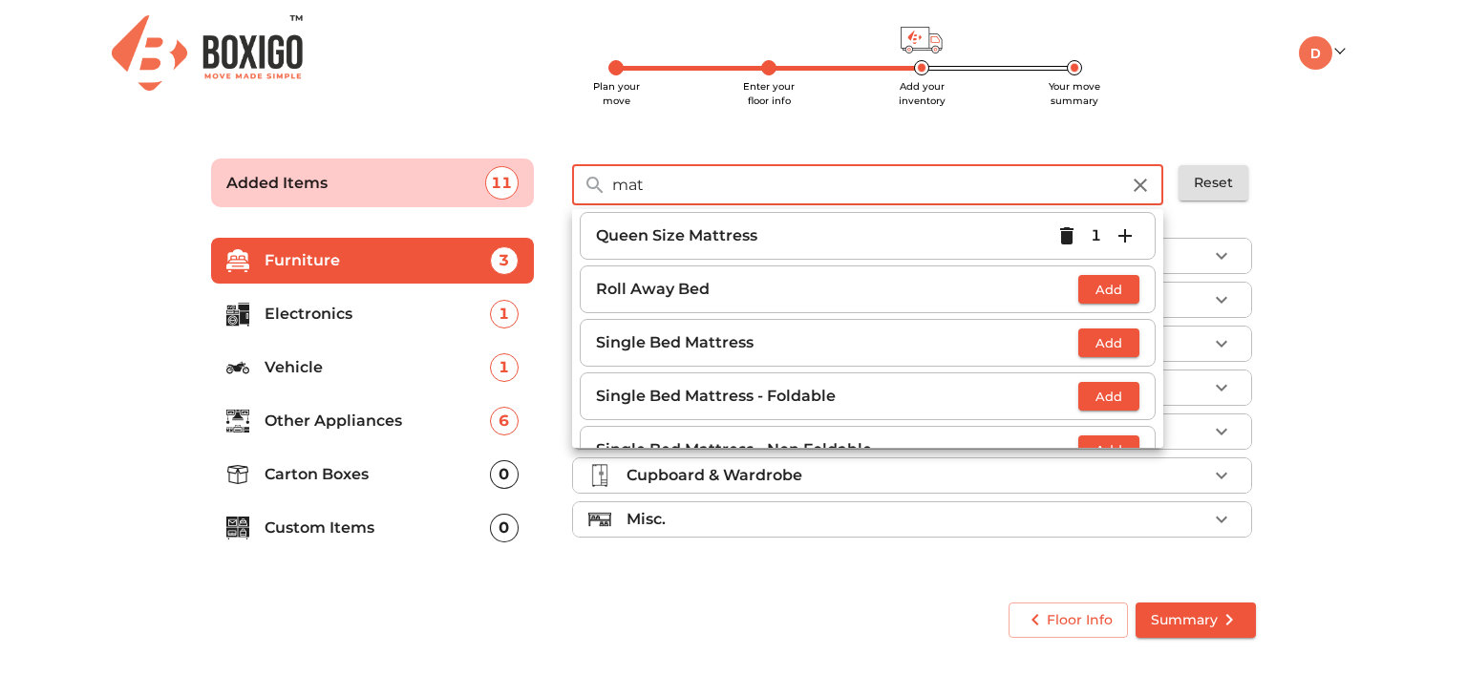
type input "mat"
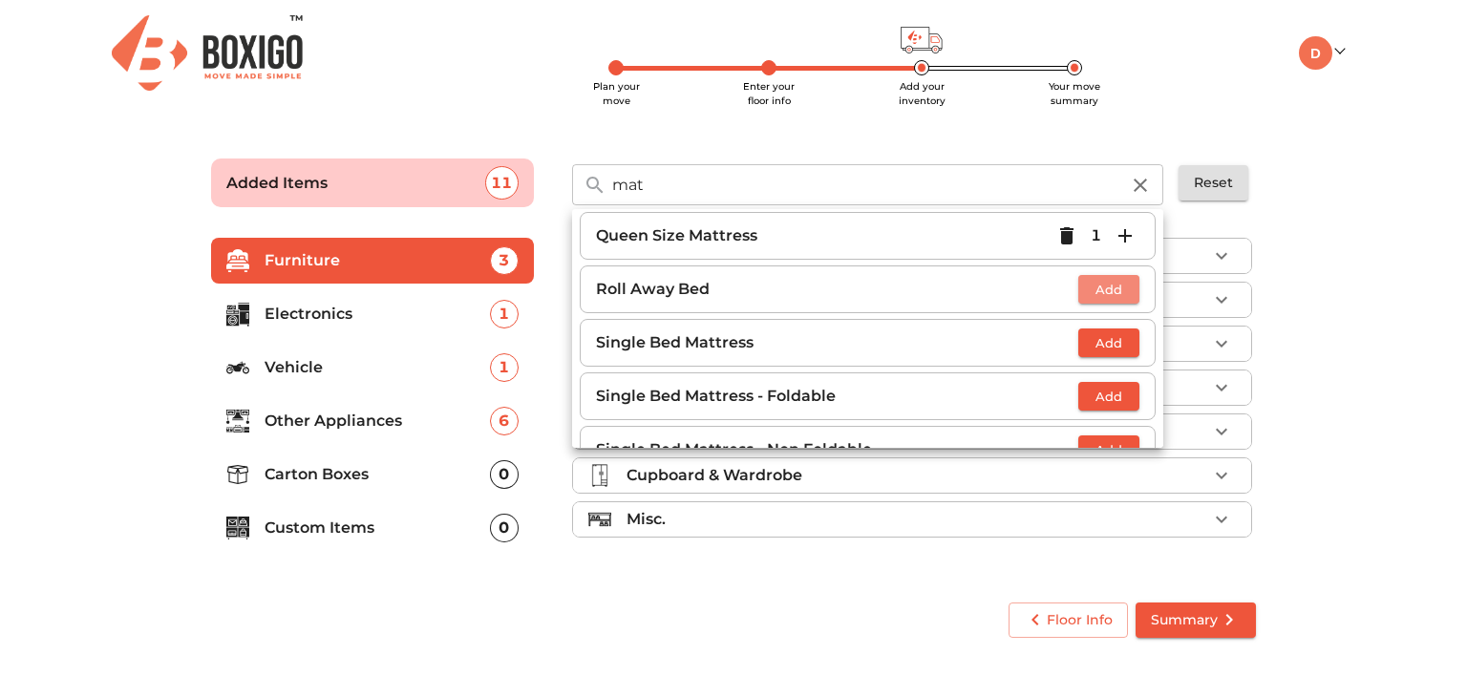
click at [1091, 288] on span "Add" at bounding box center [1109, 290] width 42 height 22
click at [1134, 177] on icon "button" at bounding box center [1140, 185] width 23 height 23
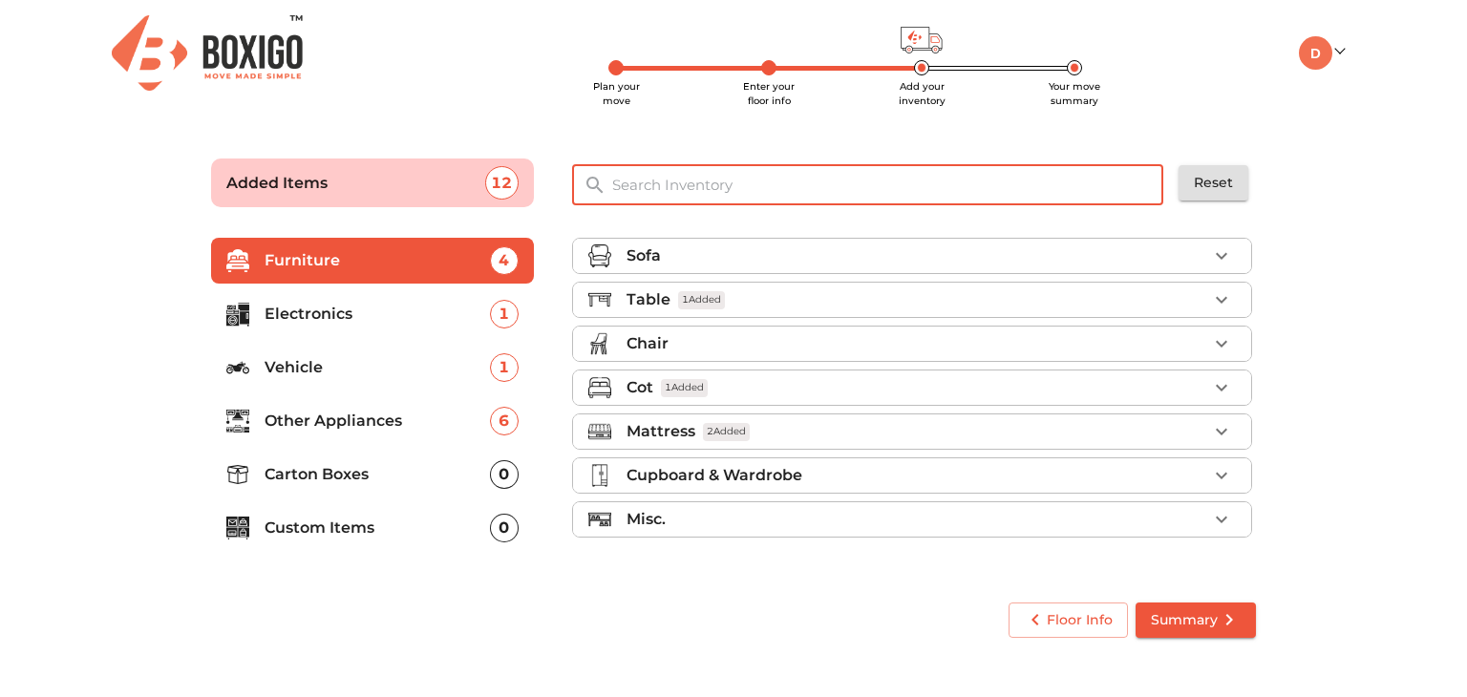
click at [1086, 183] on input "text" at bounding box center [889, 184] width 576 height 41
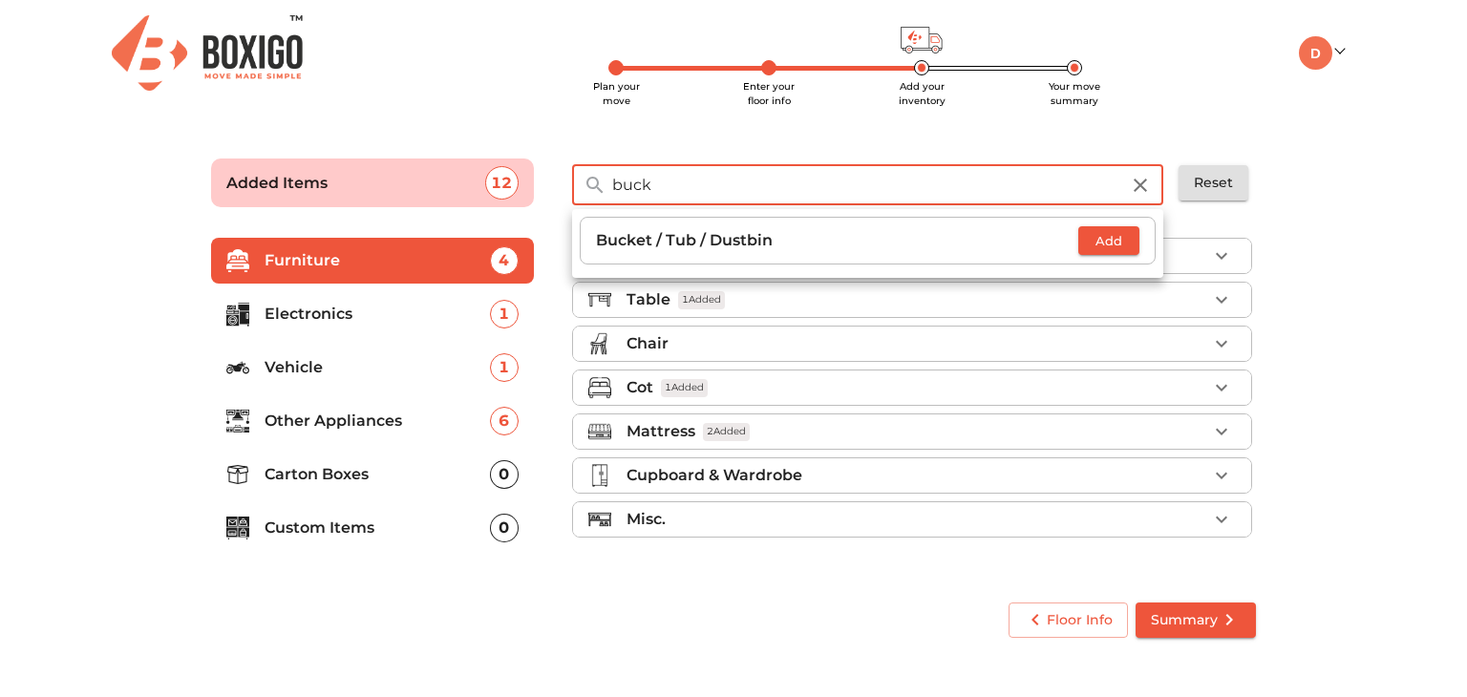
type input "buck"
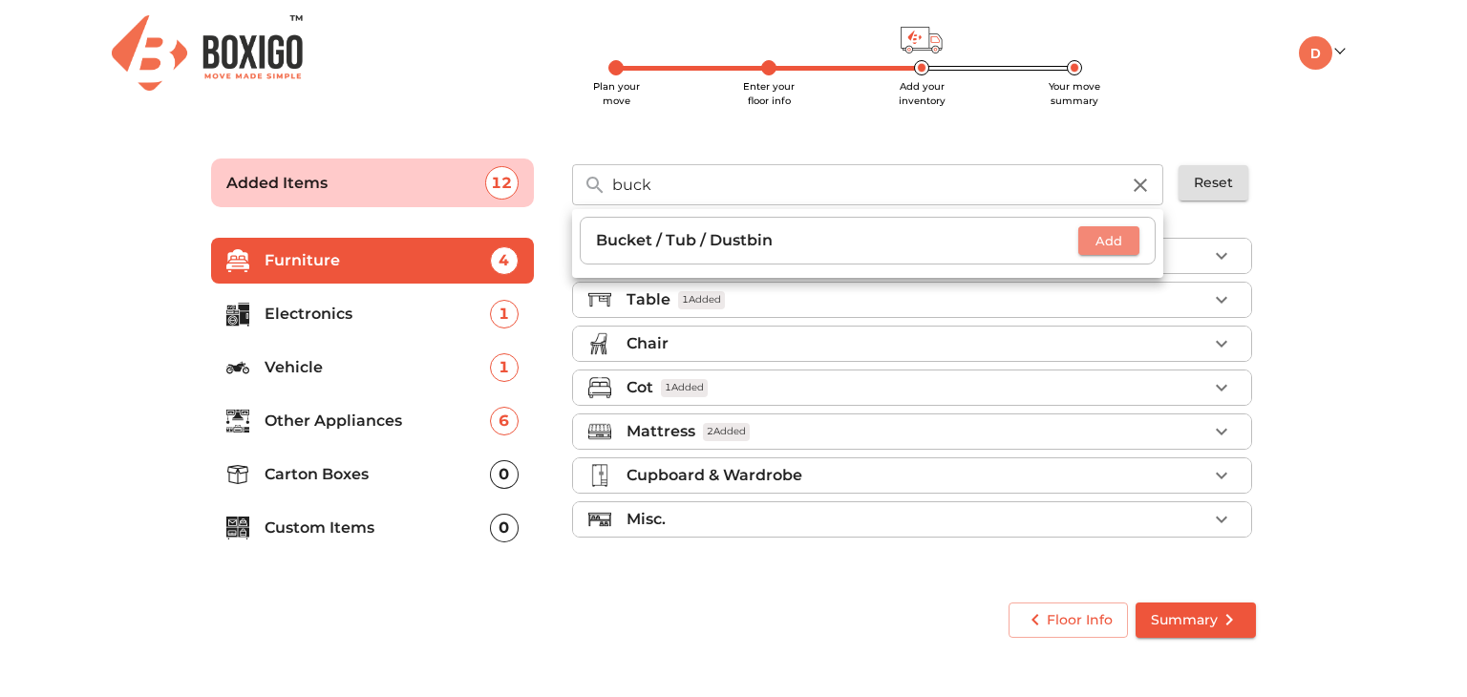
click at [1117, 240] on span "Add" at bounding box center [1109, 241] width 42 height 22
click at [1134, 180] on icon "button" at bounding box center [1140, 185] width 23 height 23
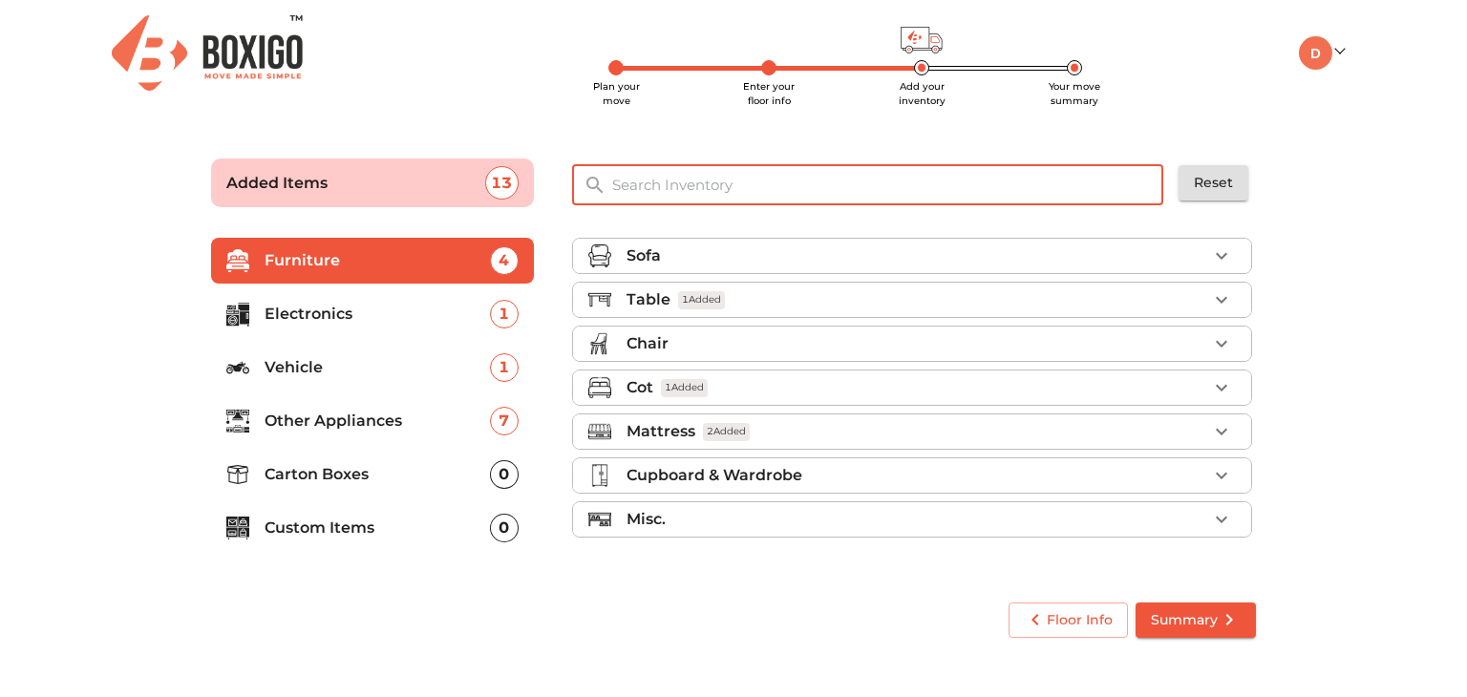
click at [1058, 188] on input "text" at bounding box center [889, 184] width 576 height 41
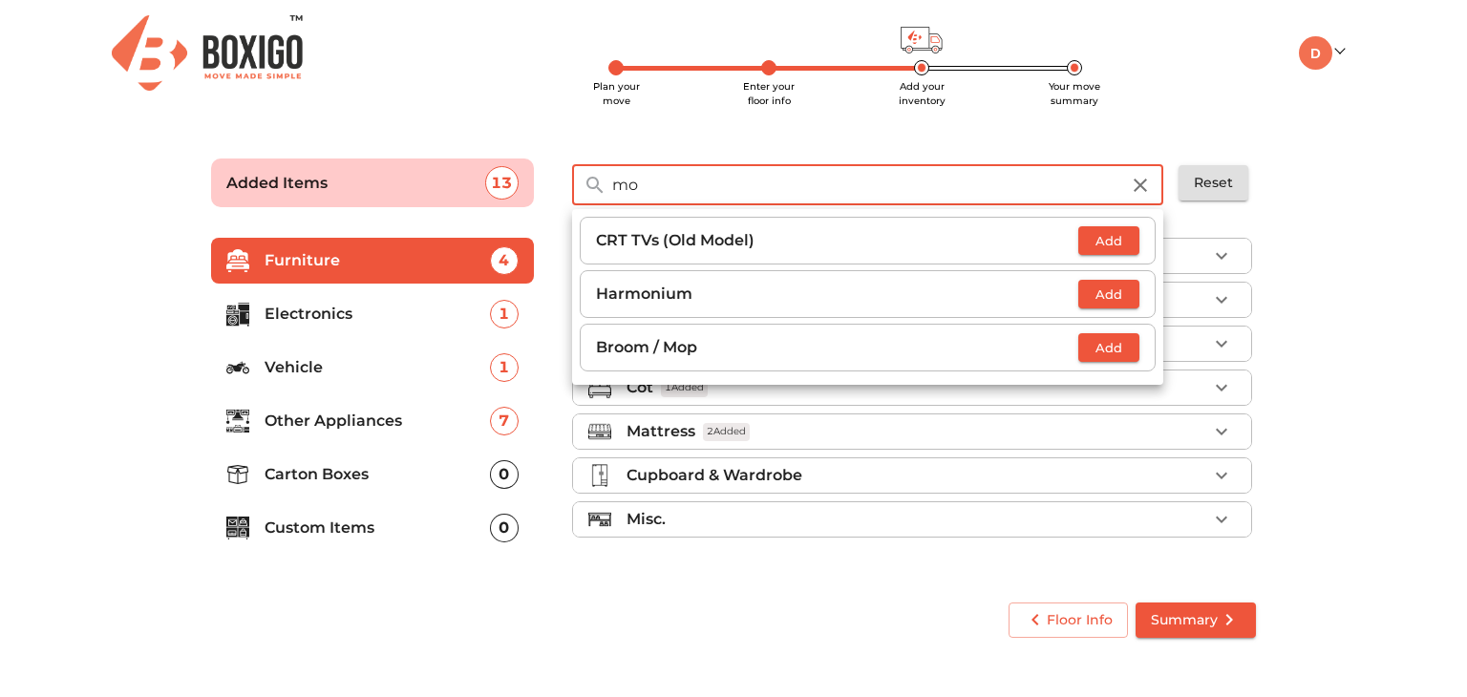
type input "m"
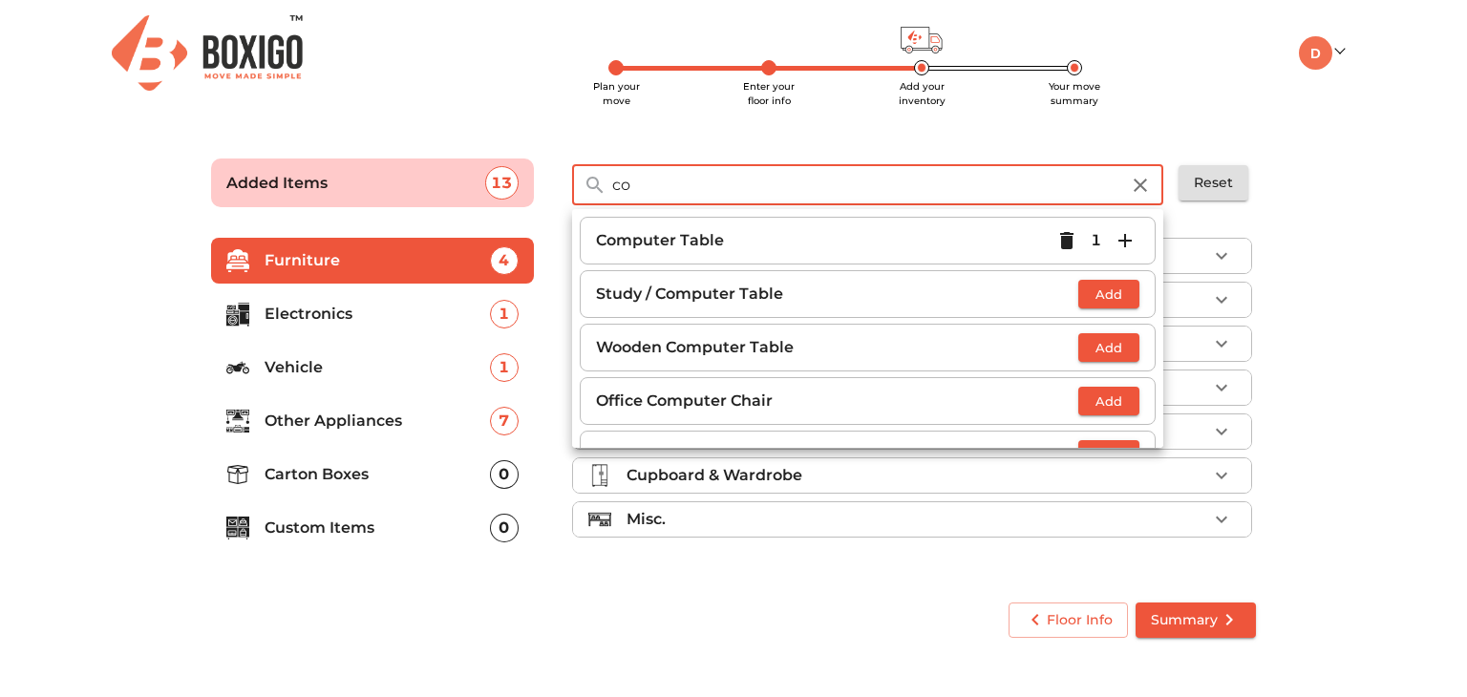
type input "c"
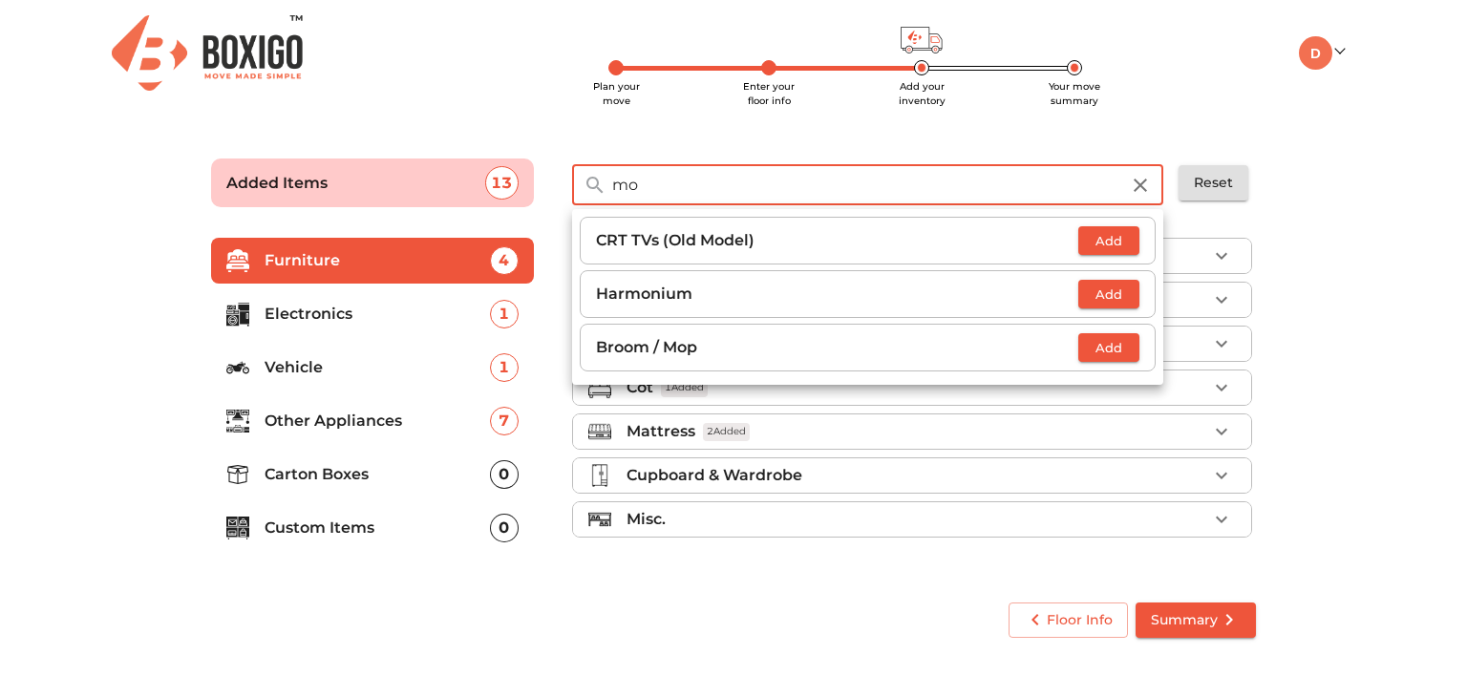
type input "m"
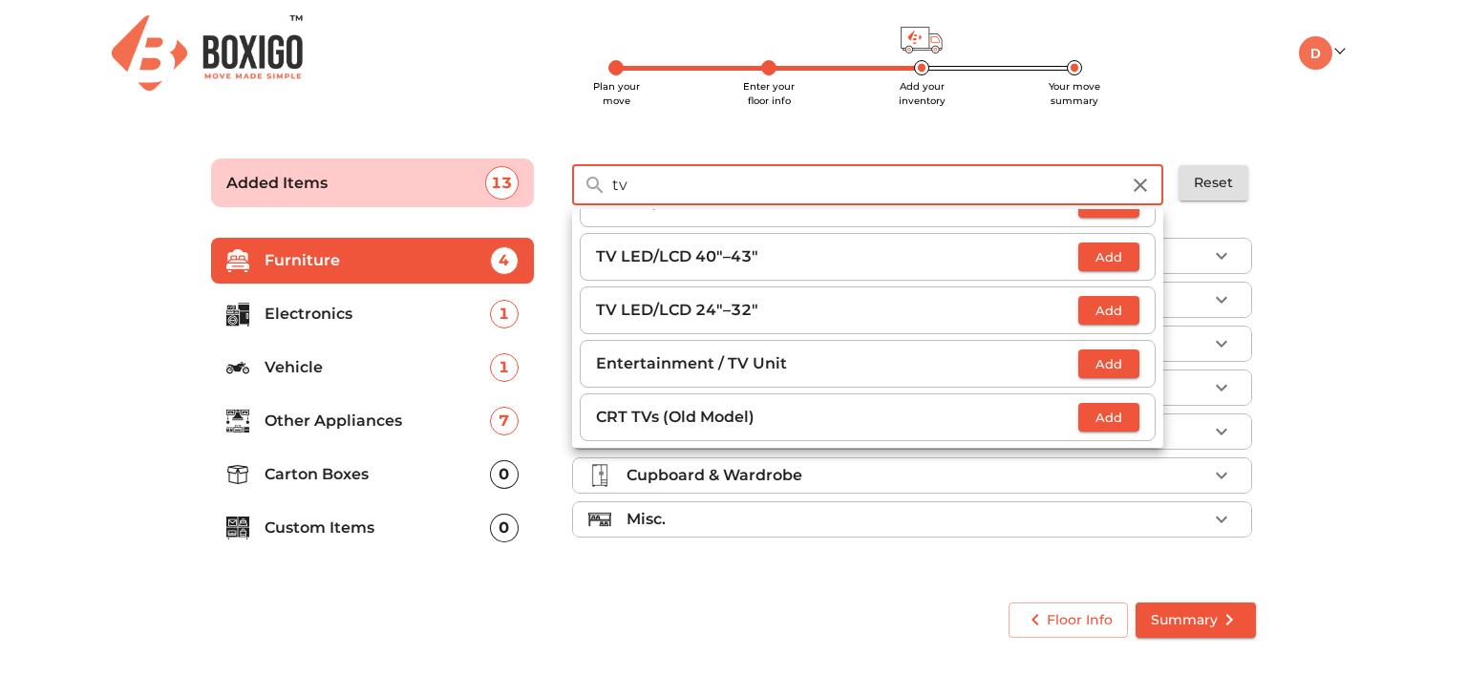
scroll to position [201, 0]
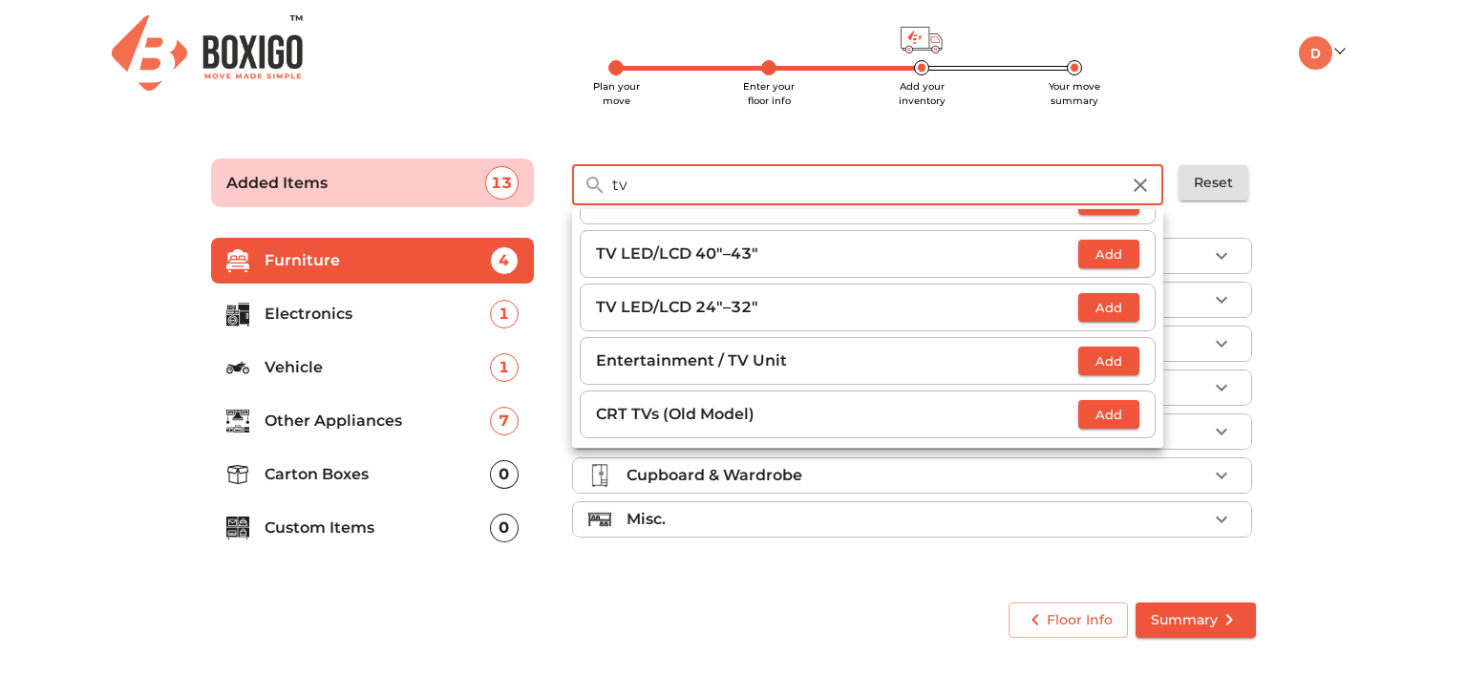
type input "tv"
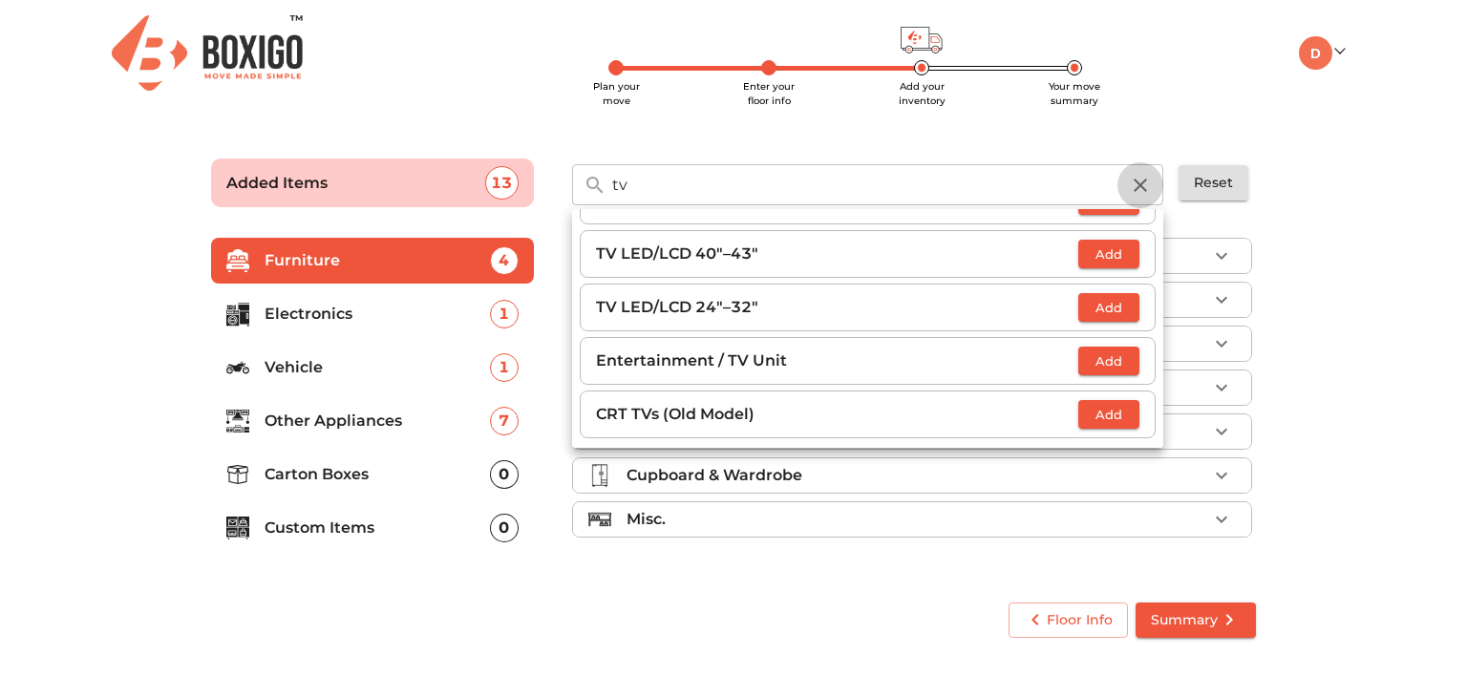
click at [1142, 197] on button "button" at bounding box center [1140, 185] width 46 height 46
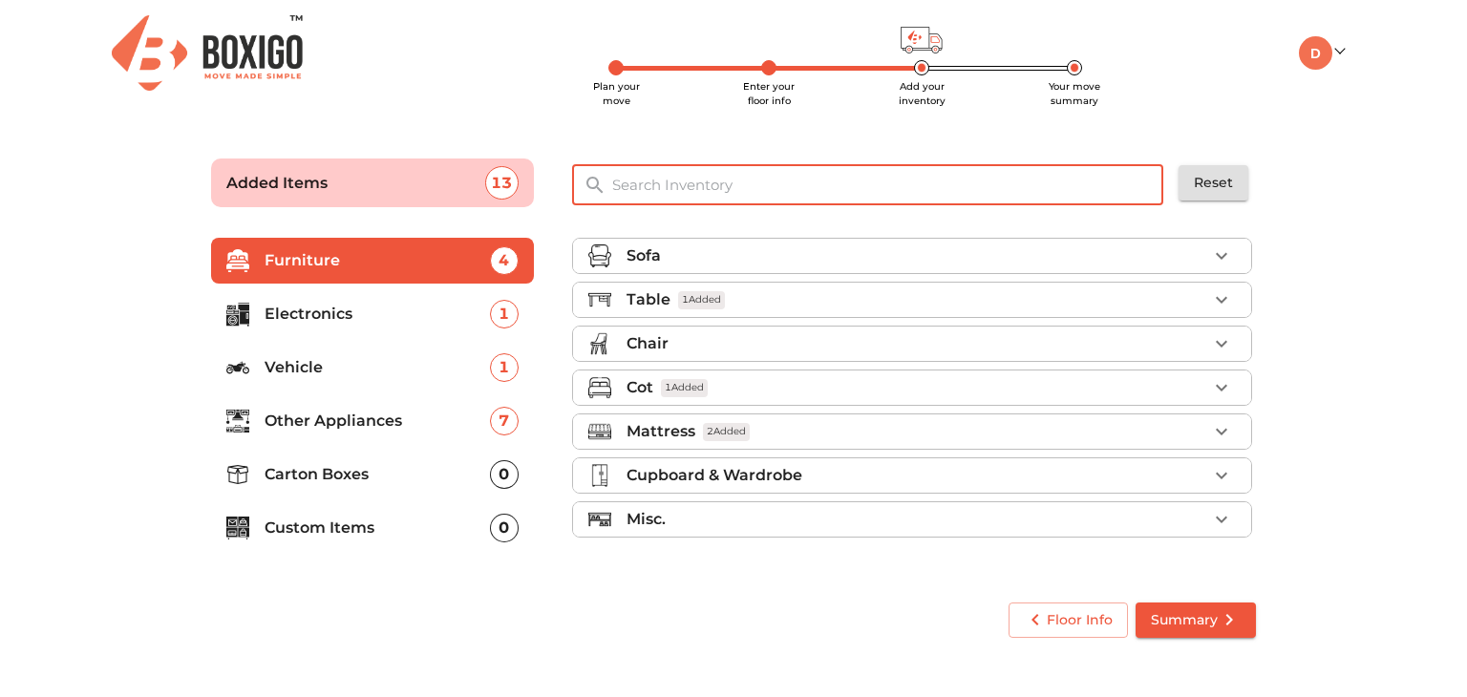
click at [1092, 184] on input "text" at bounding box center [889, 184] width 576 height 41
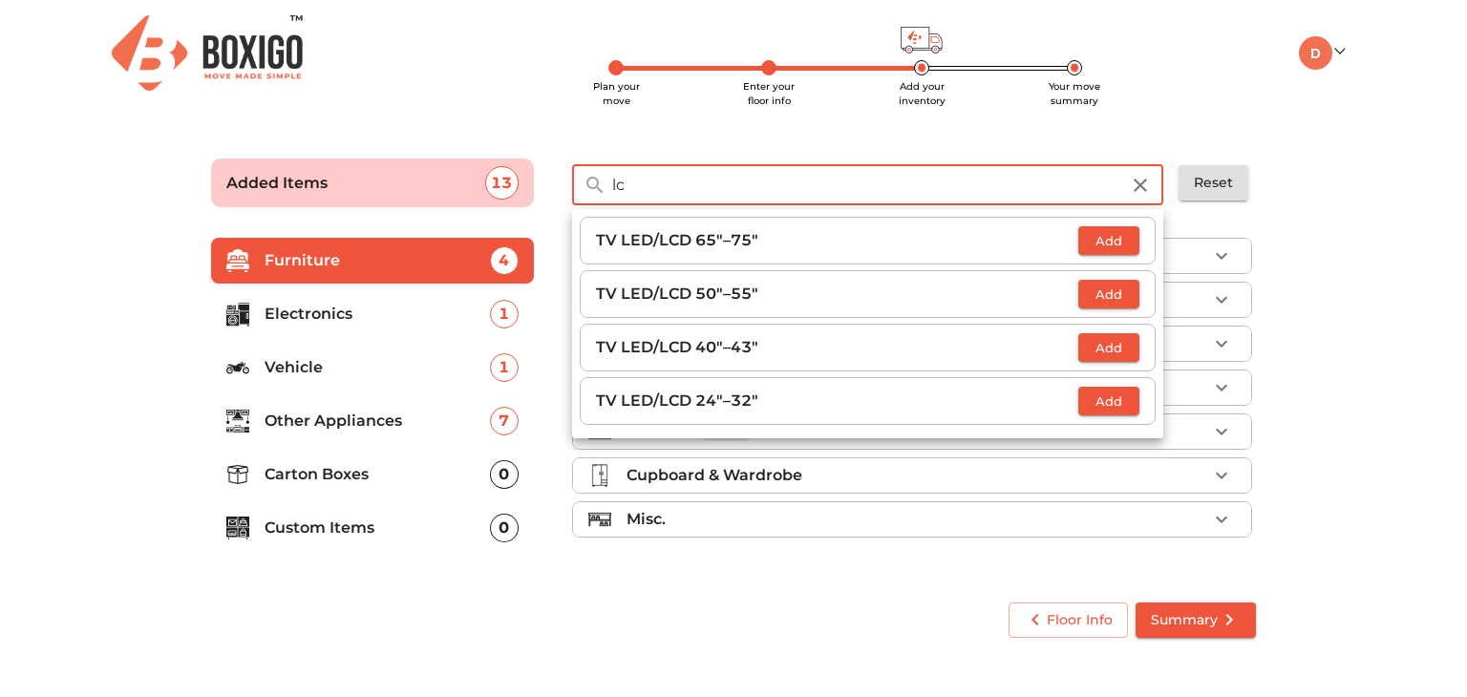
type input "l"
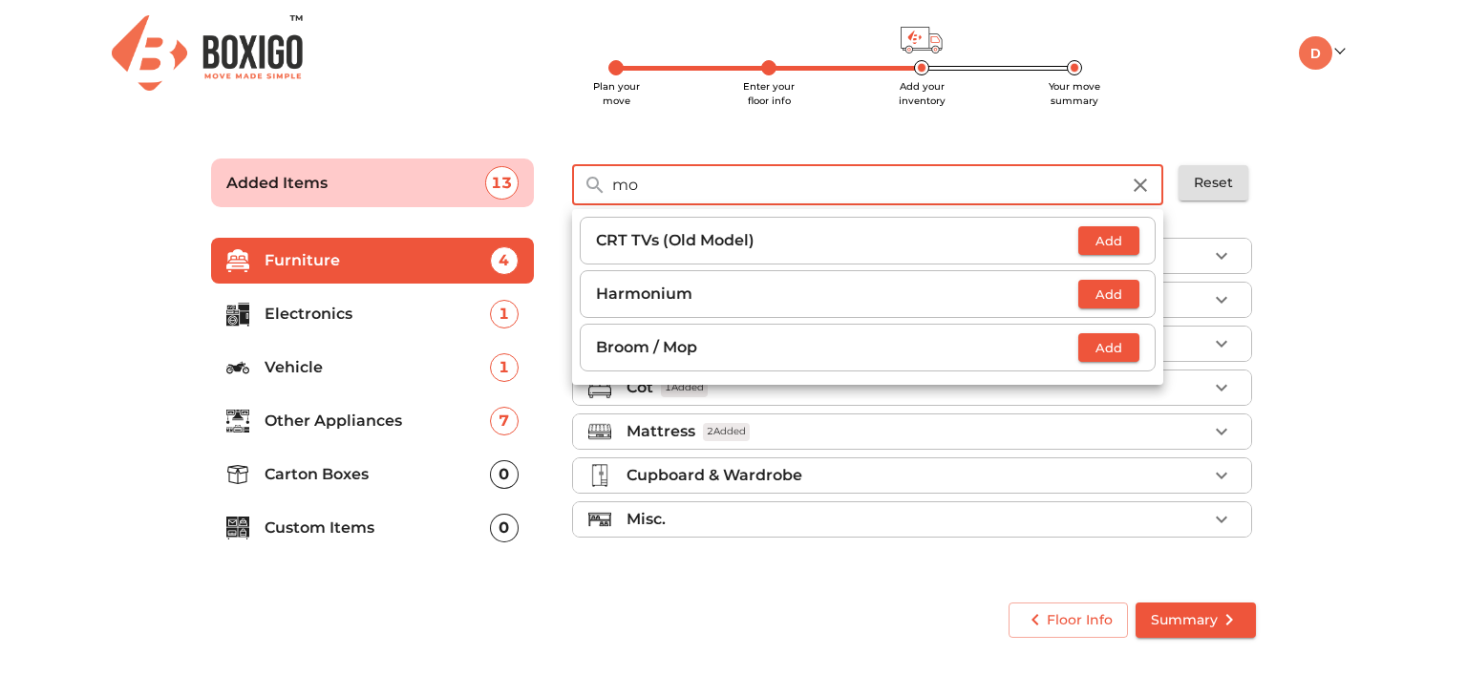
type input "m"
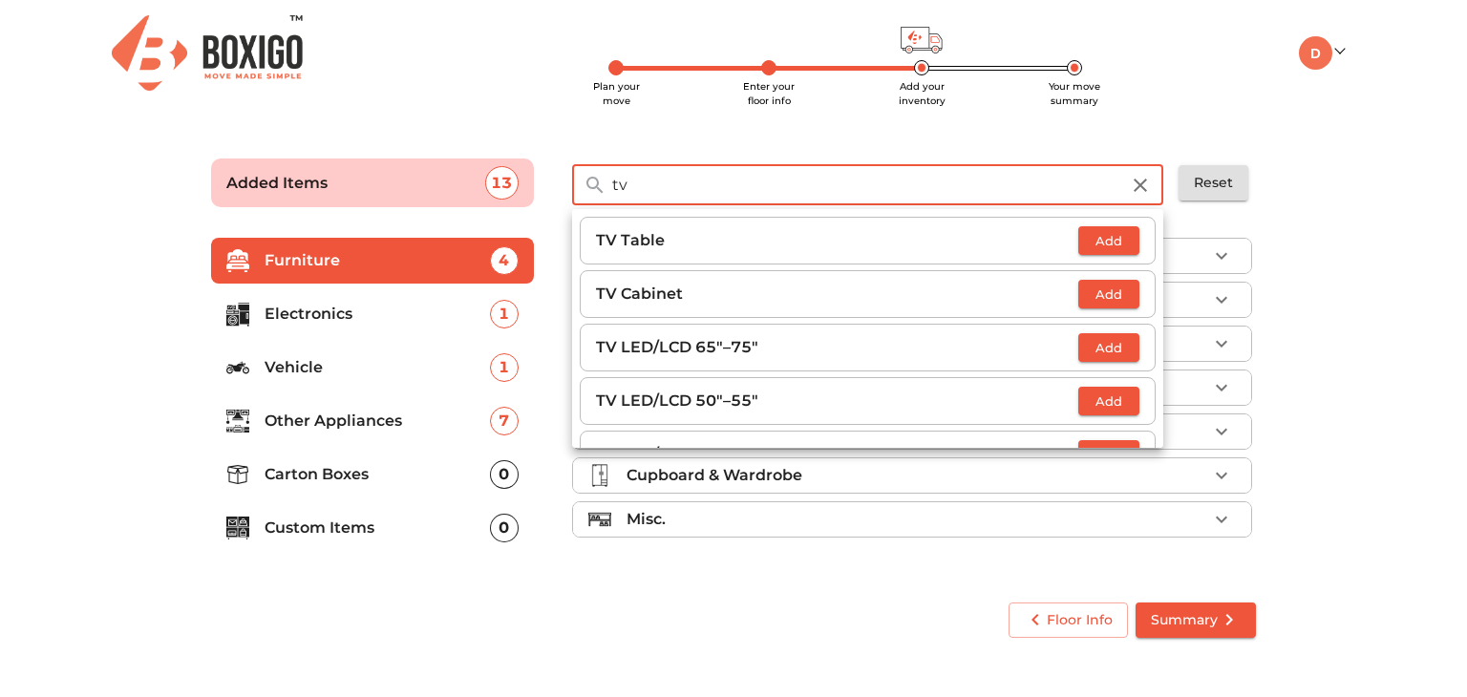
type input "t"
type input "p"
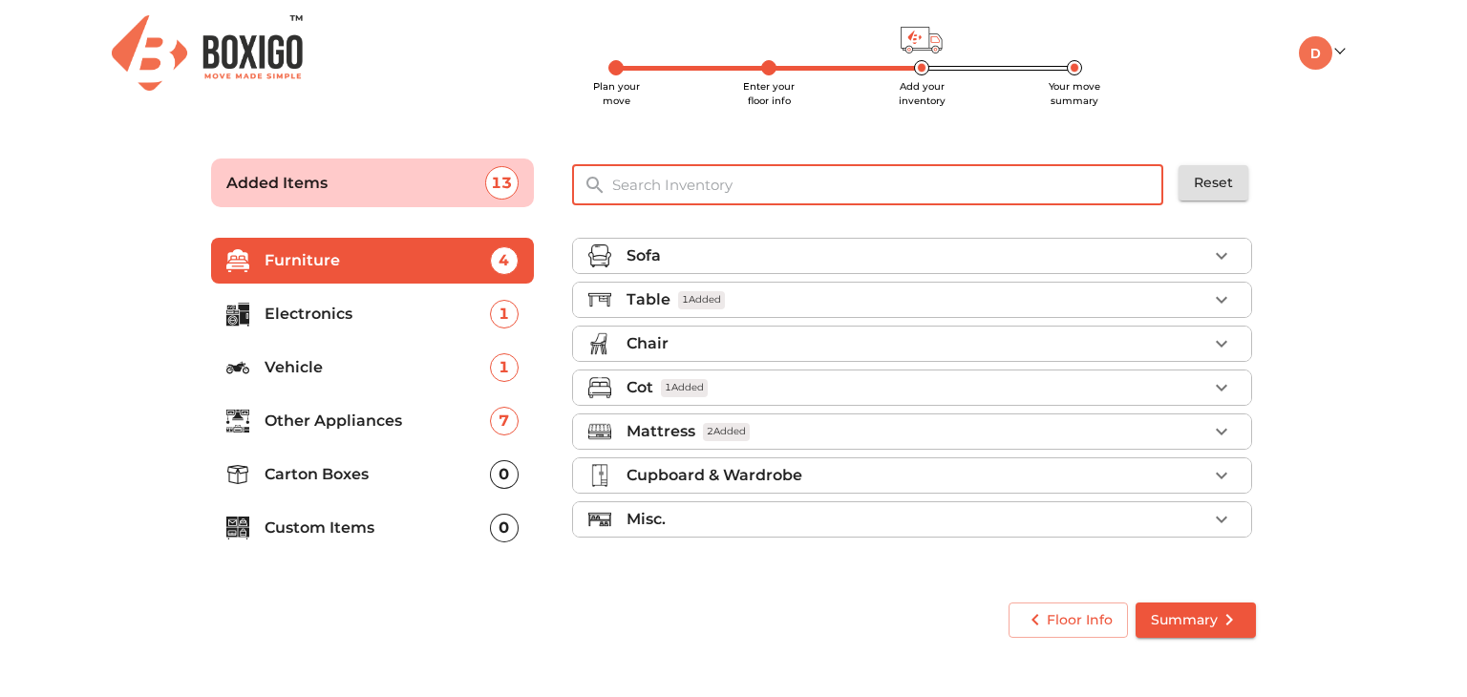
type input "k"
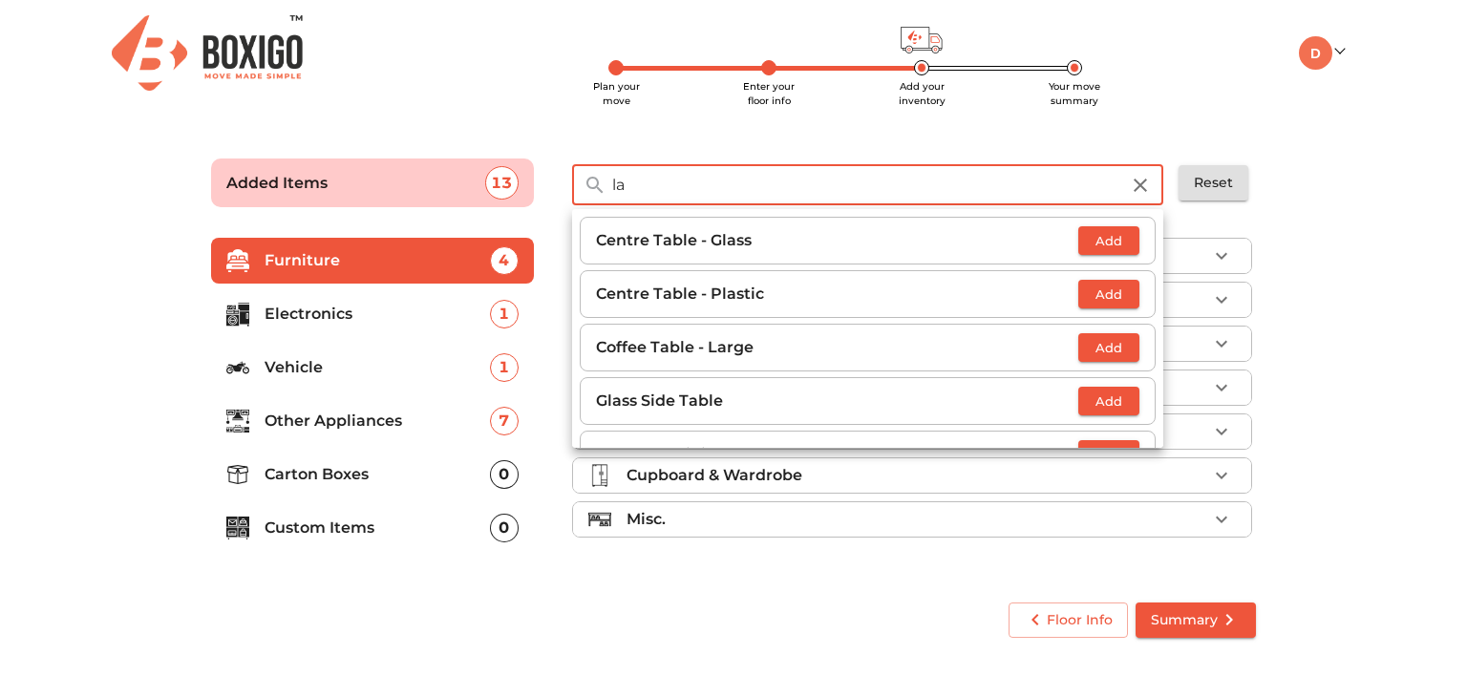
type input "l"
type input "t"
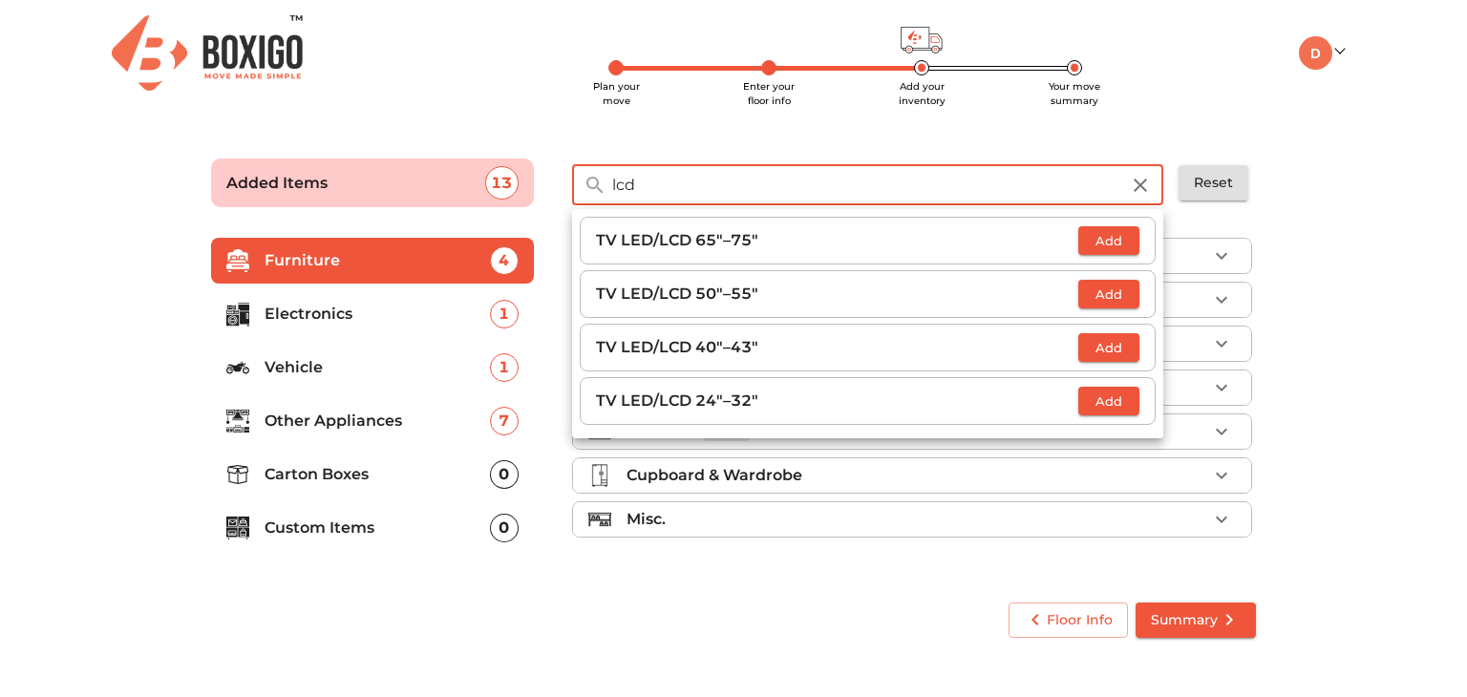
type input "lcd"
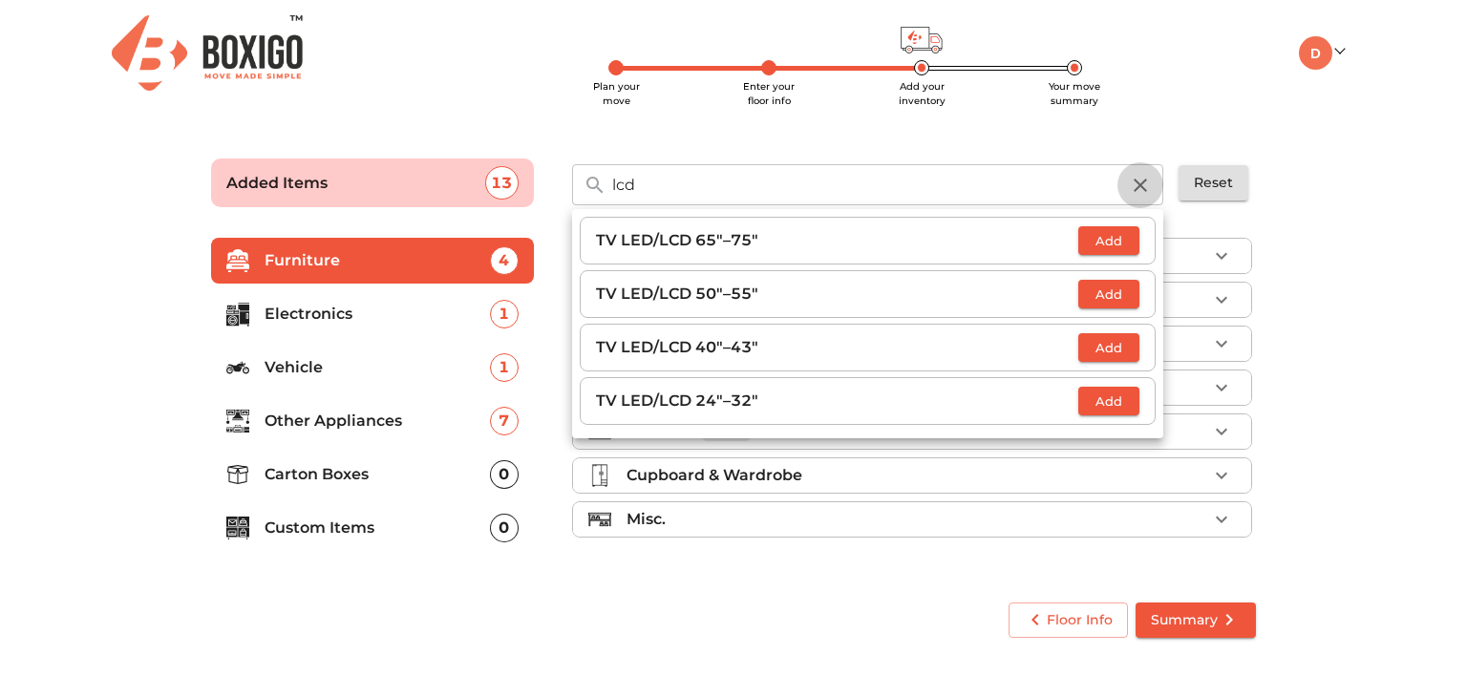
click at [1145, 176] on icon "button" at bounding box center [1140, 185] width 23 height 23
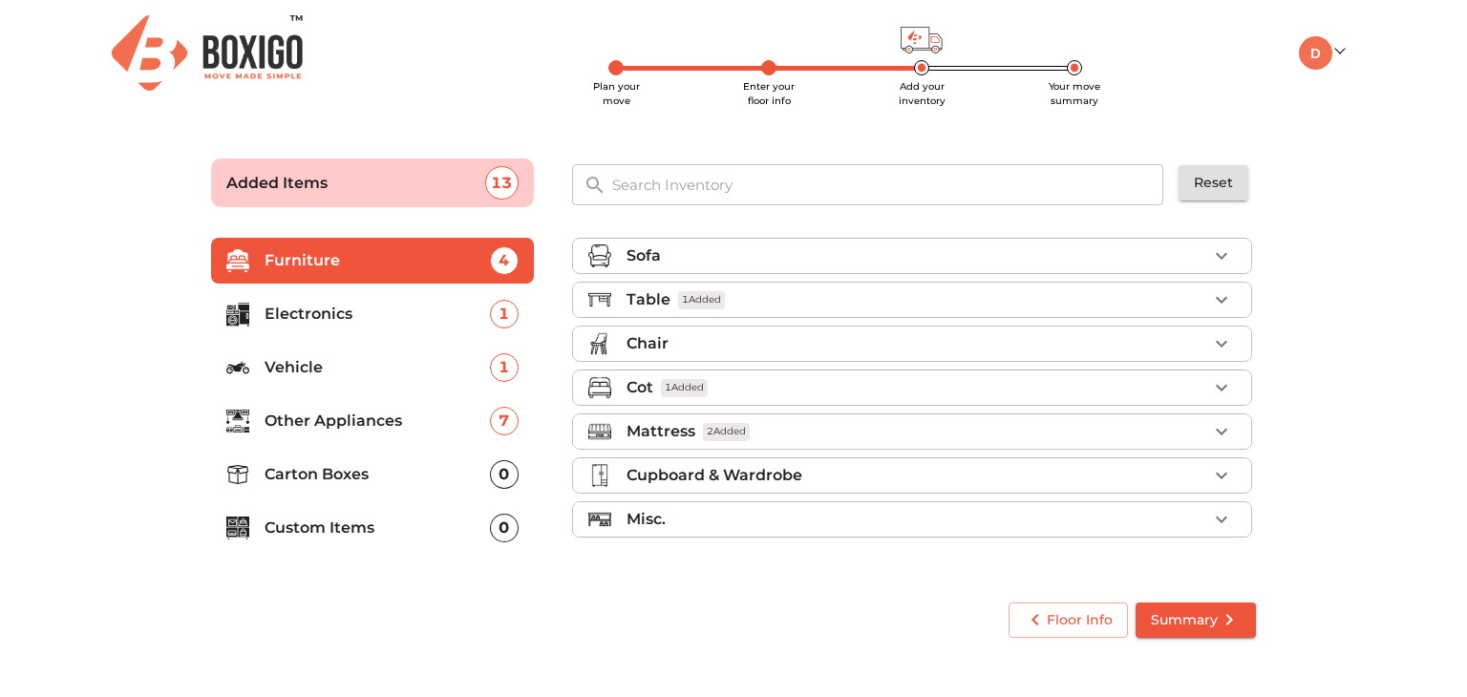
click at [1074, 180] on input "text" at bounding box center [889, 184] width 576 height 41
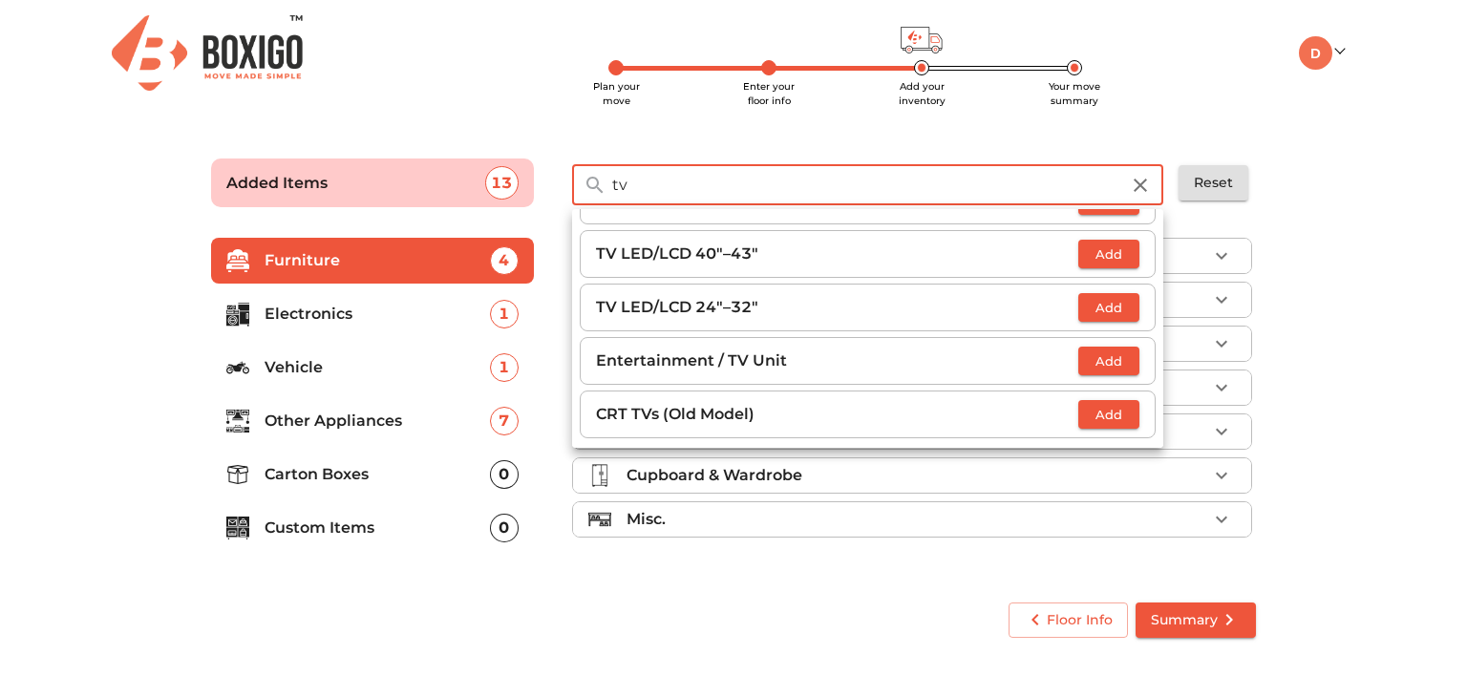
type input "tv"
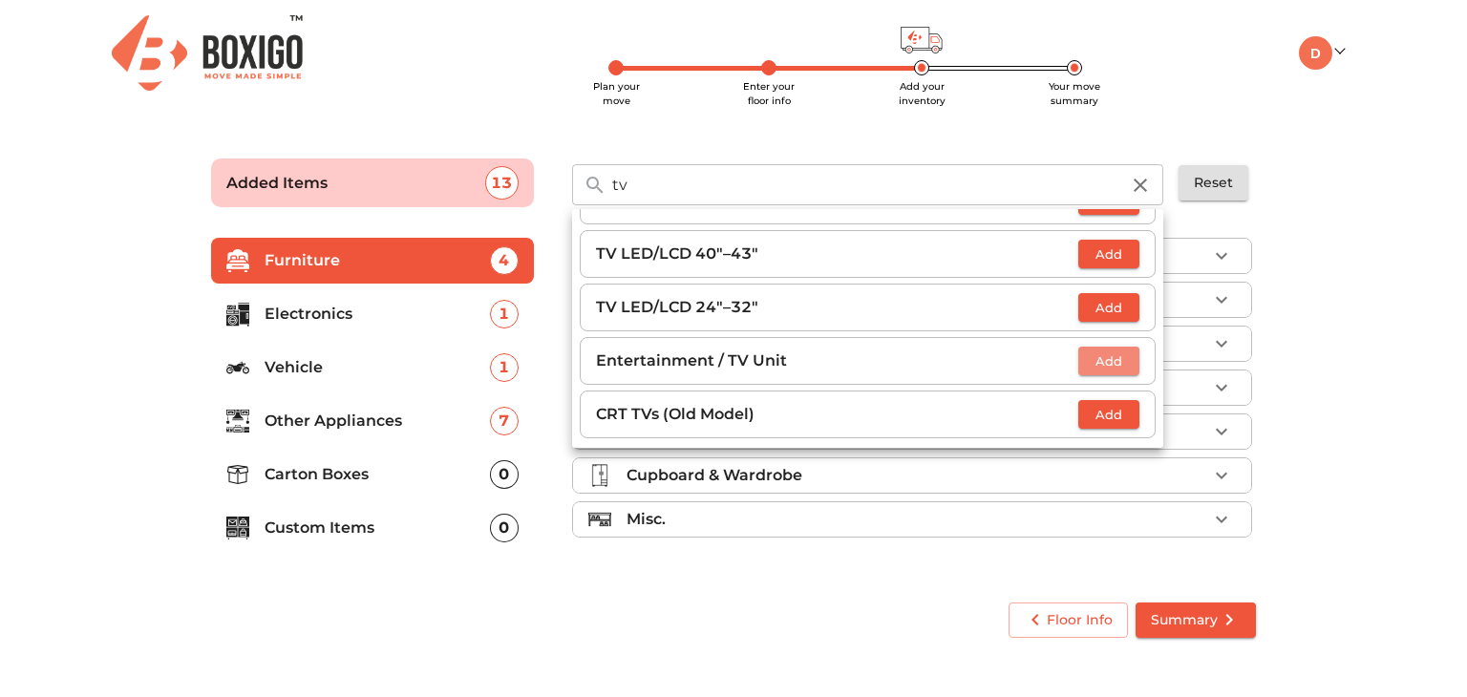
click at [1088, 360] on span "Add" at bounding box center [1109, 361] width 42 height 22
click at [1064, 355] on icon "button" at bounding box center [1066, 361] width 23 height 23
click at [1088, 362] on span "Add" at bounding box center [1109, 361] width 42 height 22
click at [1134, 184] on icon "button" at bounding box center [1140, 185] width 23 height 23
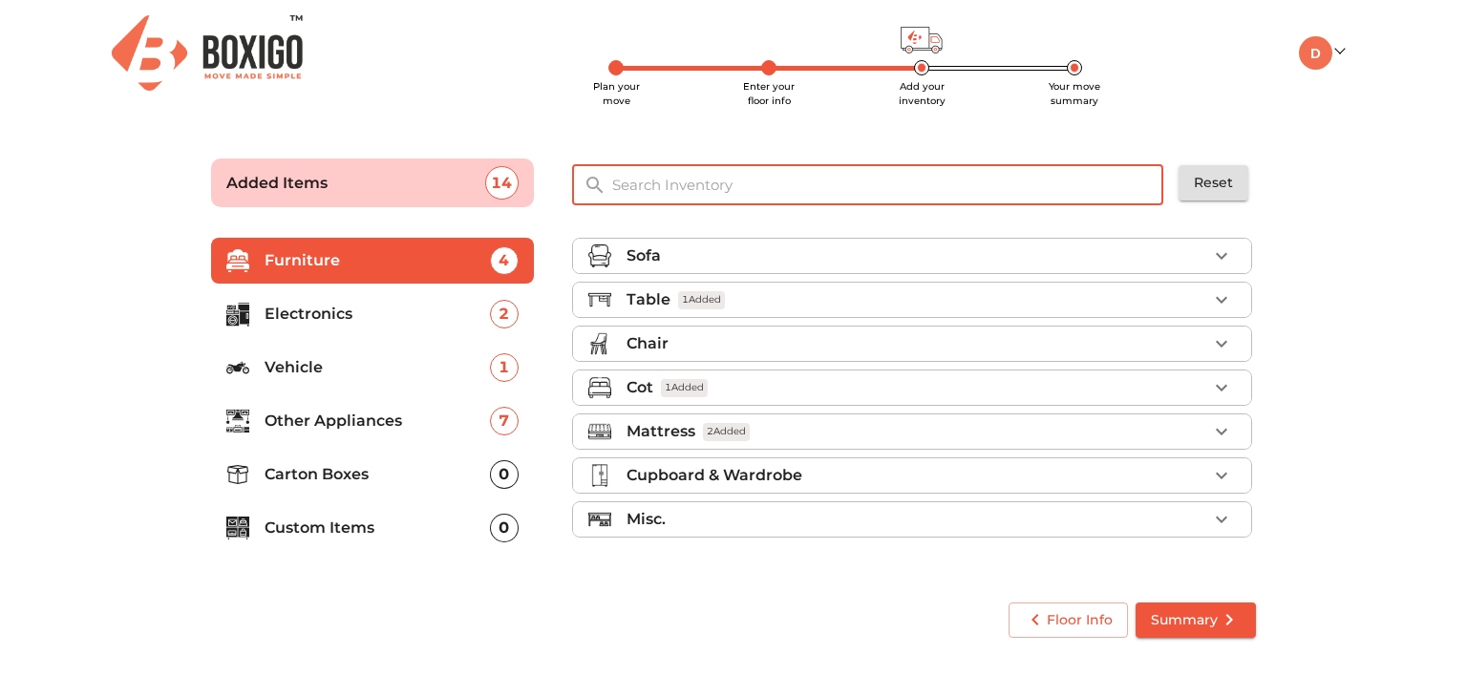
click at [1034, 194] on input "text" at bounding box center [889, 184] width 576 height 41
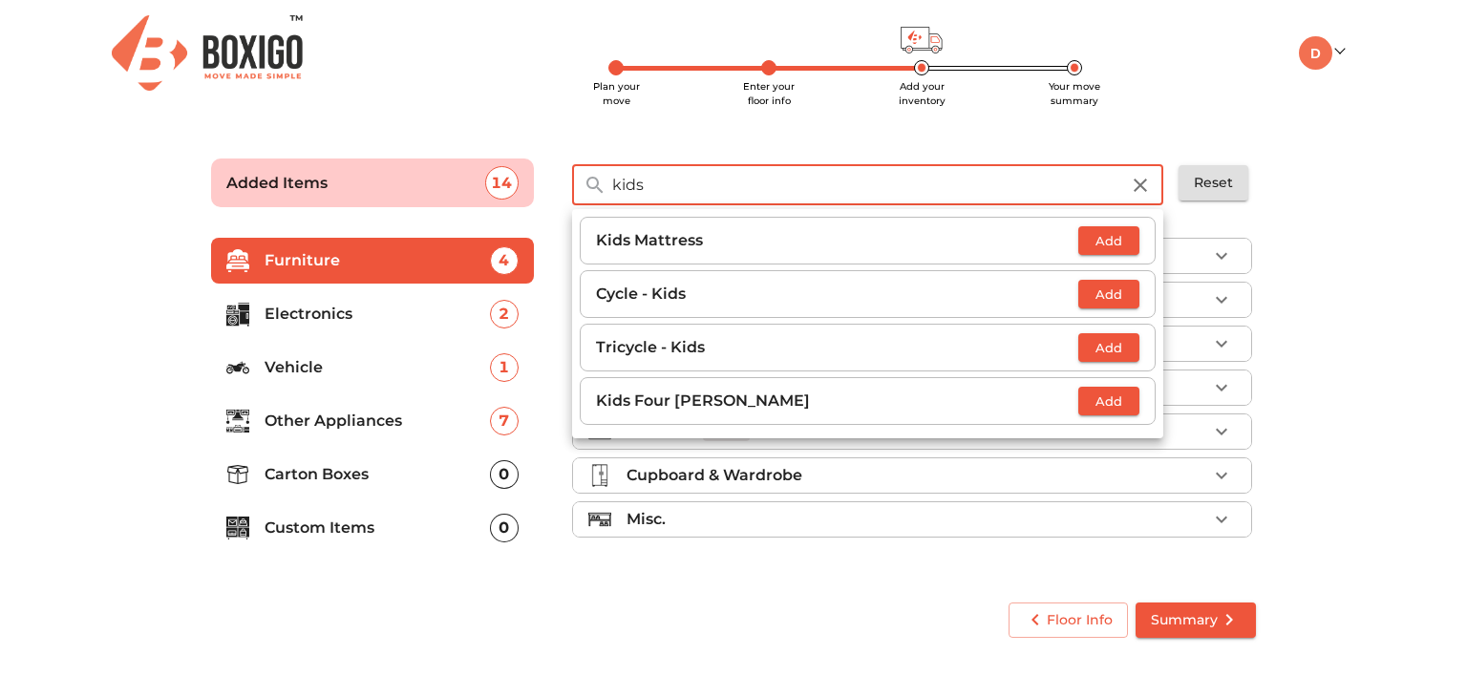
type input "kids"
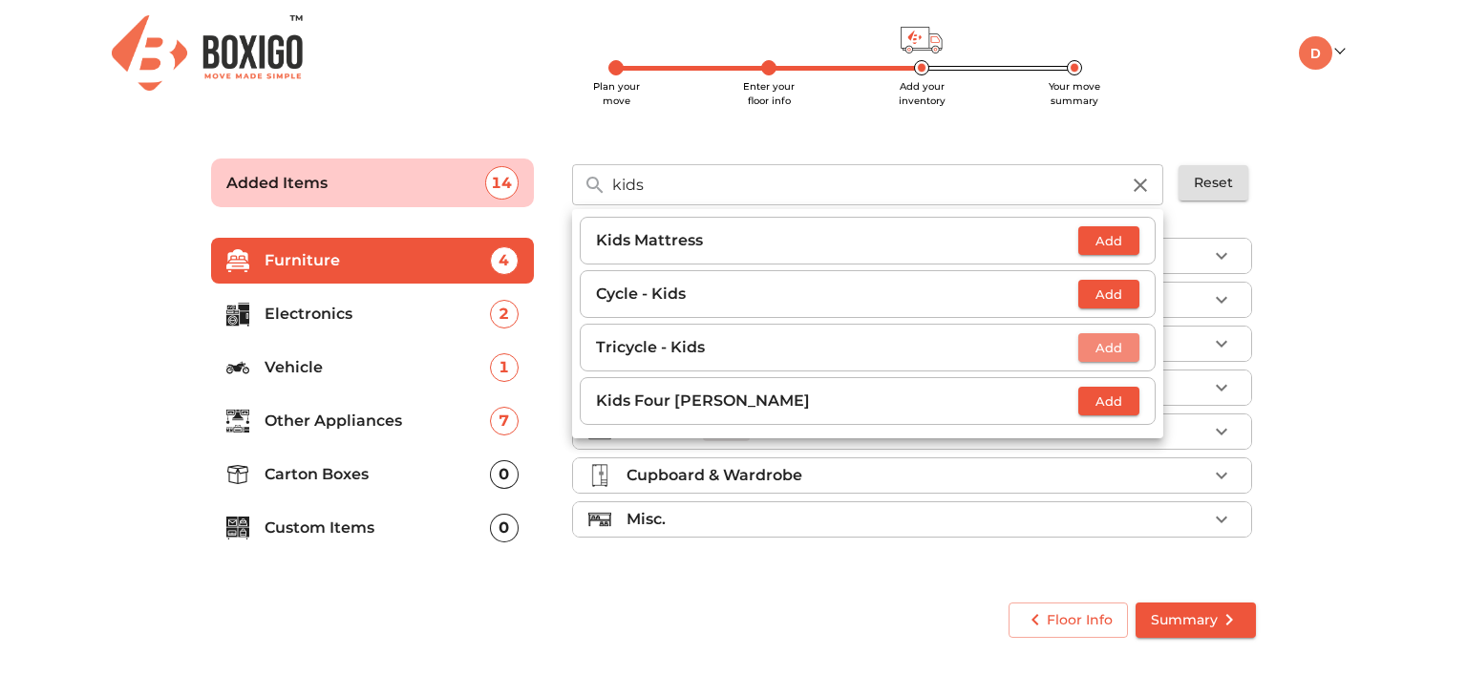
click at [1100, 351] on span "Add" at bounding box center [1109, 348] width 42 height 22
click at [1134, 180] on icon "button" at bounding box center [1140, 185] width 23 height 23
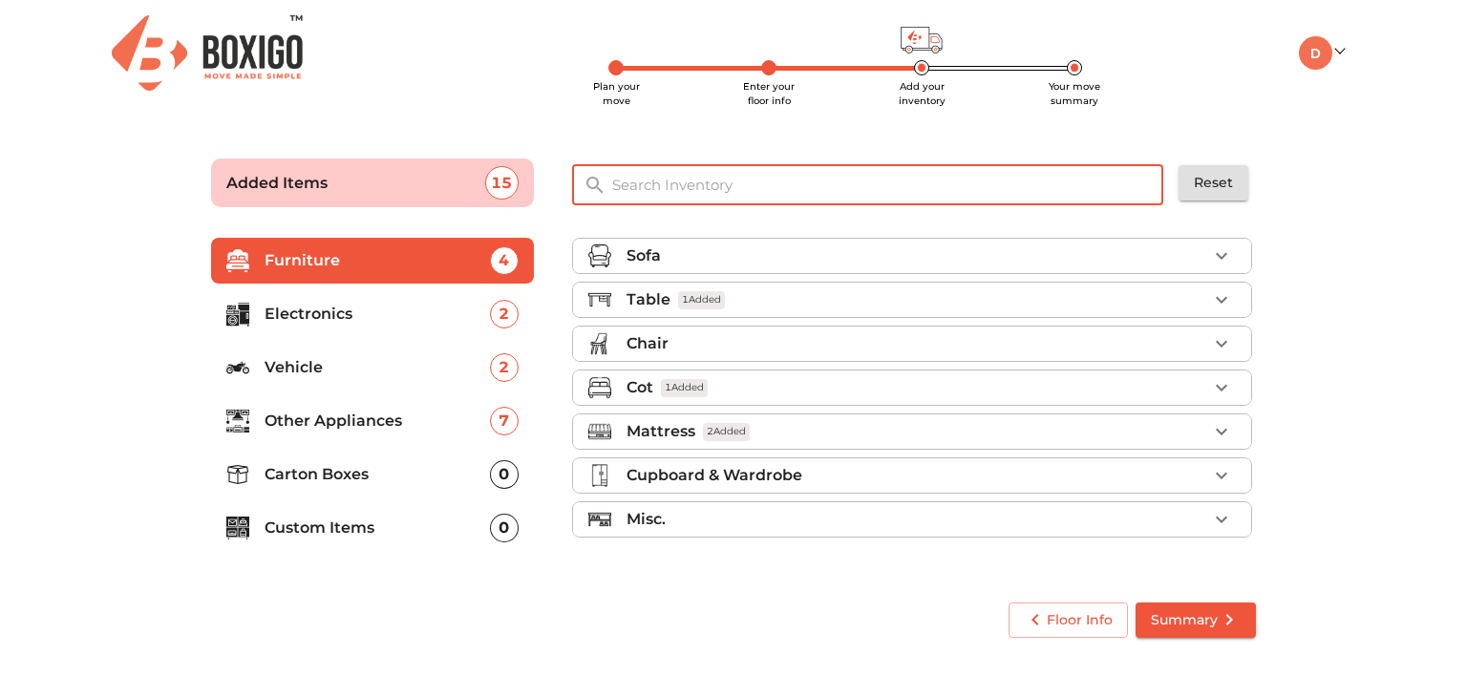
click at [1073, 180] on input "text" at bounding box center [889, 184] width 576 height 41
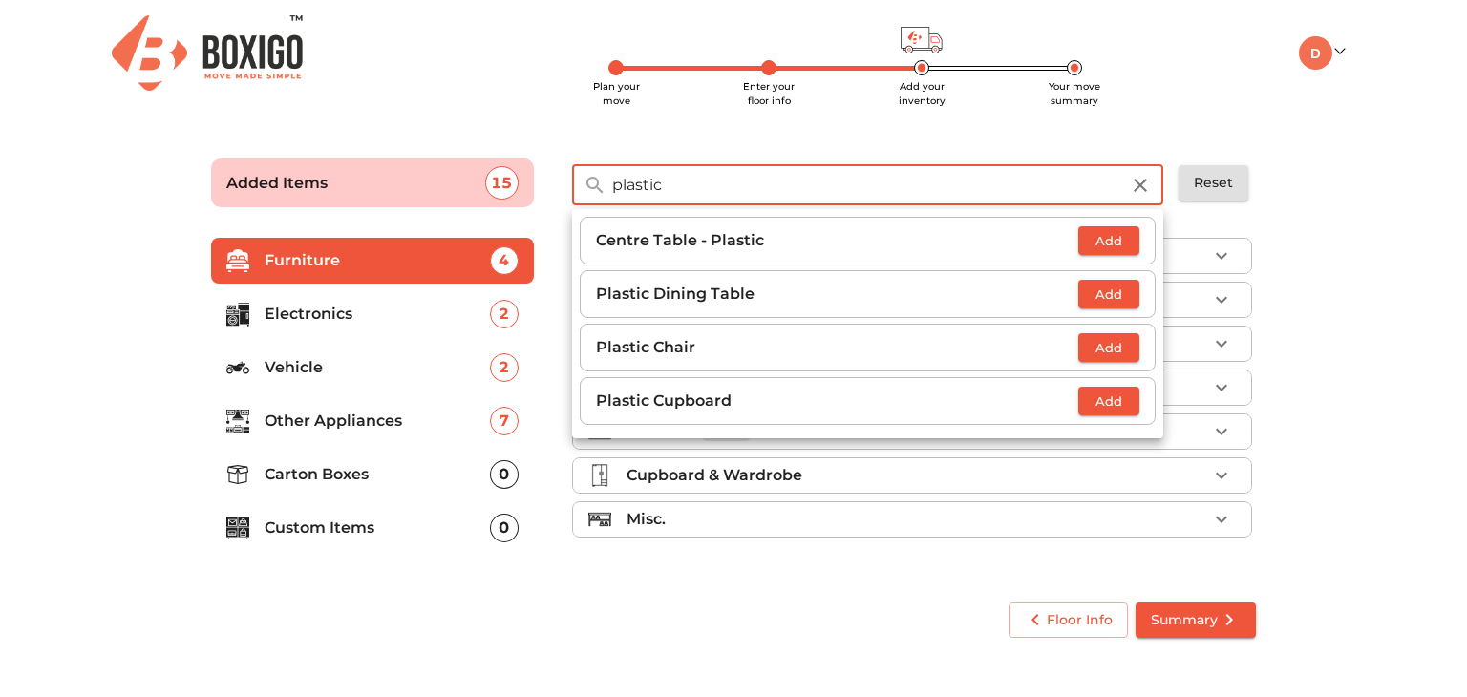
type input "plastic"
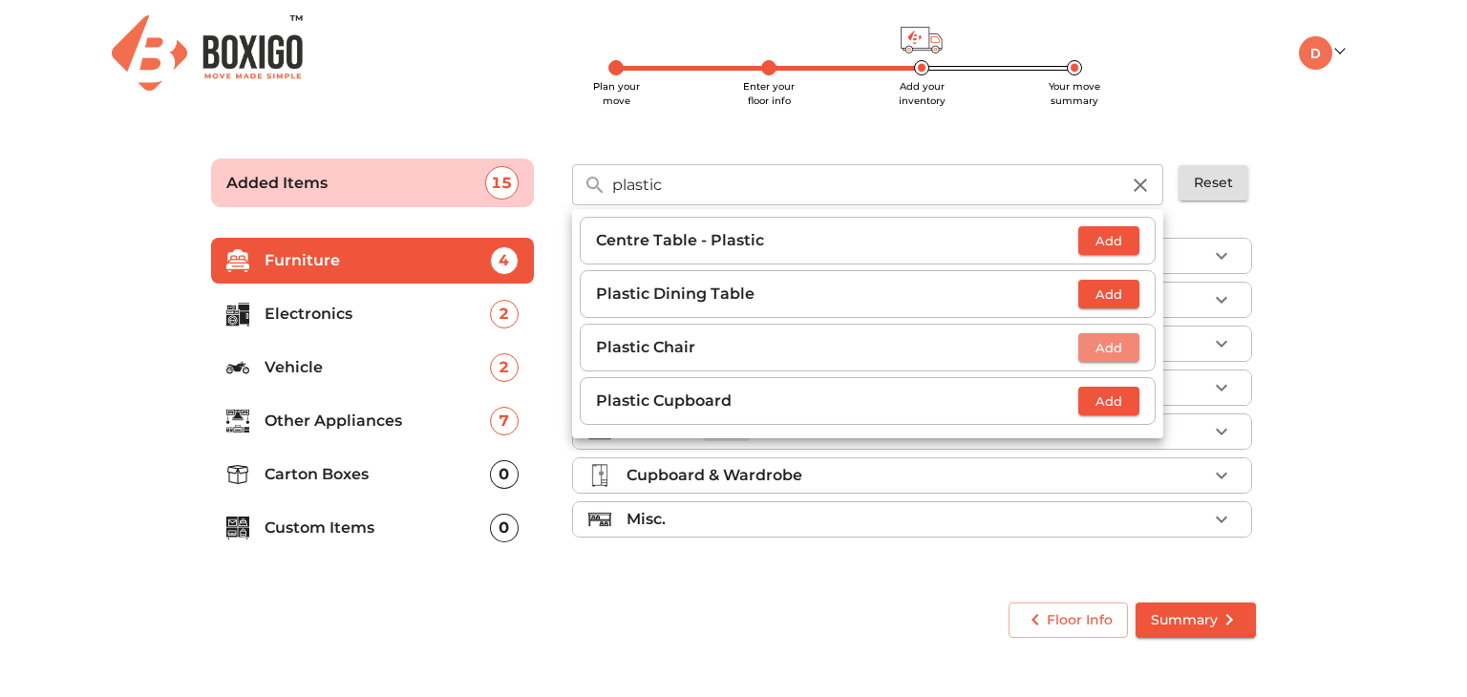
click at [1098, 356] on span "Add" at bounding box center [1109, 348] width 42 height 22
click at [1115, 351] on icon "button" at bounding box center [1124, 347] width 23 height 23
click at [1148, 174] on icon "button" at bounding box center [1140, 185] width 23 height 23
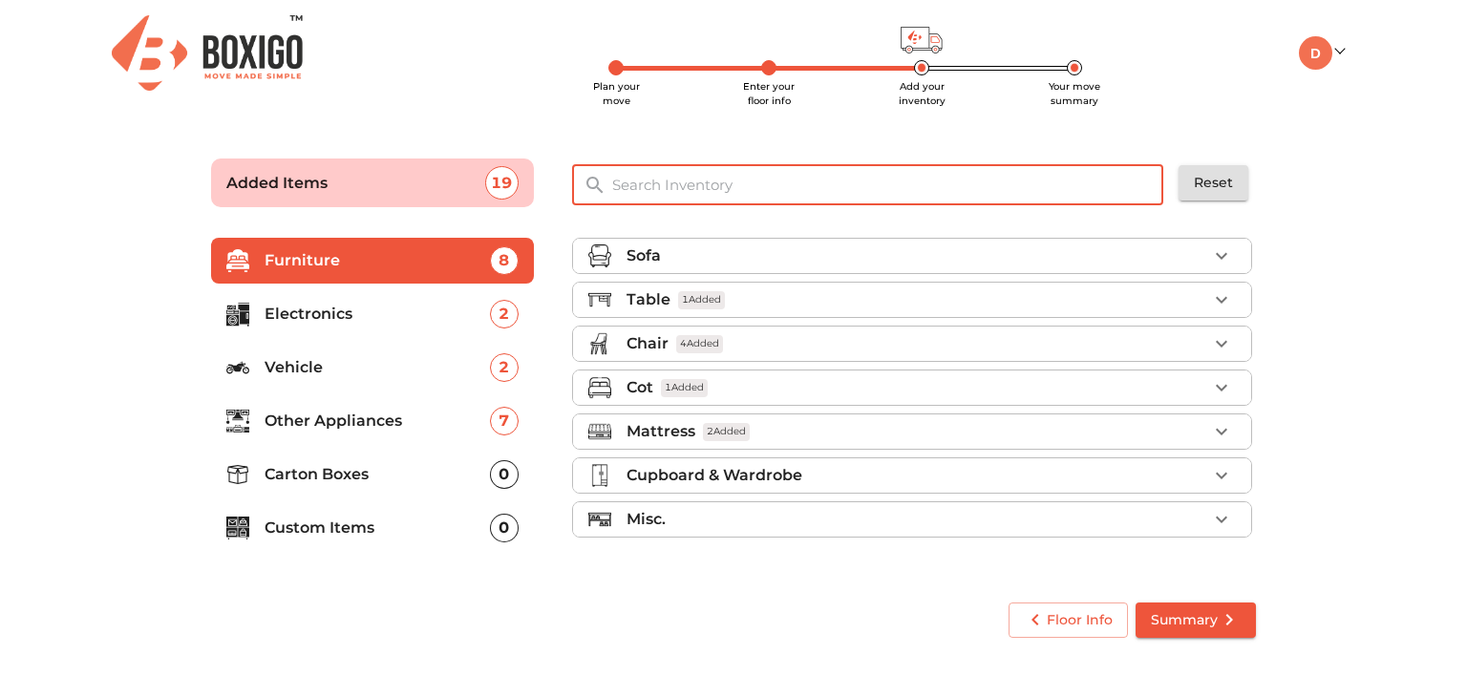
click at [1064, 180] on input "text" at bounding box center [889, 184] width 576 height 41
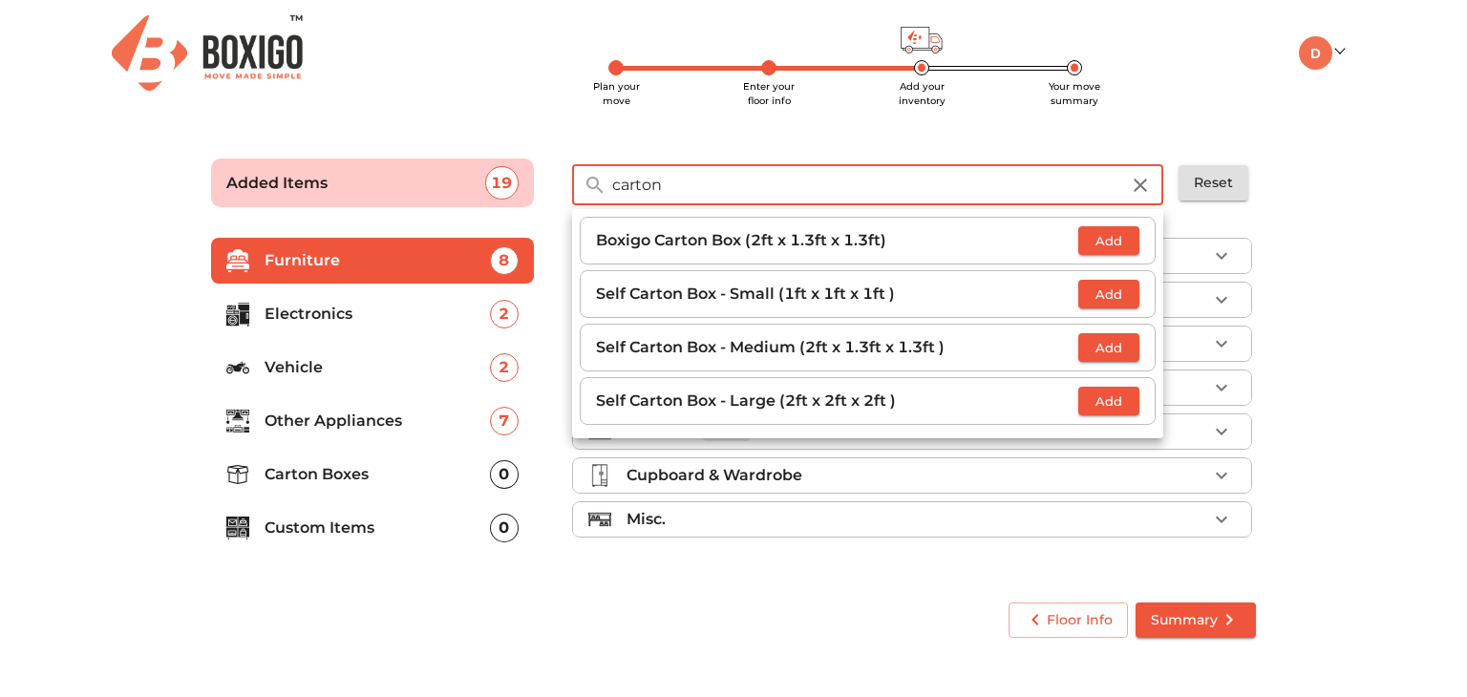
type input "carton"
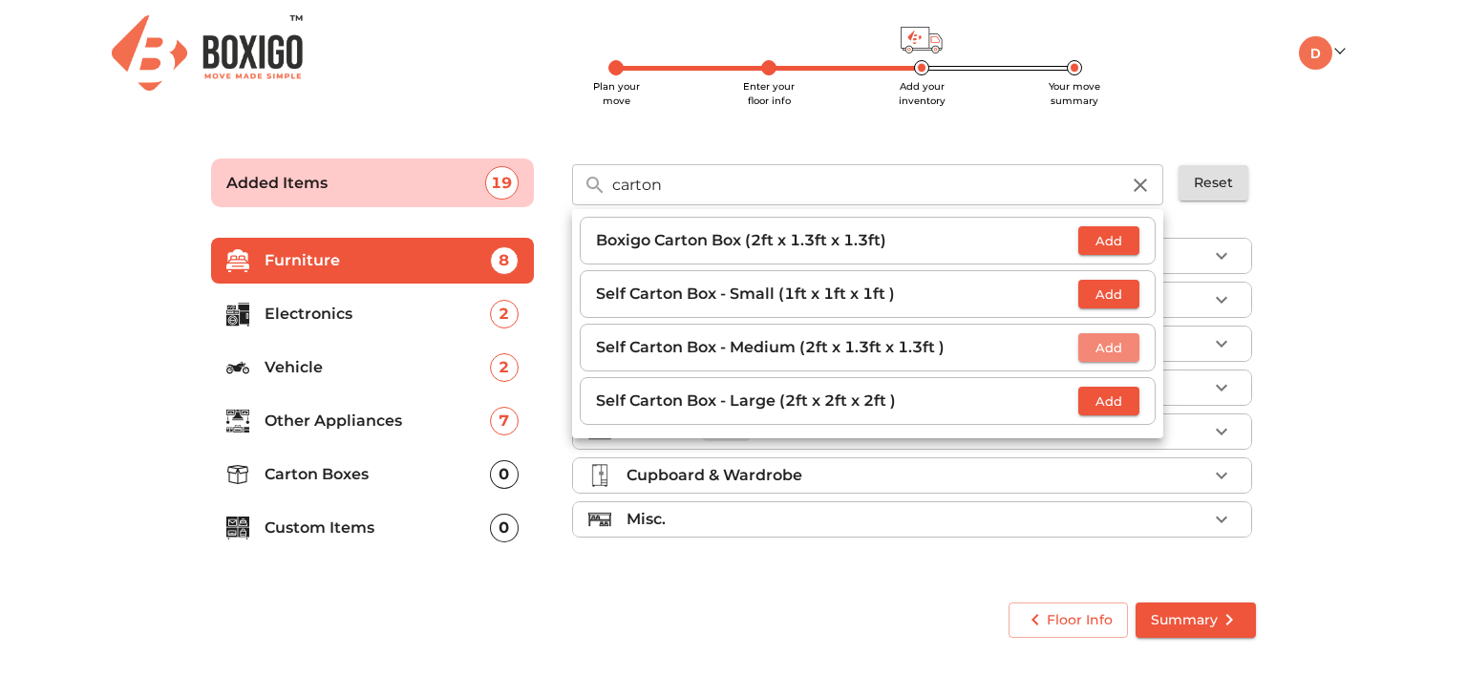
click at [1101, 350] on span "Add" at bounding box center [1109, 348] width 42 height 22
click at [1132, 345] on icon "button" at bounding box center [1124, 347] width 23 height 23
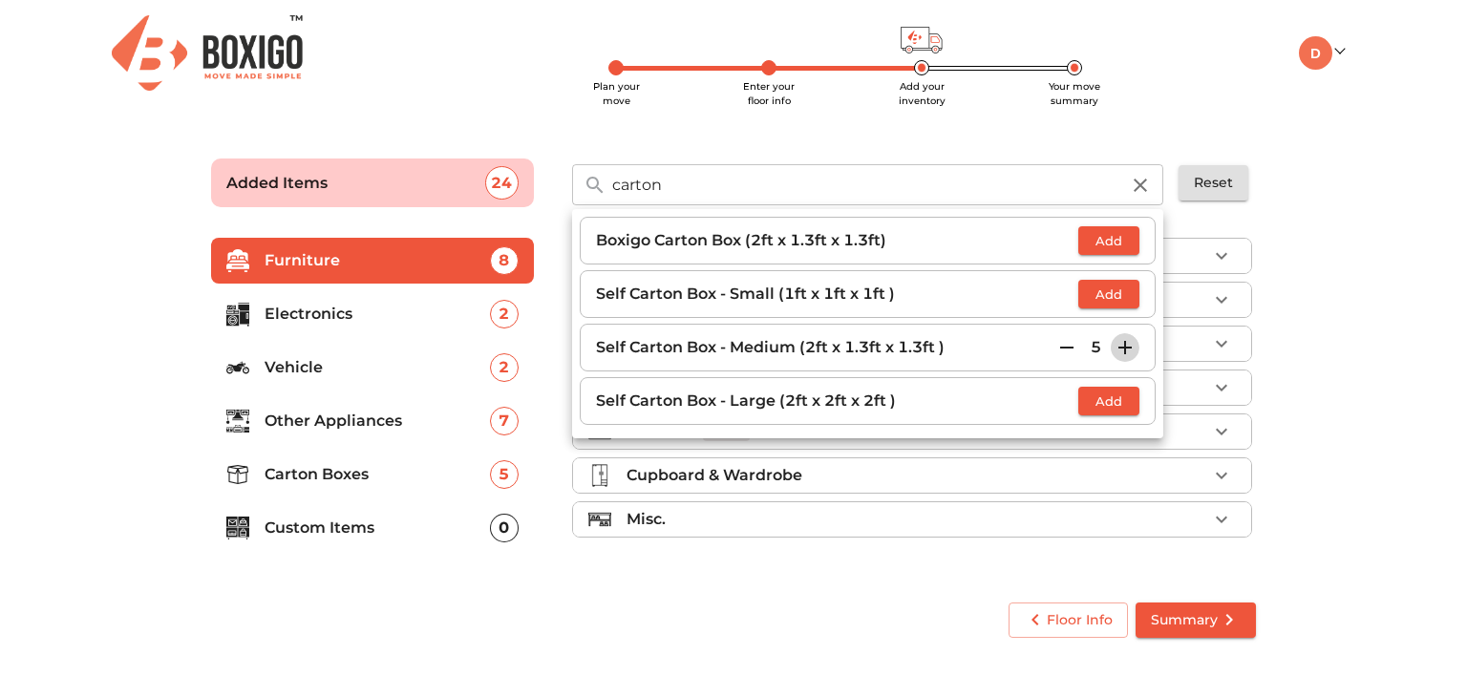
click at [1132, 345] on icon "button" at bounding box center [1124, 347] width 23 height 23
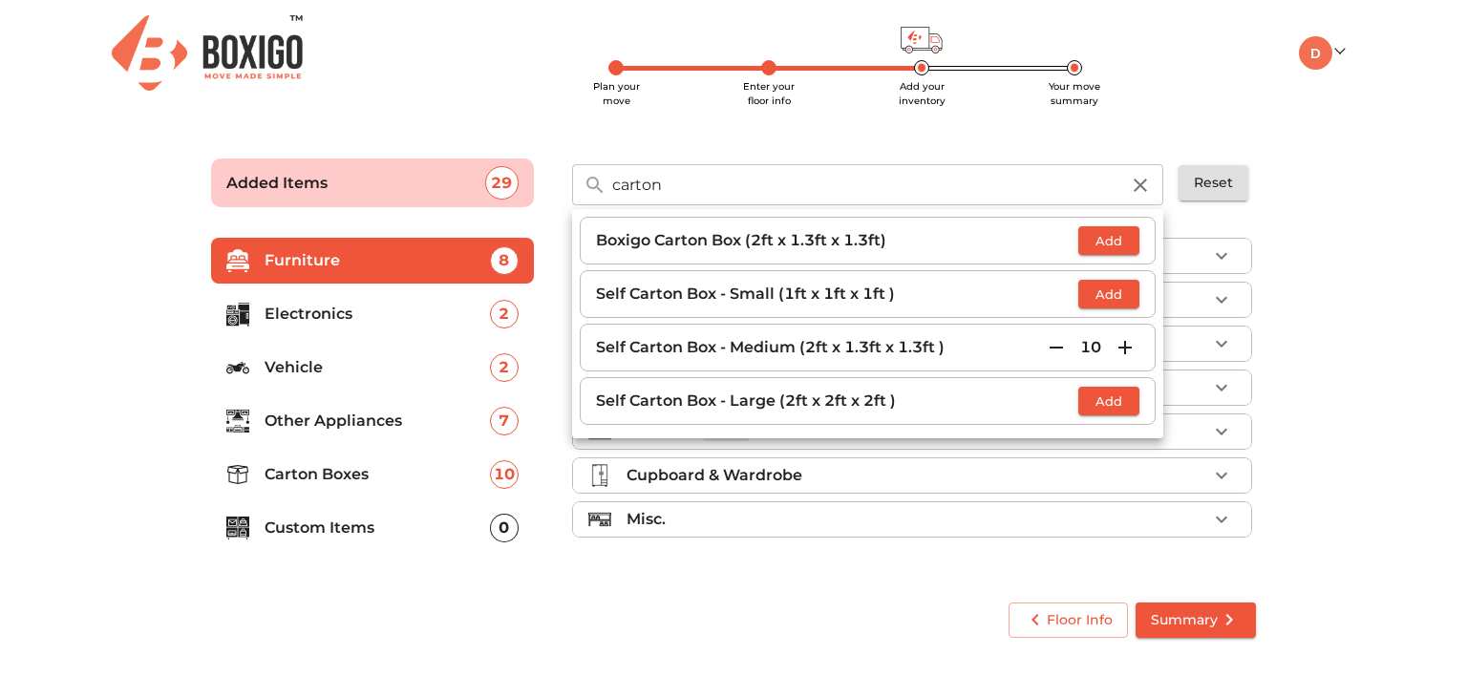
click at [1132, 345] on icon "button" at bounding box center [1124, 347] width 23 height 23
click at [1131, 184] on icon "button" at bounding box center [1140, 185] width 23 height 23
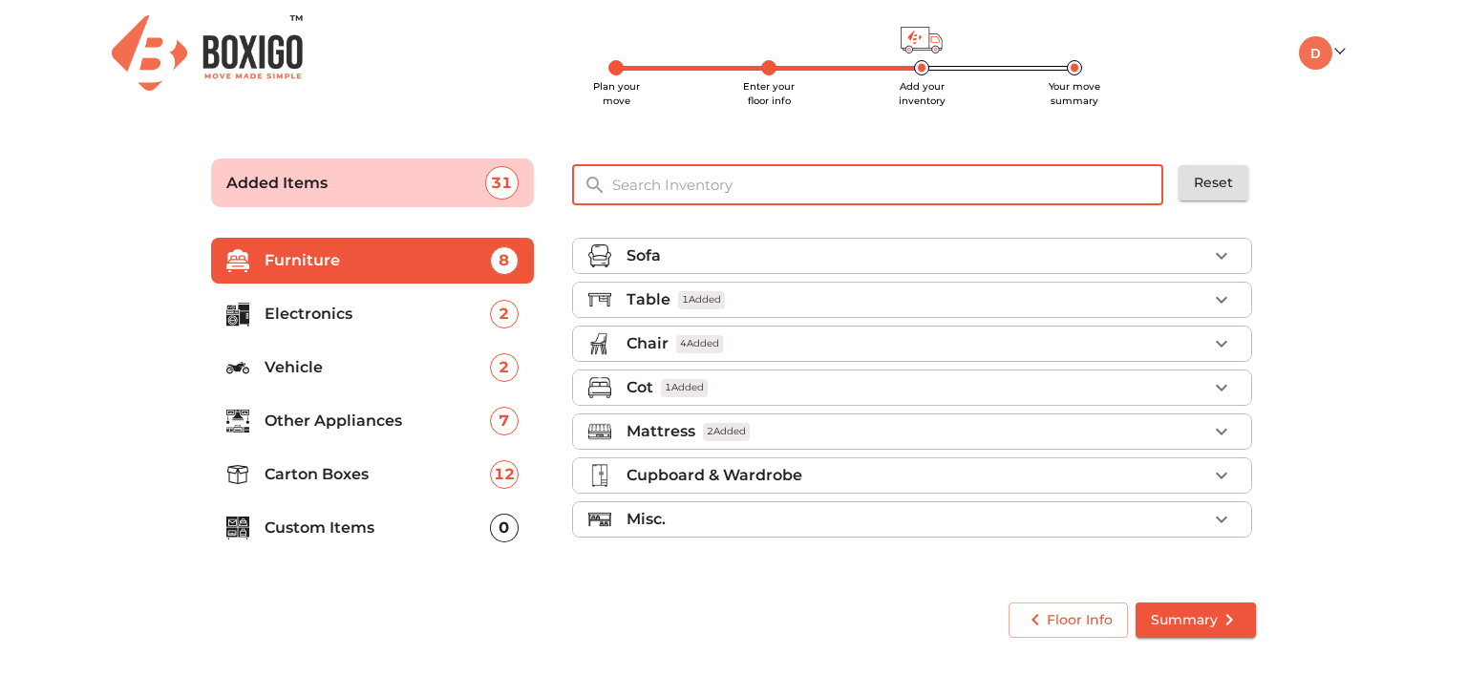
click at [1080, 189] on input "text" at bounding box center [889, 184] width 576 height 41
click at [849, 196] on input "text" at bounding box center [889, 184] width 576 height 41
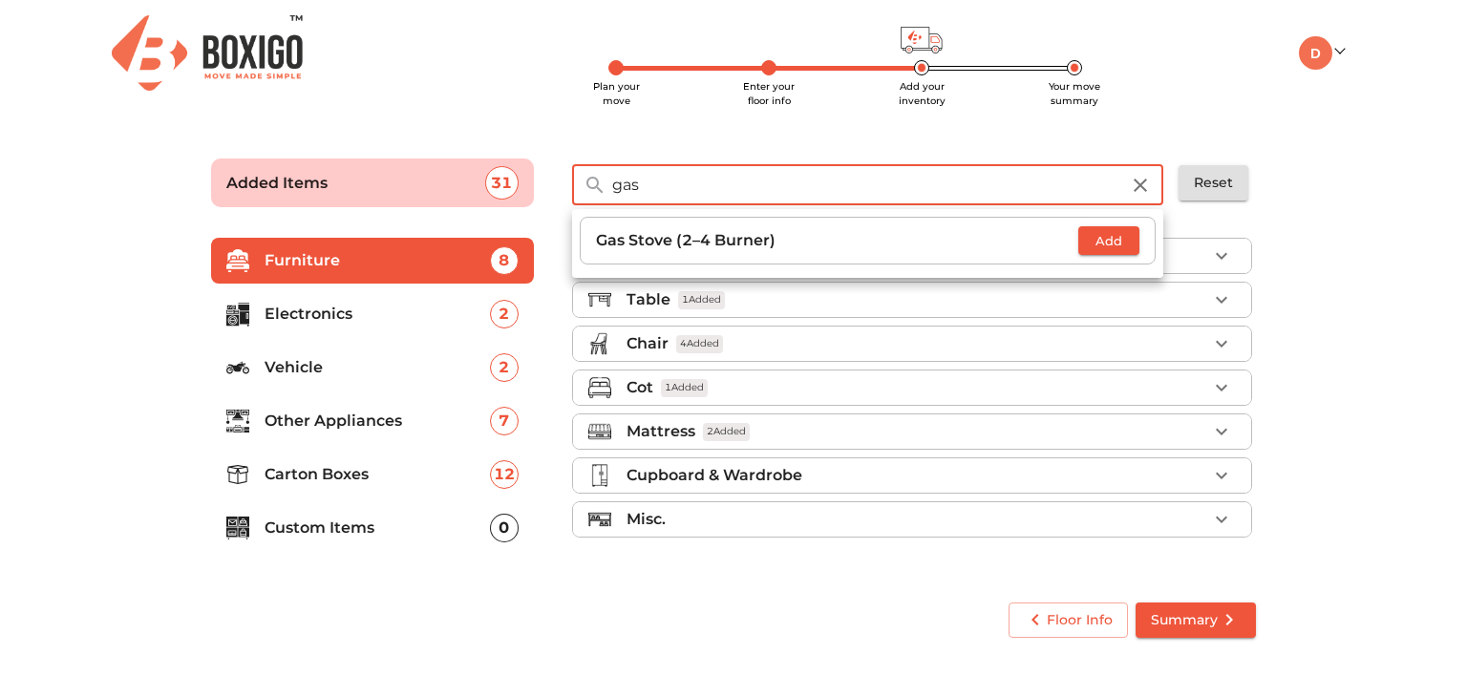
type input "gas"
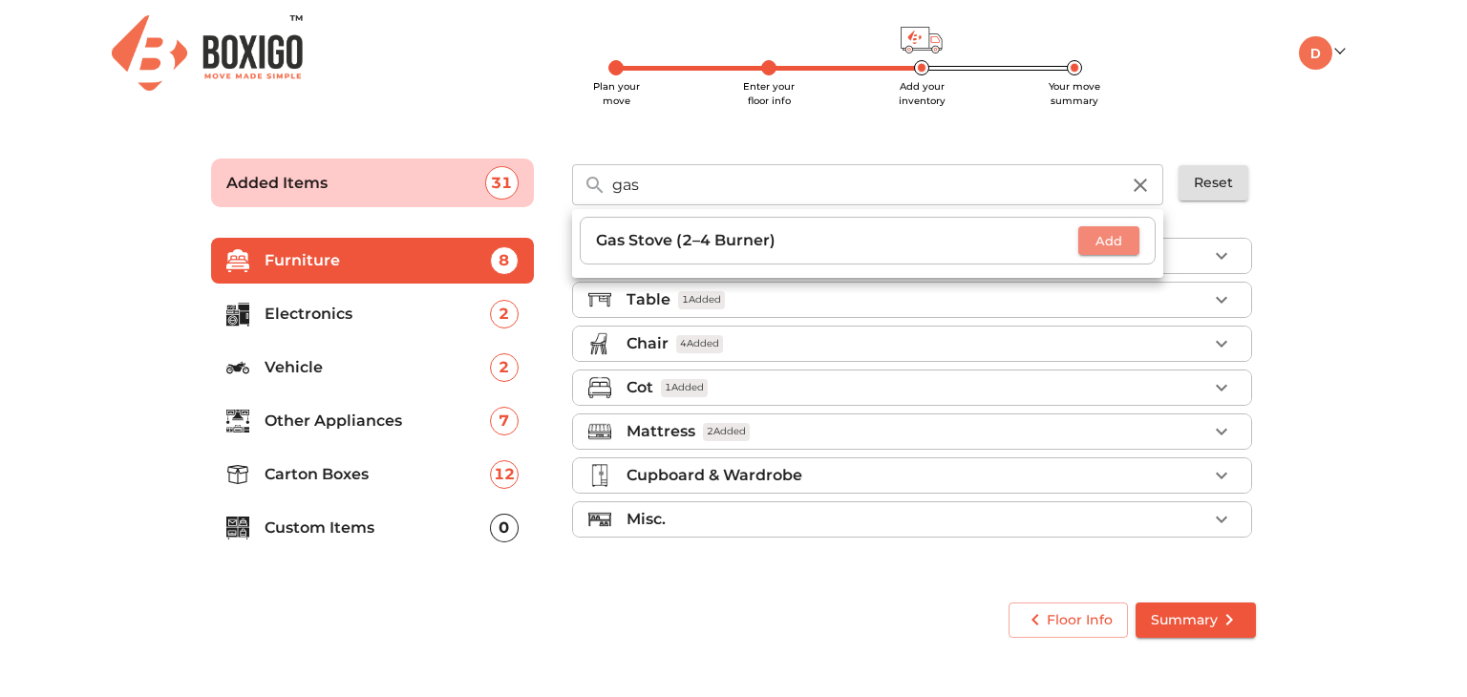
click at [1102, 242] on span "Add" at bounding box center [1109, 241] width 42 height 22
click at [1142, 181] on icon "button" at bounding box center [1140, 185] width 13 height 13
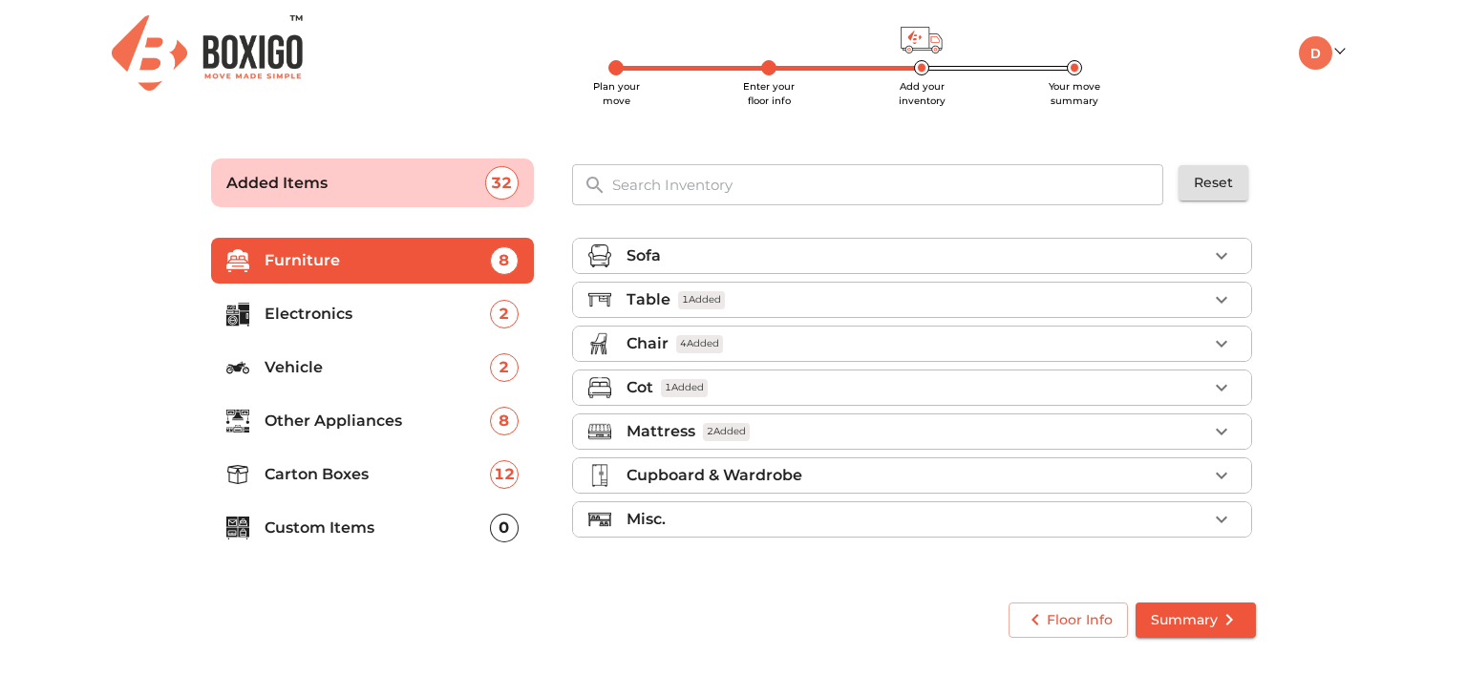
click at [1060, 190] on input "text" at bounding box center [889, 184] width 576 height 41
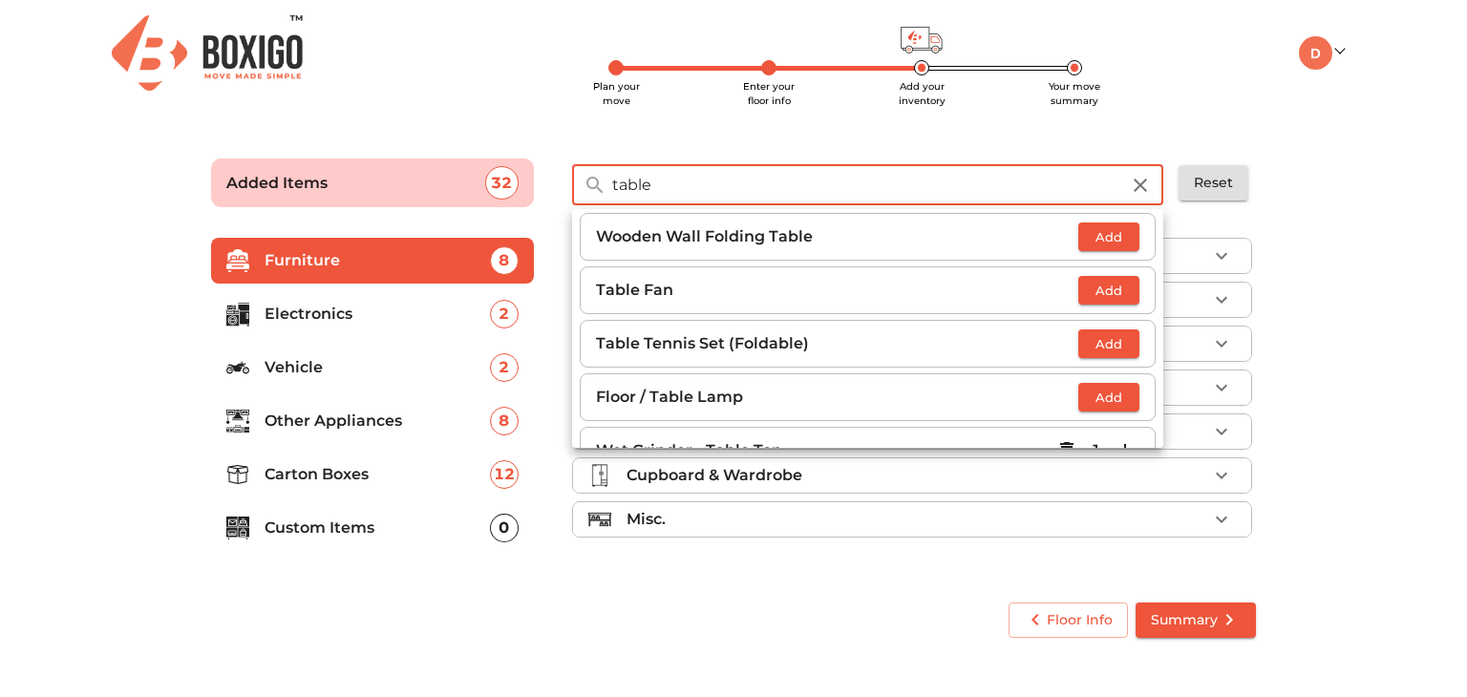
scroll to position [1847, 0]
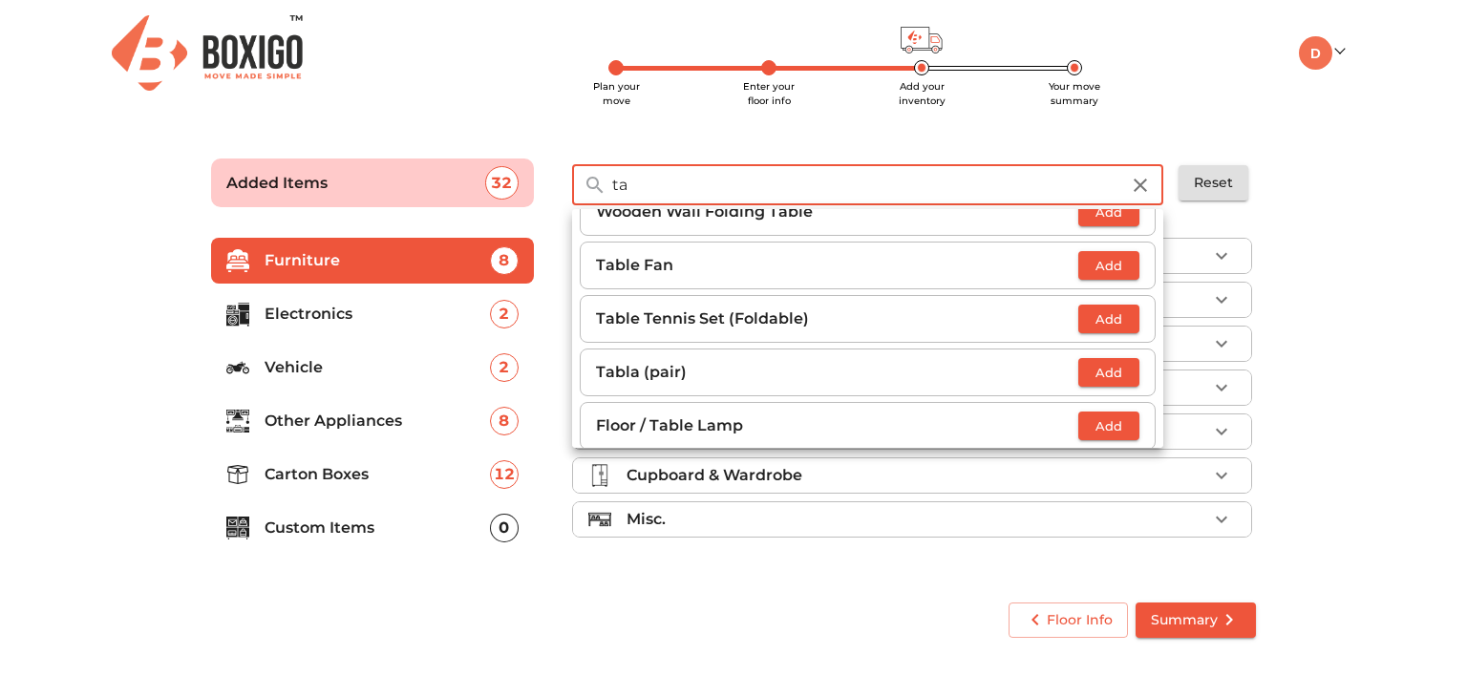
type input "t"
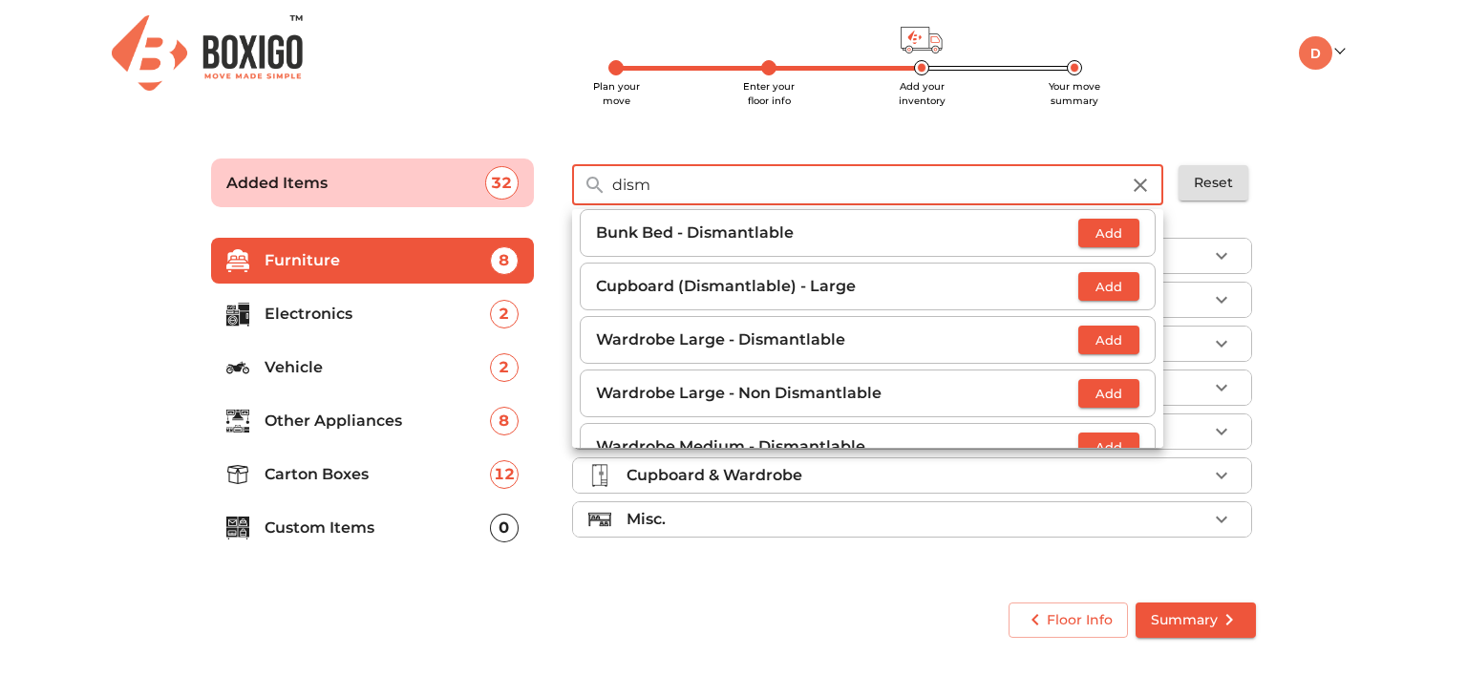
scroll to position [0, 0]
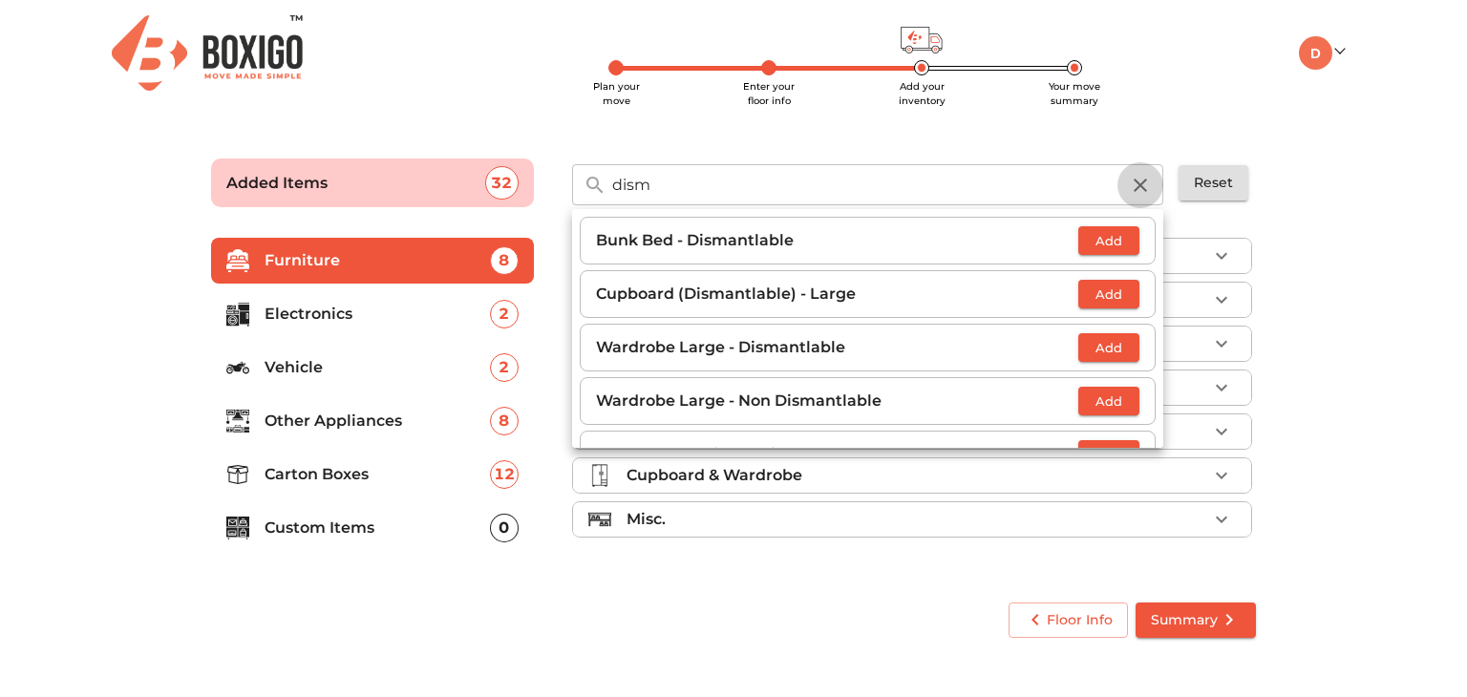
drag, startPoint x: 1133, startPoint y: 195, endPoint x: 1022, endPoint y: 192, distance: 110.8
click at [1022, 192] on div "dism ​" at bounding box center [867, 184] width 591 height 41
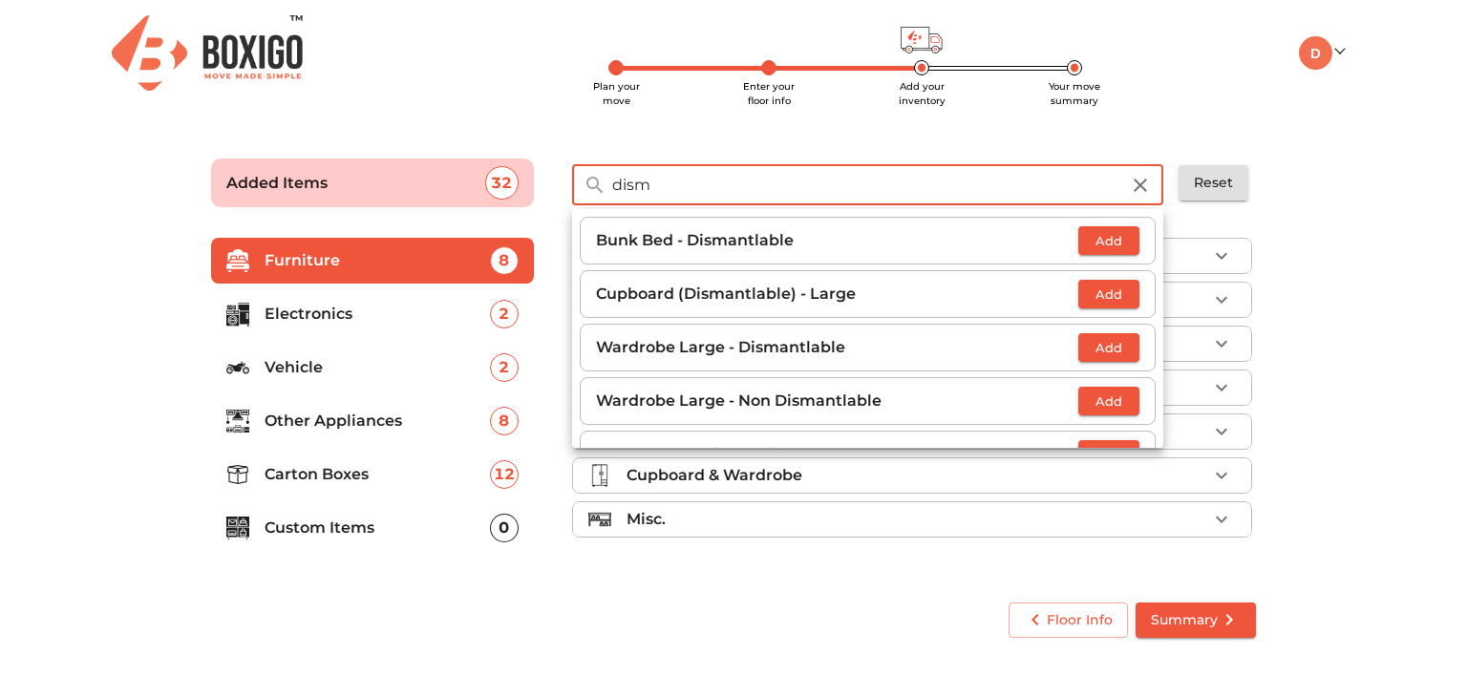
click at [1022, 192] on input "dism" at bounding box center [866, 184] width 530 height 41
type input "d"
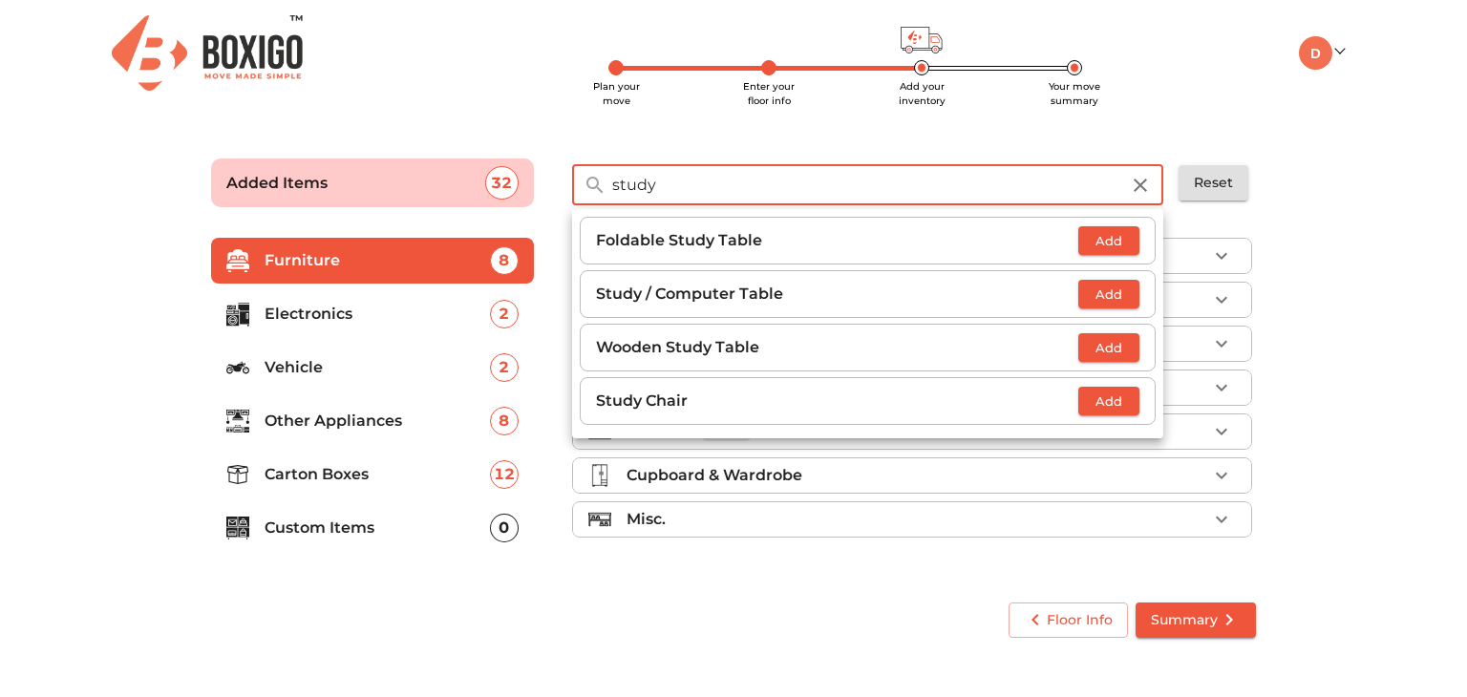
type input "study"
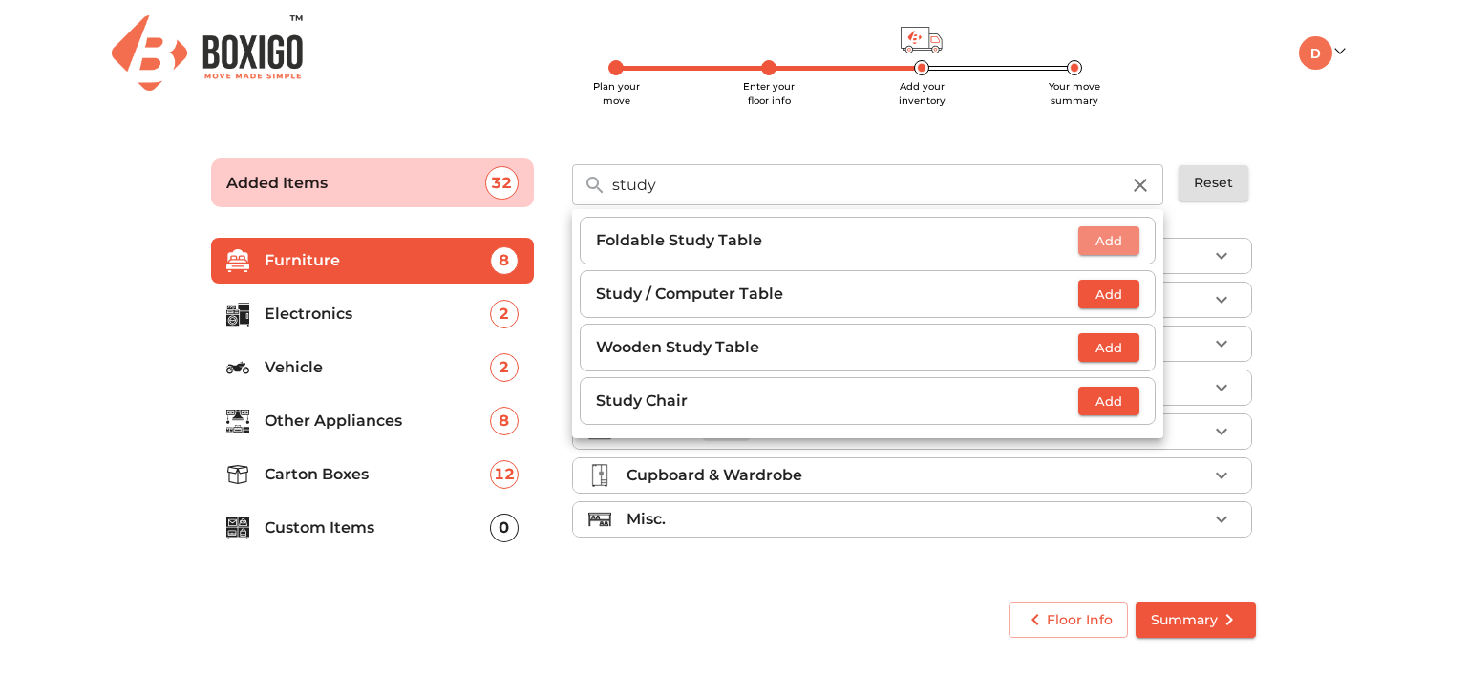
click at [1112, 244] on span "Add" at bounding box center [1109, 241] width 42 height 22
click at [1140, 177] on icon "button" at bounding box center [1140, 185] width 23 height 23
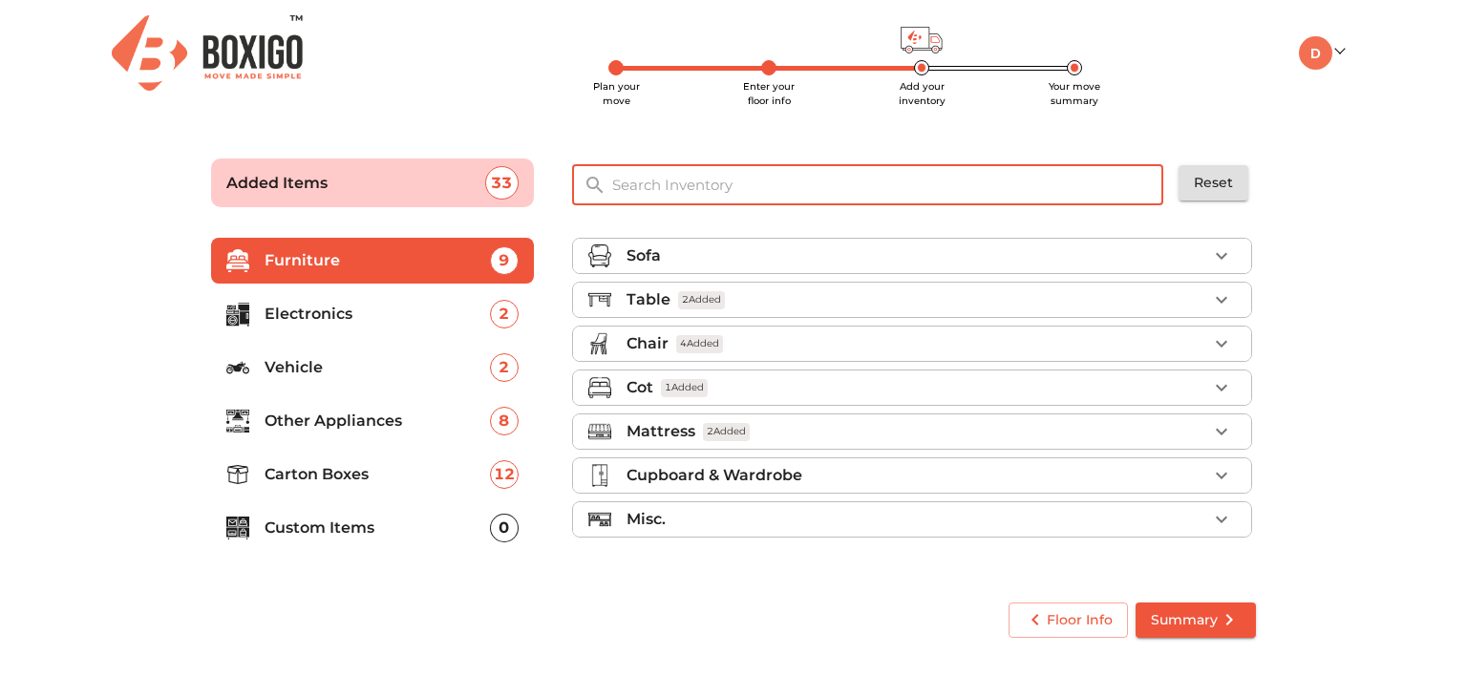
click at [1006, 183] on input "text" at bounding box center [889, 184] width 576 height 41
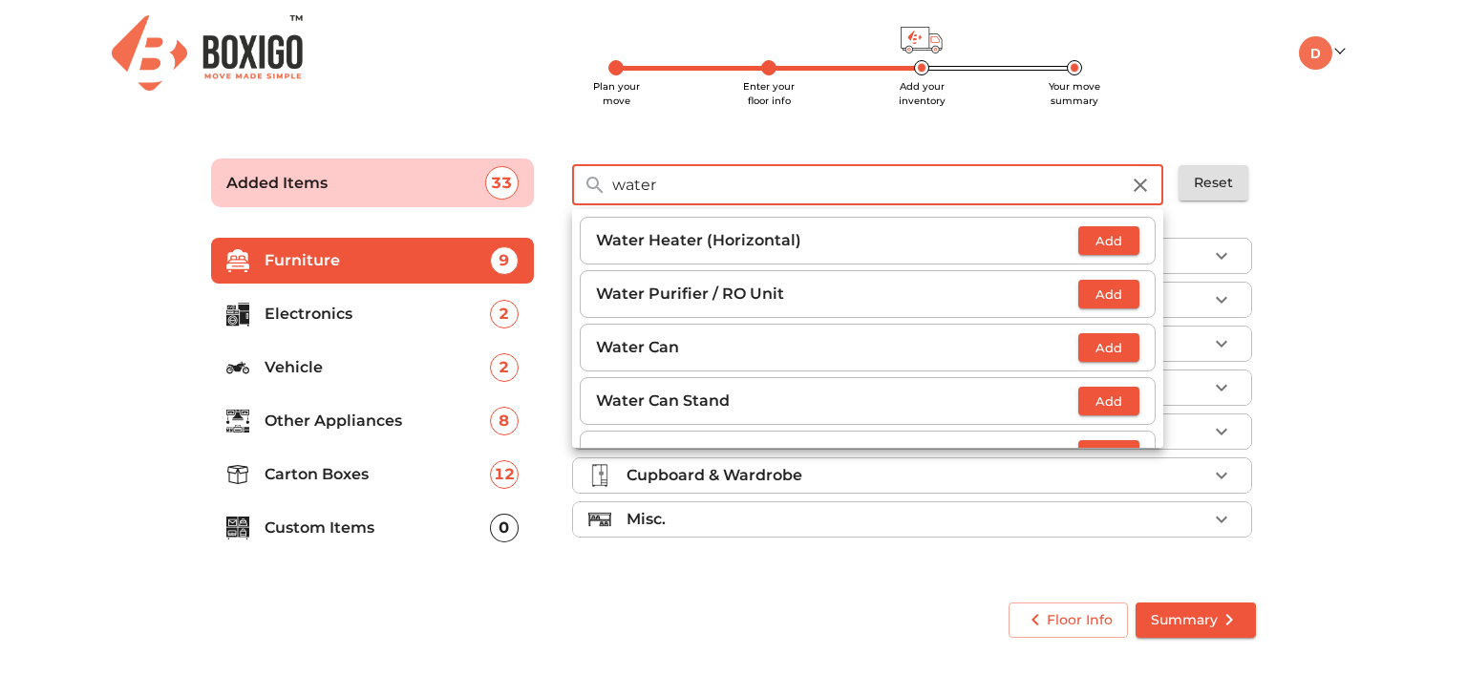
type input "water"
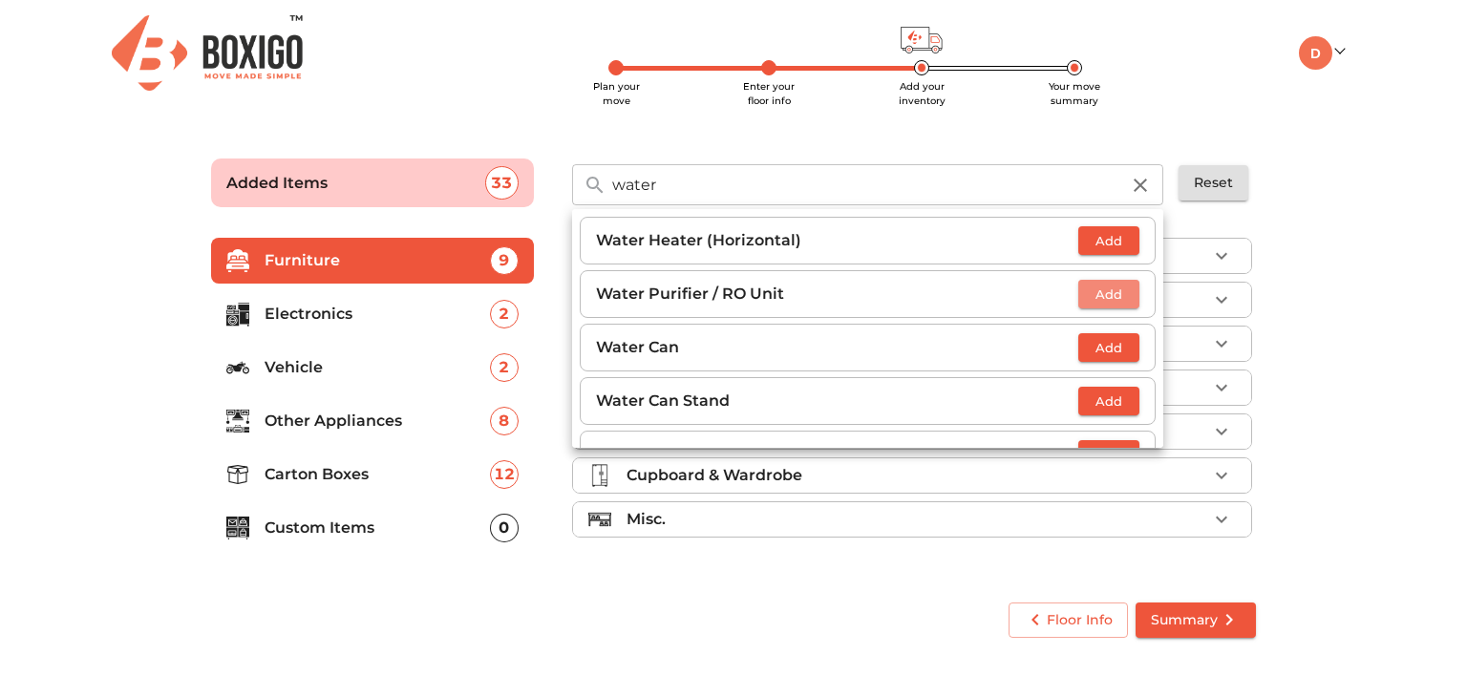
click at [1103, 289] on span "Add" at bounding box center [1109, 295] width 42 height 22
click at [1147, 180] on icon "button" at bounding box center [1140, 185] width 23 height 23
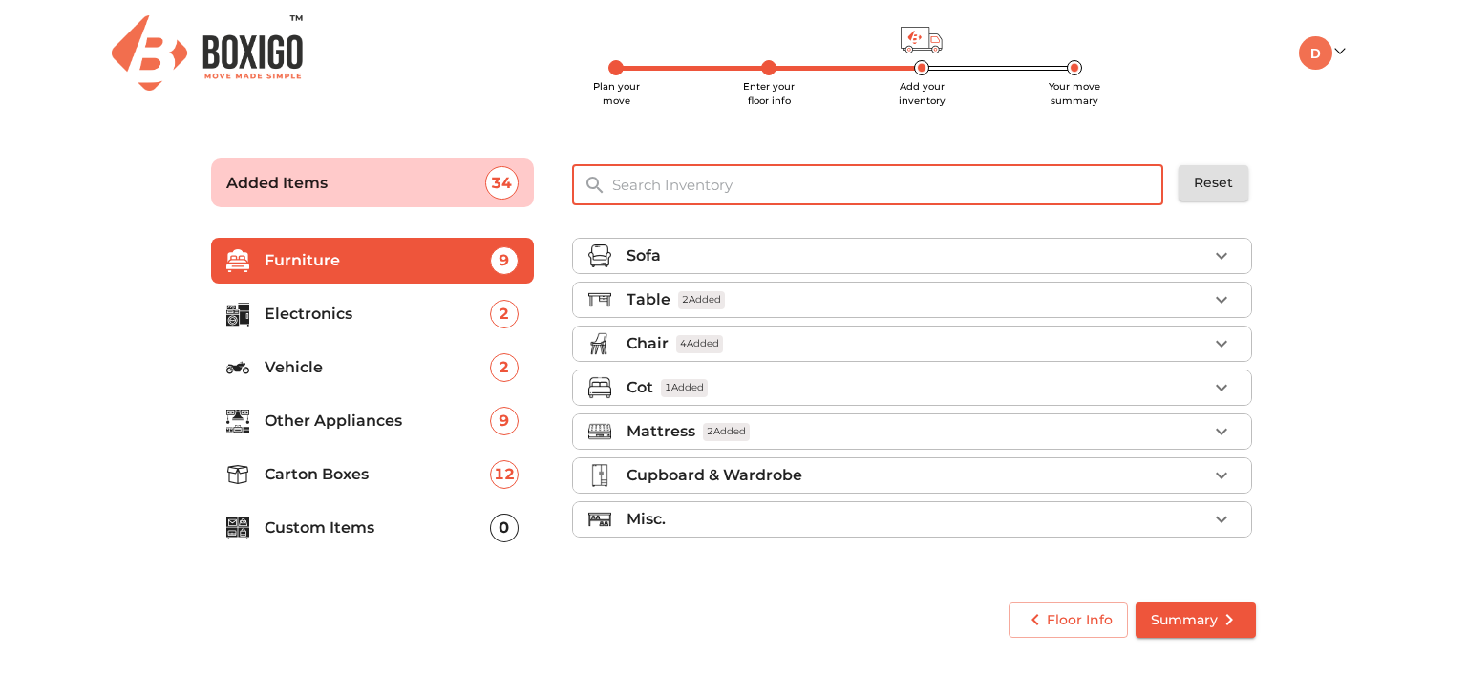
click at [847, 190] on input "text" at bounding box center [889, 184] width 576 height 41
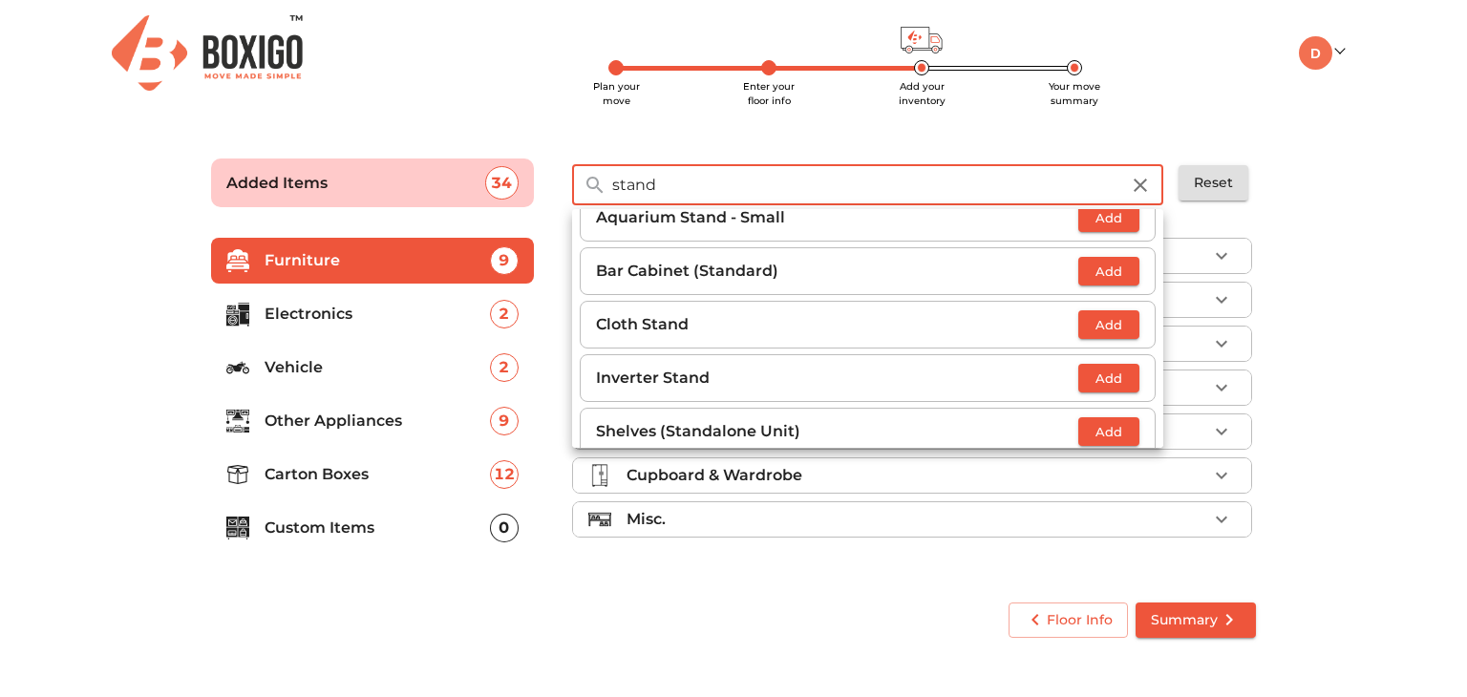
scroll to position [360, 0]
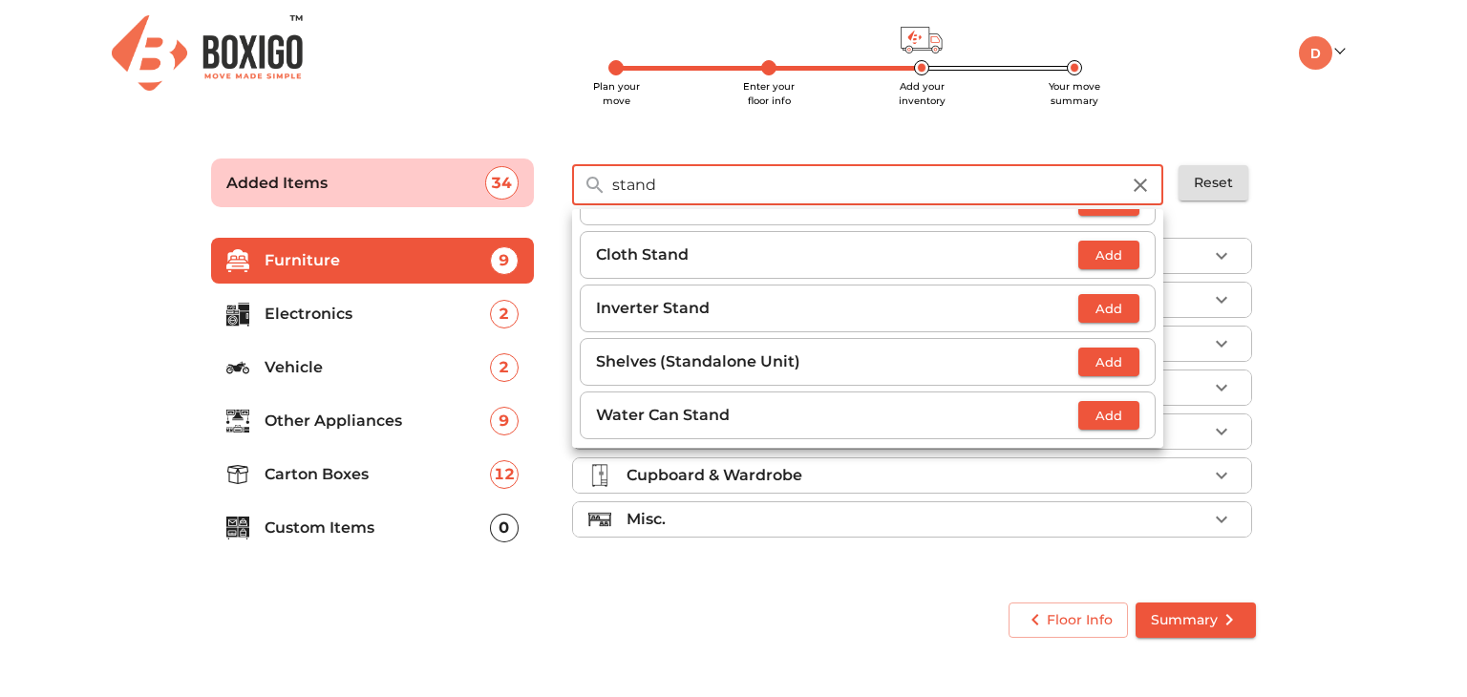
click at [725, 178] on input "stand" at bounding box center [866, 184] width 530 height 41
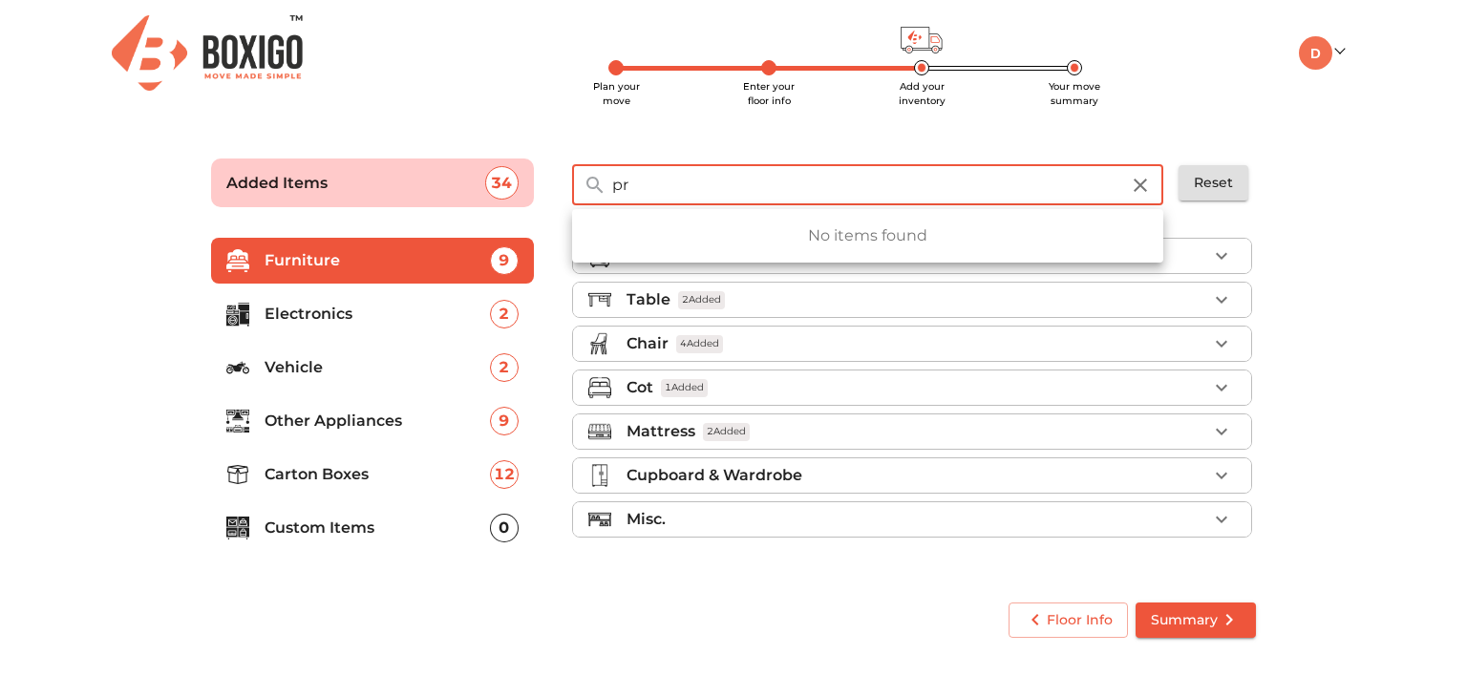
type input "p"
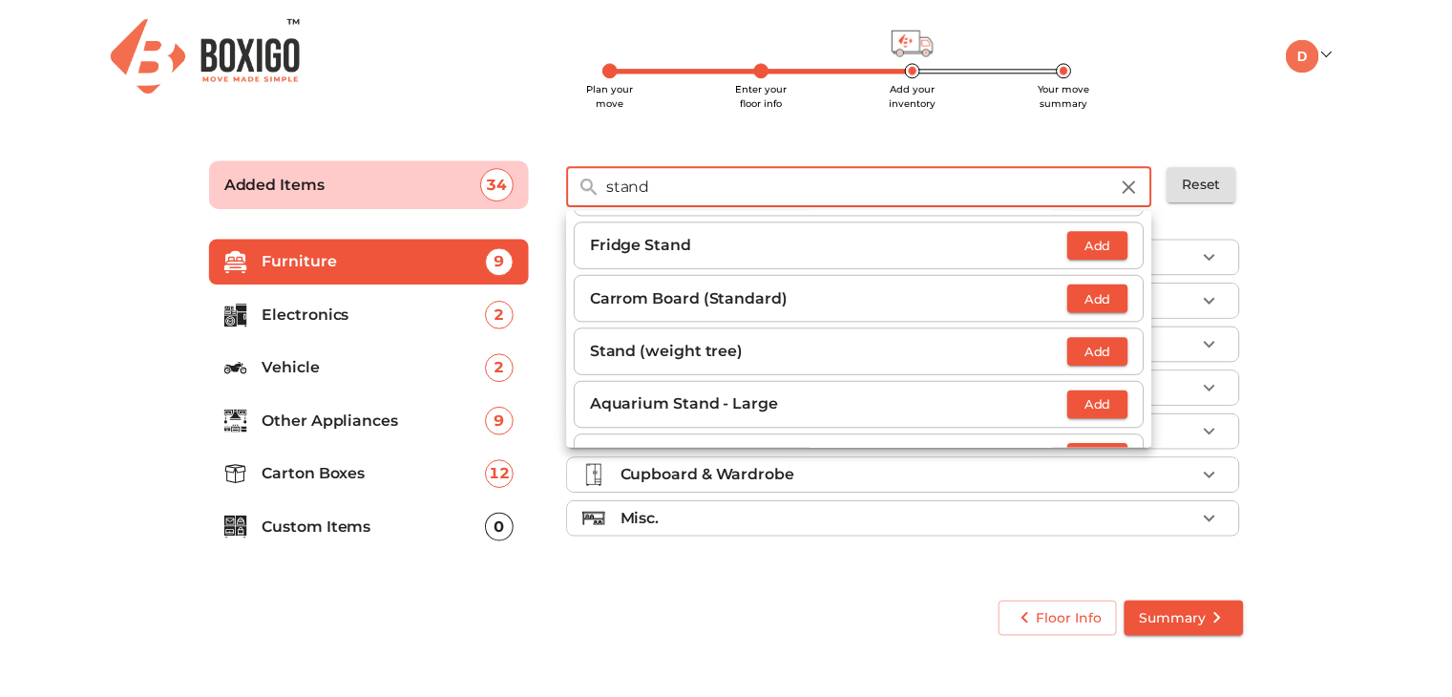
scroll to position [90, 0]
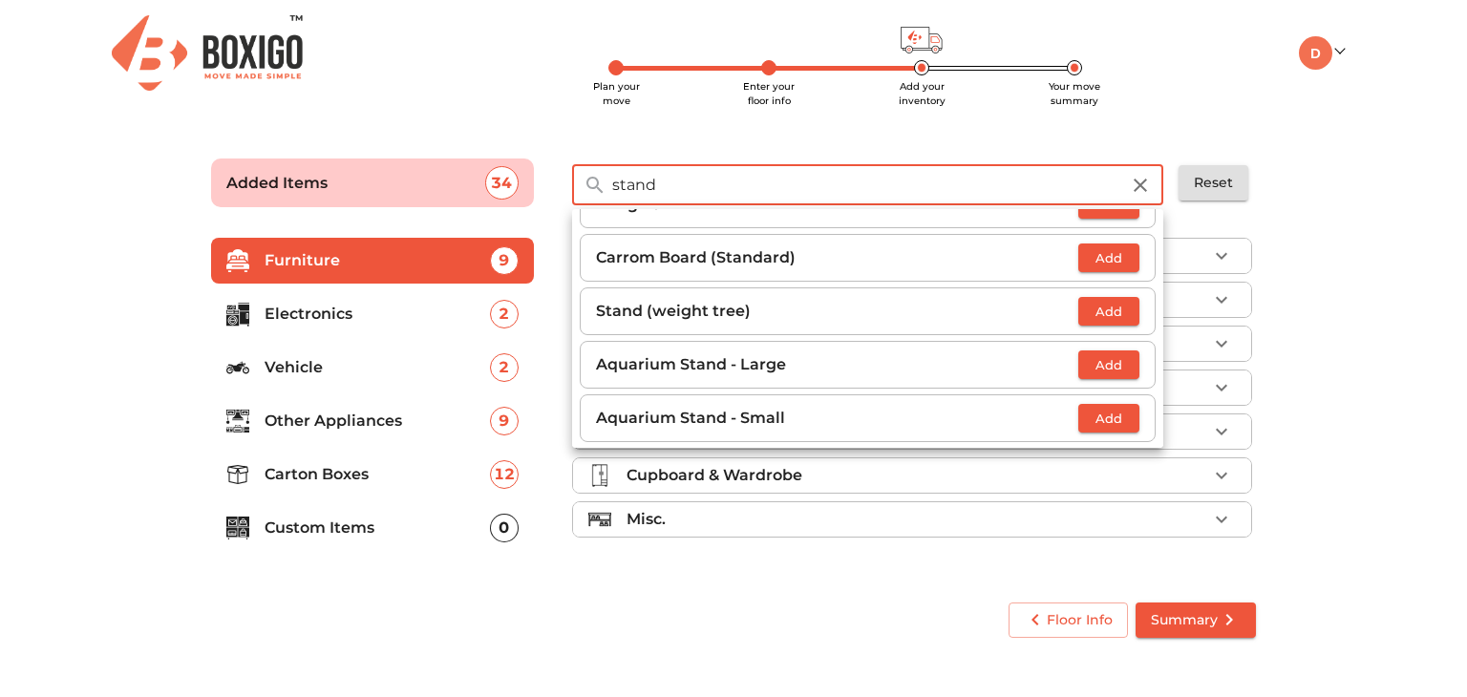
type input "stand"
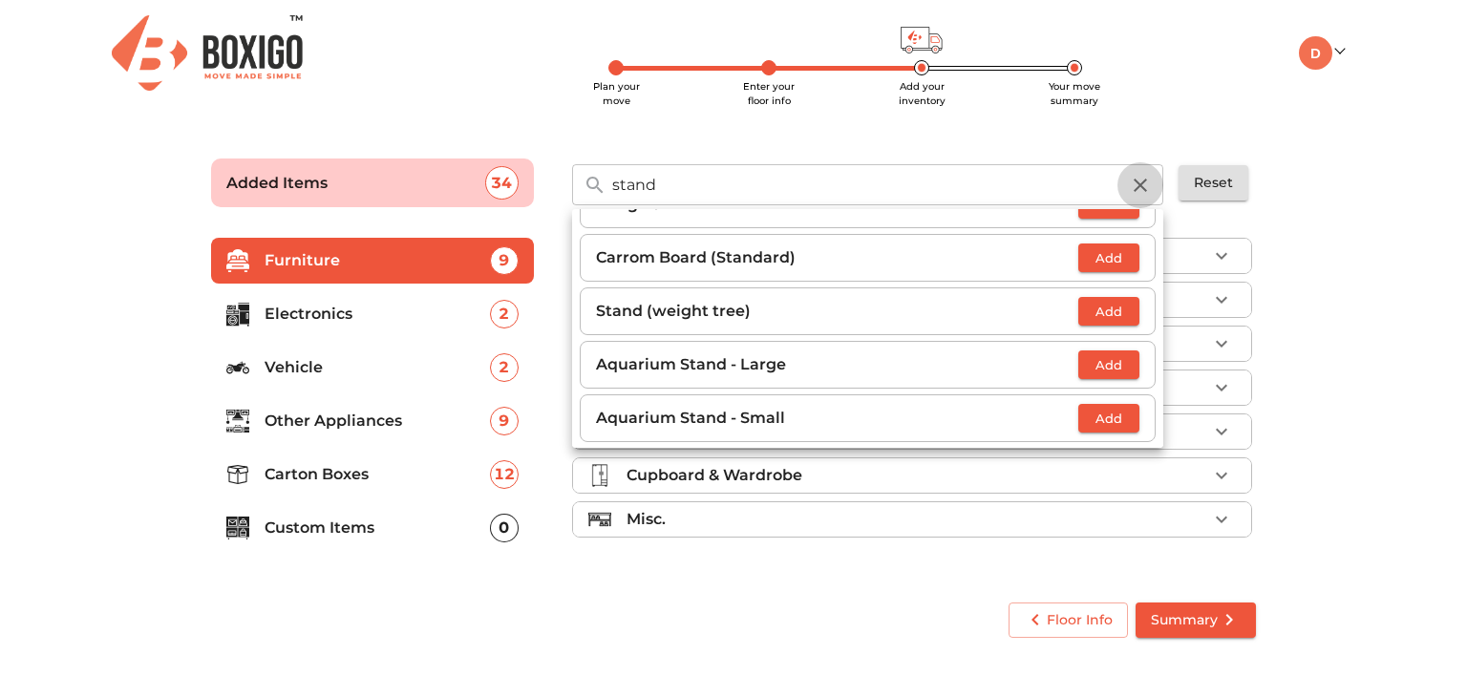
click at [1150, 175] on icon "button" at bounding box center [1140, 185] width 23 height 23
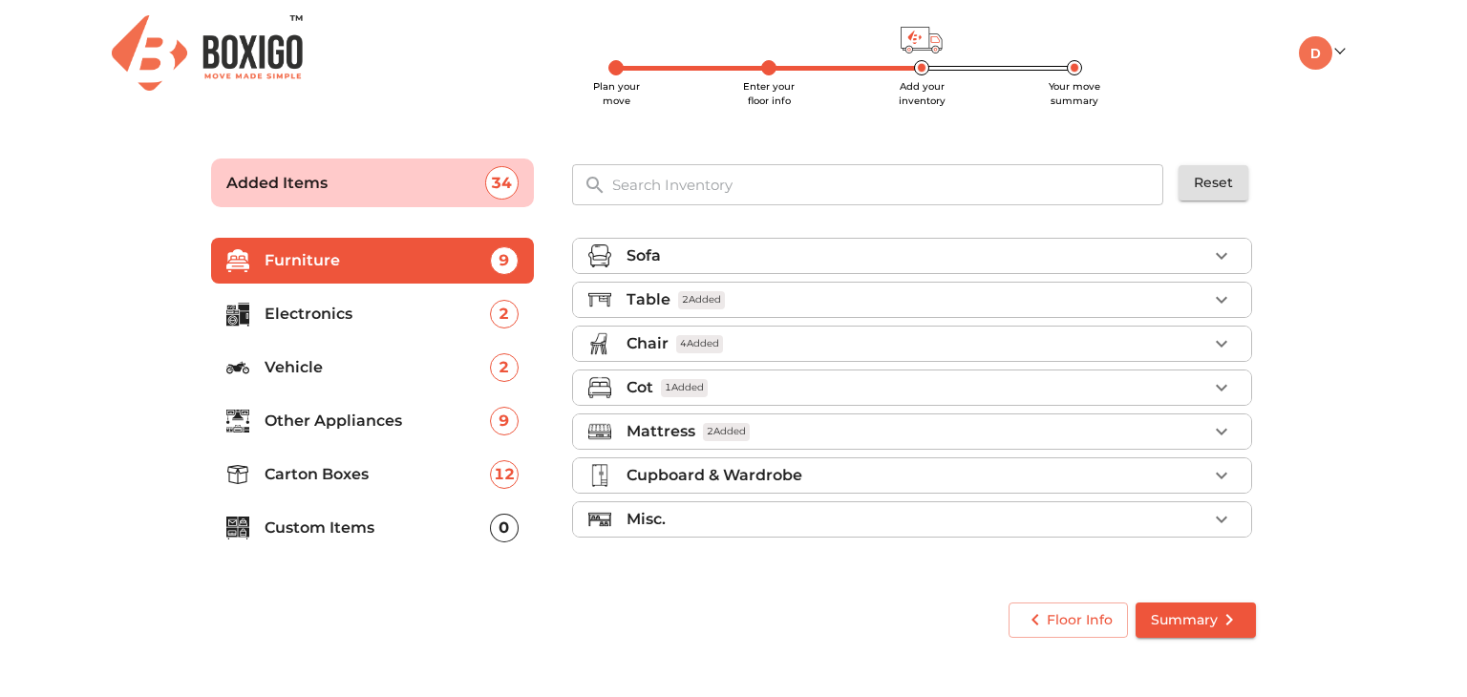
click at [1318, 249] on main "Plan your move Enter your floor info Add your inventory Your move summary Added…" at bounding box center [733, 394] width 1467 height 525
click at [1193, 614] on span "Summary" at bounding box center [1196, 620] width 90 height 24
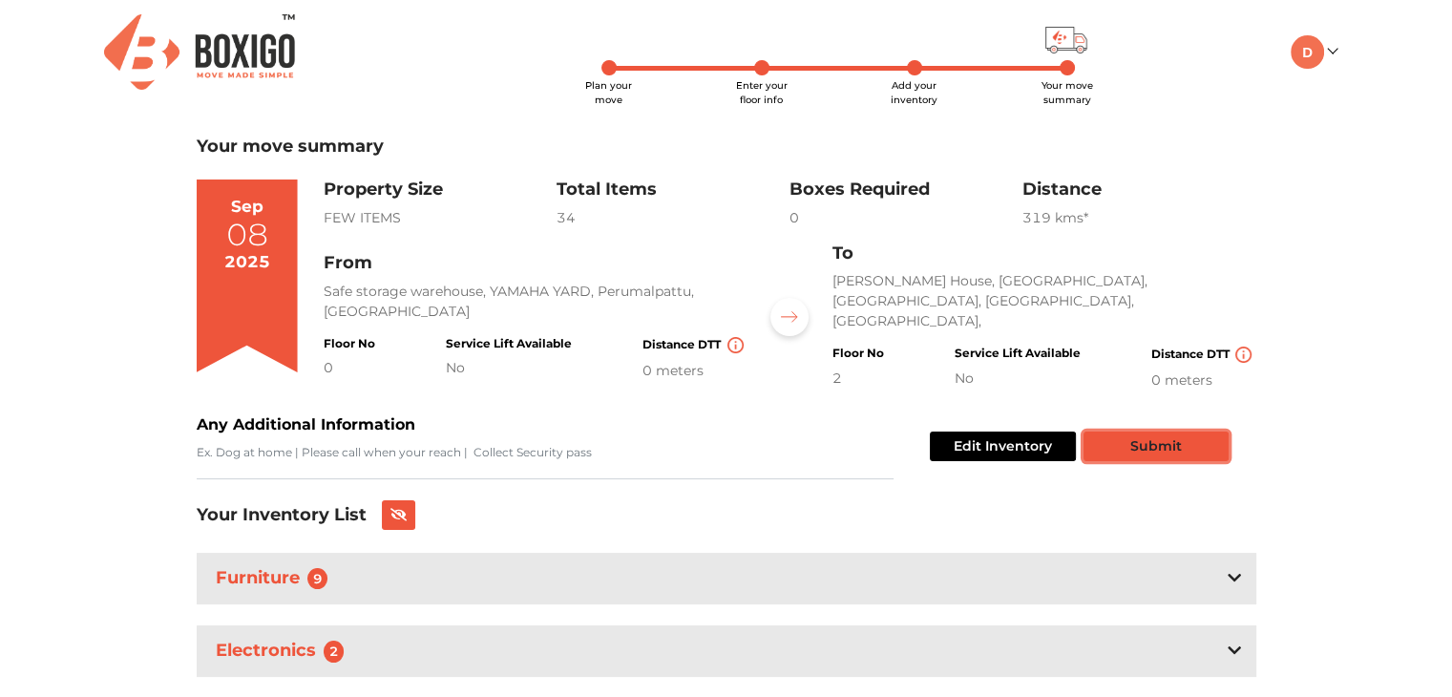
click at [1139, 444] on button "Submit" at bounding box center [1156, 447] width 145 height 30
